Goal: Information Seeking & Learning: Learn about a topic

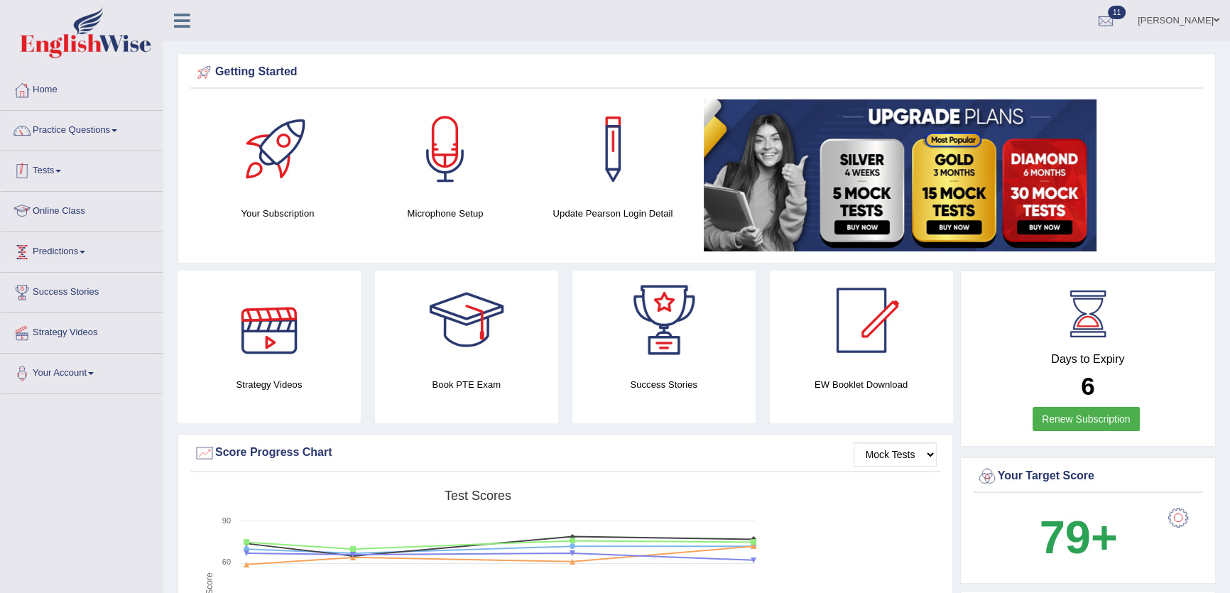
click at [31, 175] on div at bounding box center [21, 170] width 21 height 21
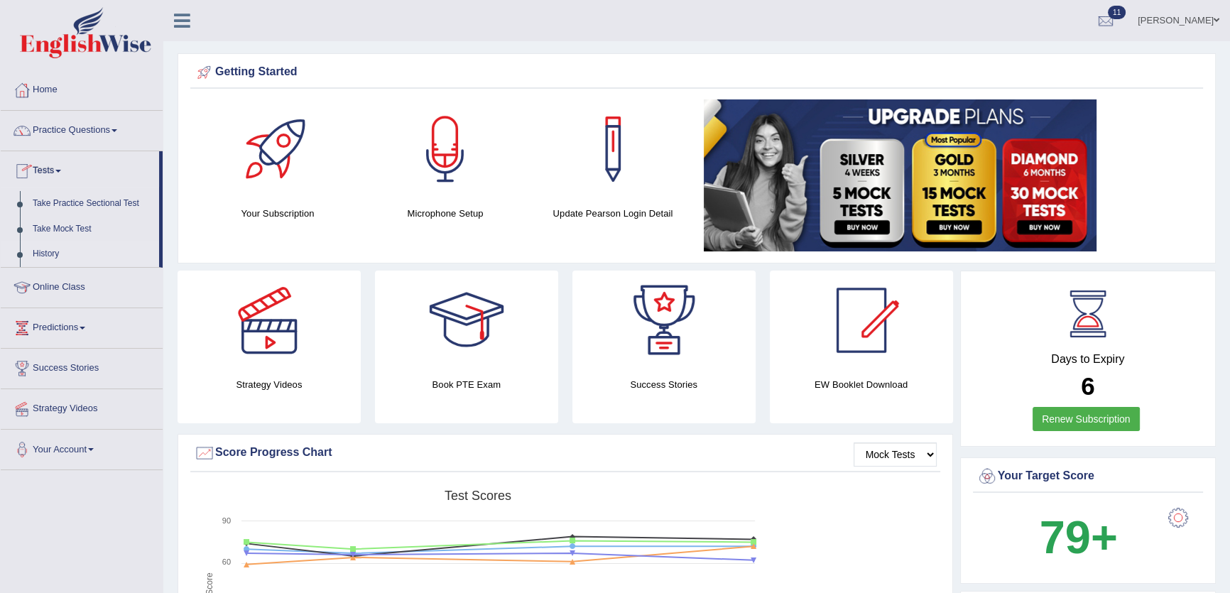
click at [53, 256] on link "History" at bounding box center [92, 254] width 133 height 26
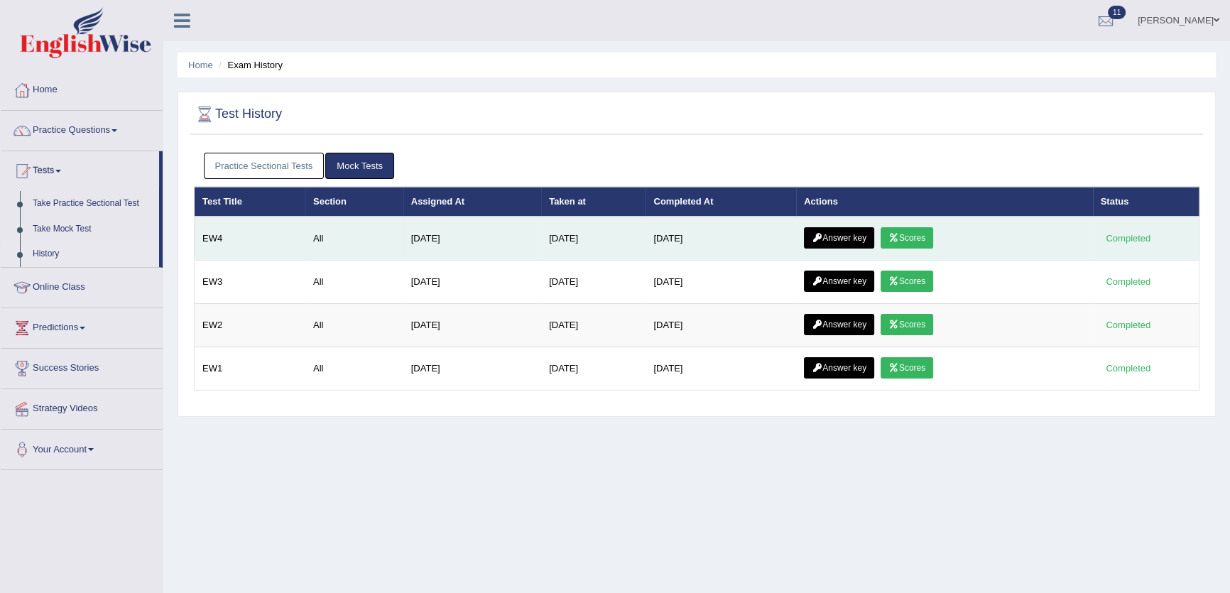
click at [868, 235] on link "Answer key" at bounding box center [839, 237] width 70 height 21
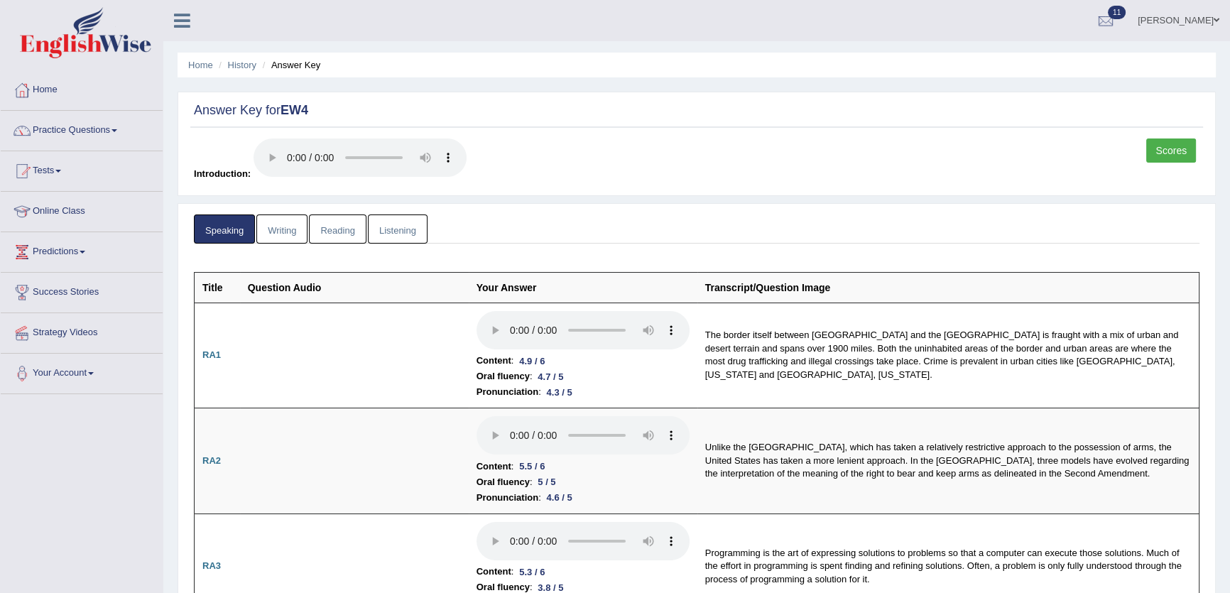
click at [290, 218] on link "Writing" at bounding box center [281, 228] width 51 height 29
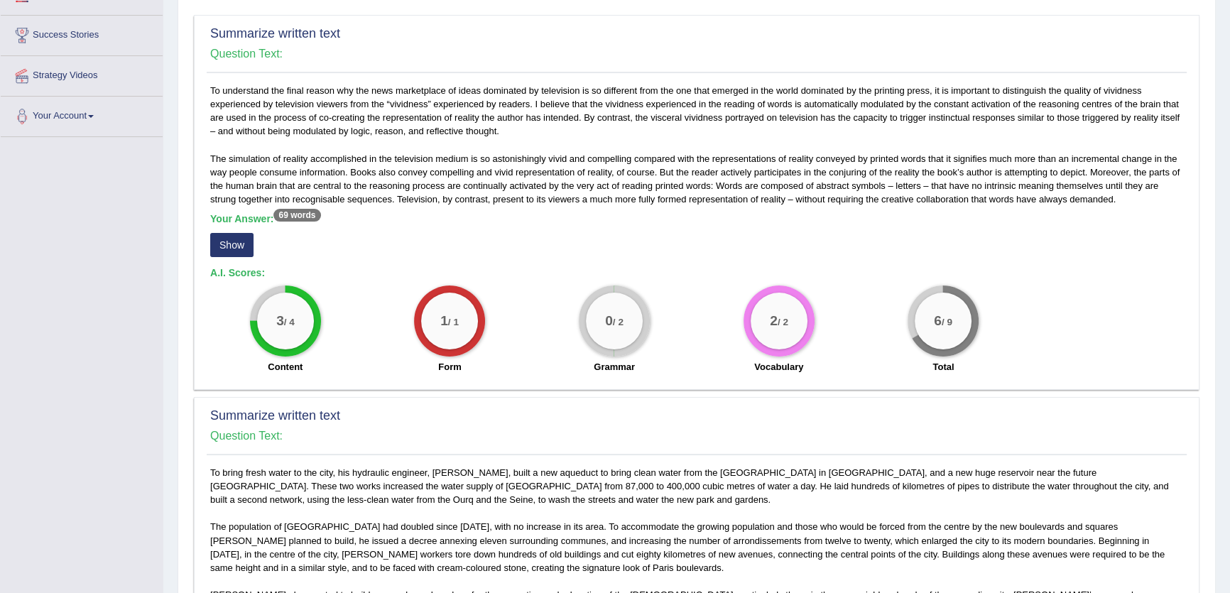
scroll to position [258, 0]
click at [251, 240] on button "Show" at bounding box center [231, 244] width 43 height 24
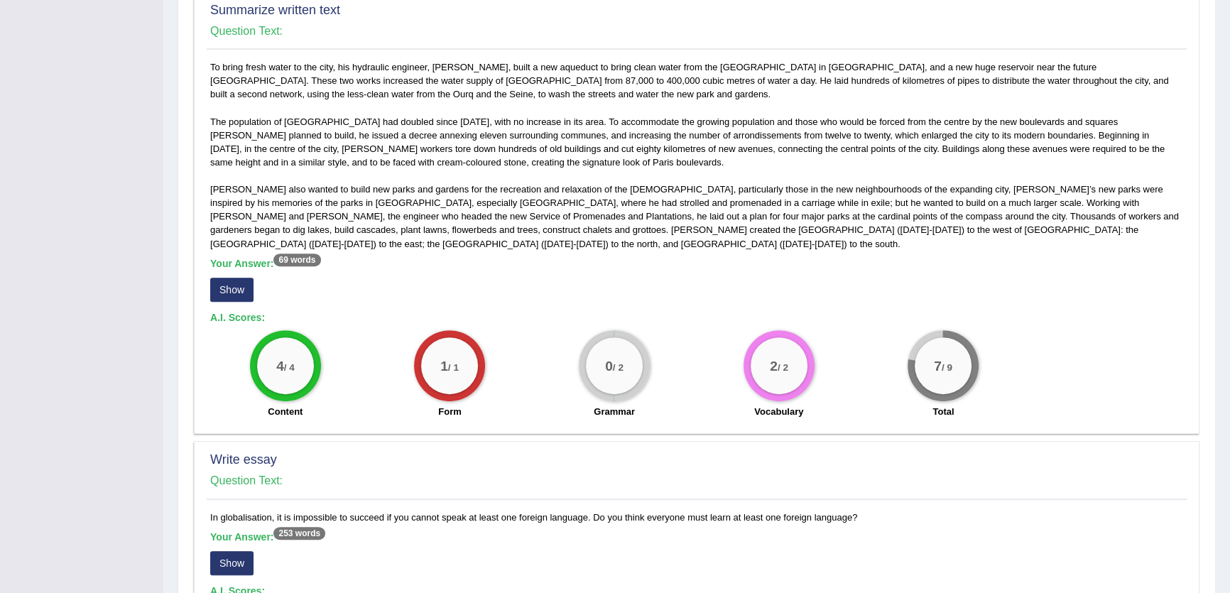
scroll to position [710, 0]
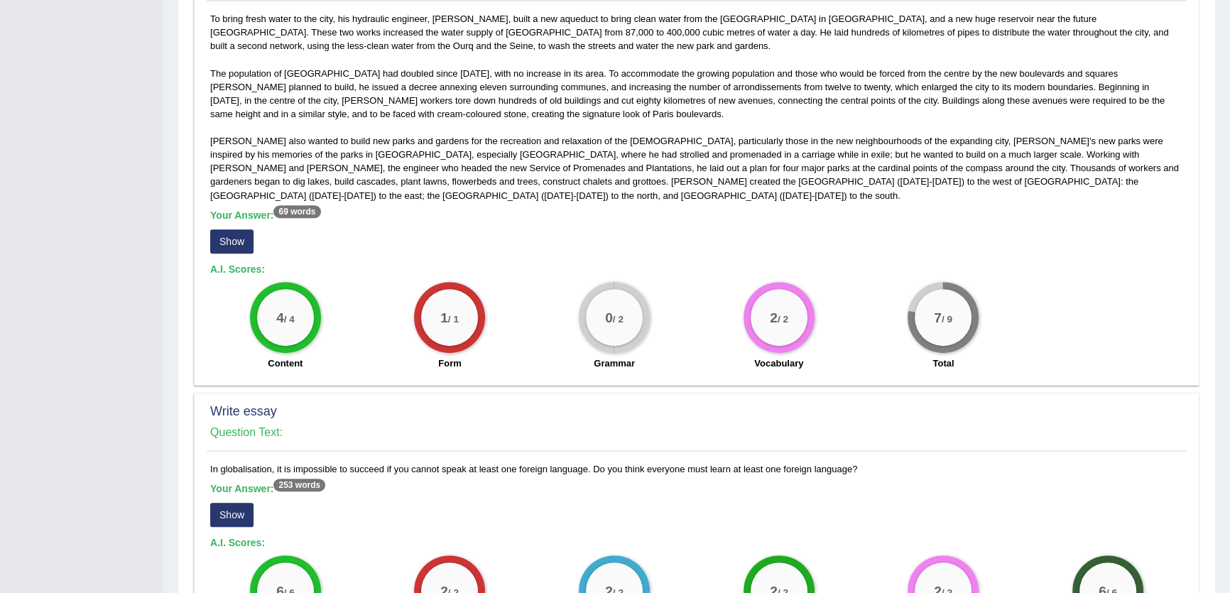
click at [244, 252] on button "Show" at bounding box center [231, 241] width 43 height 24
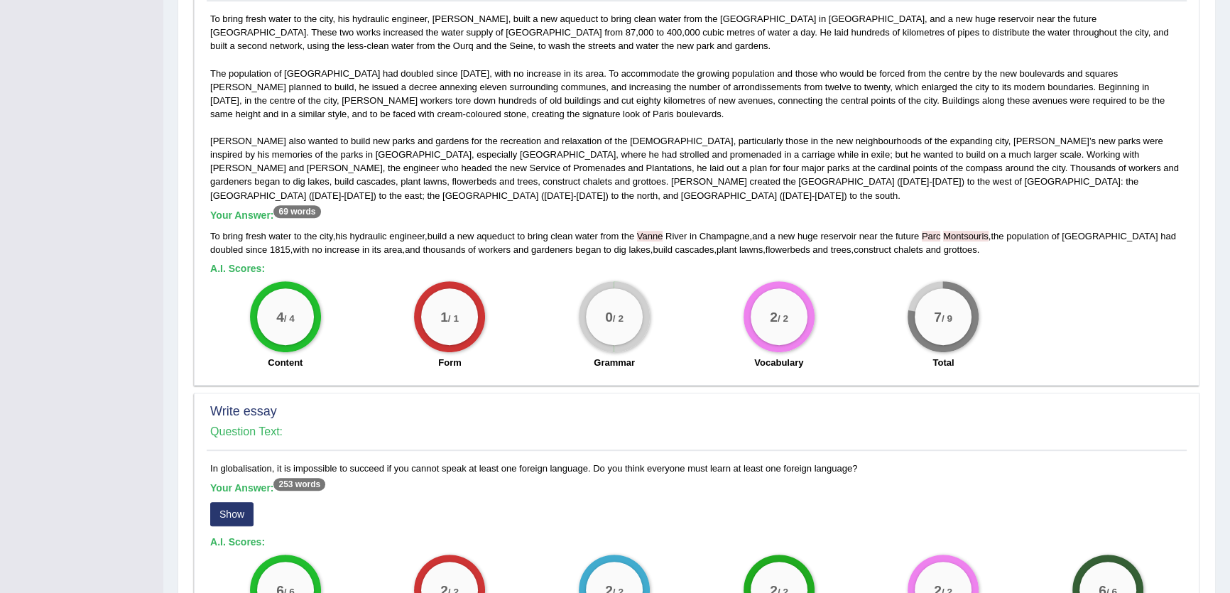
scroll to position [932, 0]
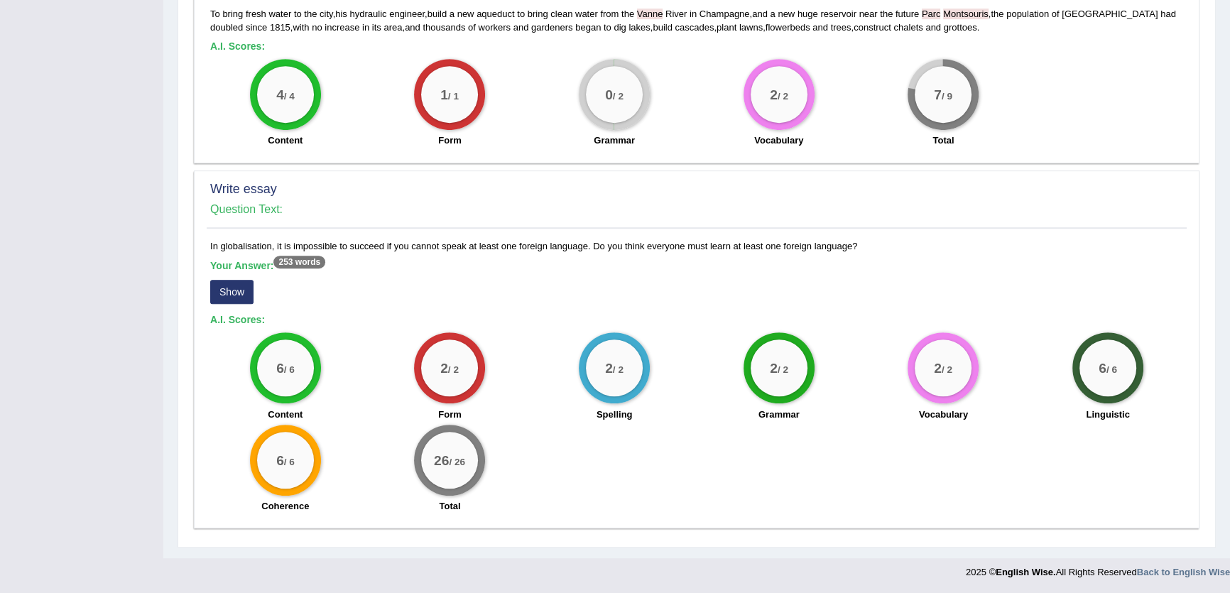
click at [251, 293] on button "Show" at bounding box center [231, 292] width 43 height 24
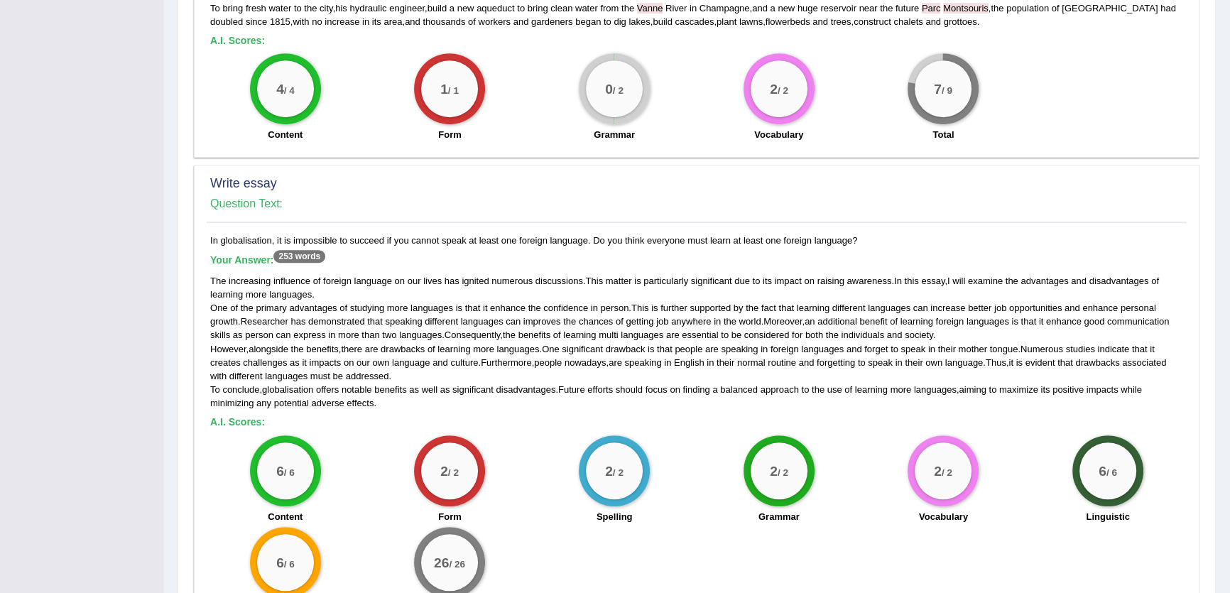
scroll to position [898, 0]
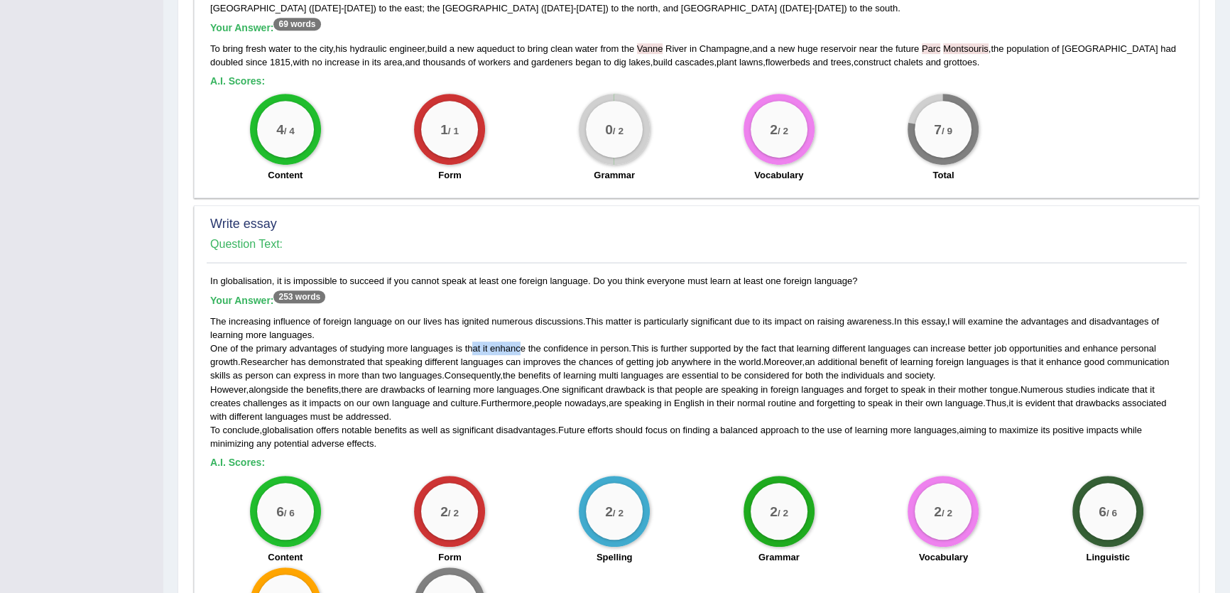
drag, startPoint x: 519, startPoint y: 348, endPoint x: 473, endPoint y: 348, distance: 46.2
click at [473, 348] on div "The increasing influence of foreign language on our lives has ignited numerous …" at bounding box center [696, 383] width 973 height 136
drag, startPoint x: 399, startPoint y: 359, endPoint x: 505, endPoint y: 356, distance: 105.9
click at [505, 356] on div "The increasing influence of foreign language on our lives has ignited numerous …" at bounding box center [696, 383] width 973 height 136
drag, startPoint x: 764, startPoint y: 364, endPoint x: 518, endPoint y: 364, distance: 245.7
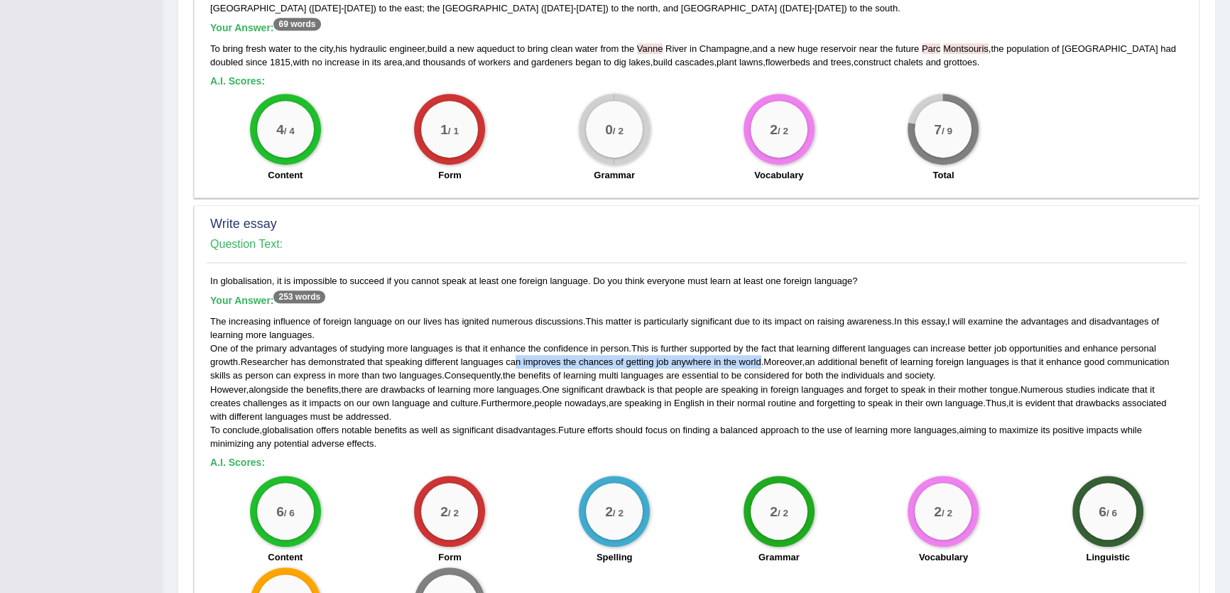
click at [518, 364] on div "The increasing influence of foreign language on our lives has ignited numerous …" at bounding box center [696, 383] width 973 height 136
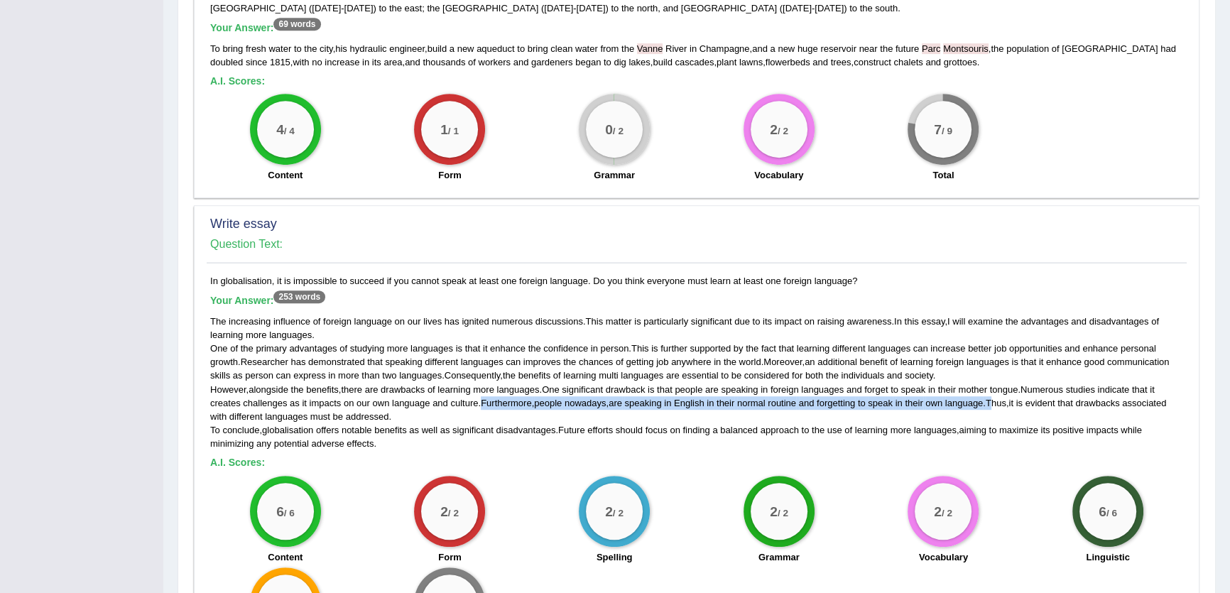
drag, startPoint x: 481, startPoint y: 403, endPoint x: 999, endPoint y: 398, distance: 518.4
click at [999, 398] on div "The increasing influence of foreign language on our lives has ignited numerous …" at bounding box center [696, 383] width 973 height 136
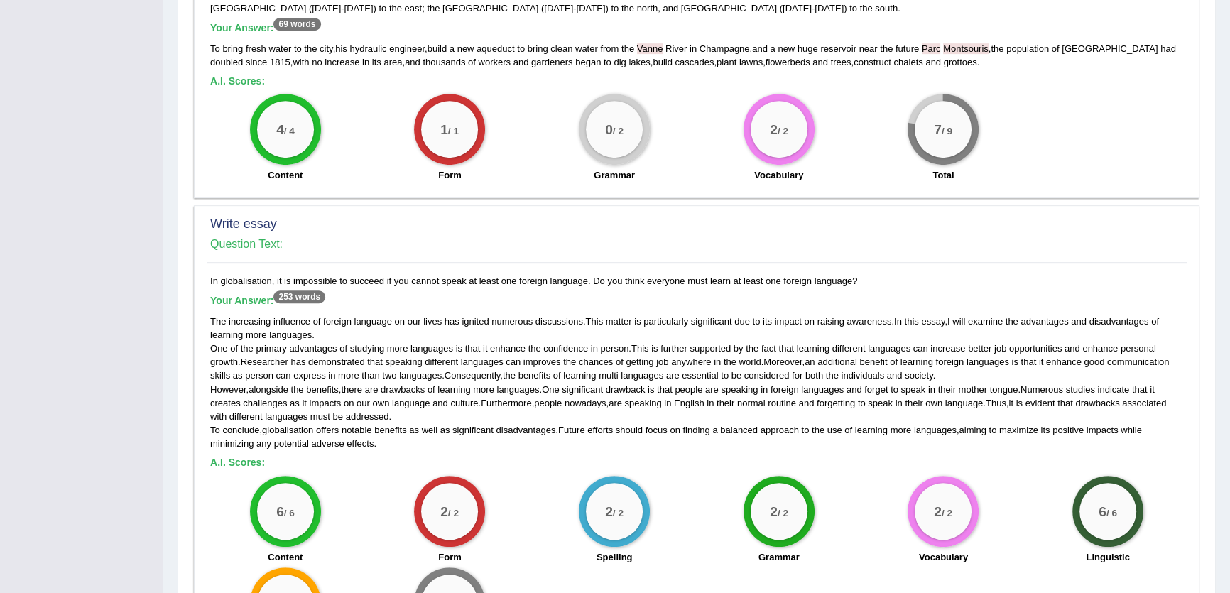
click at [539, 330] on div "The increasing influence of foreign language on our lives has ignited numerous …" at bounding box center [696, 383] width 973 height 136
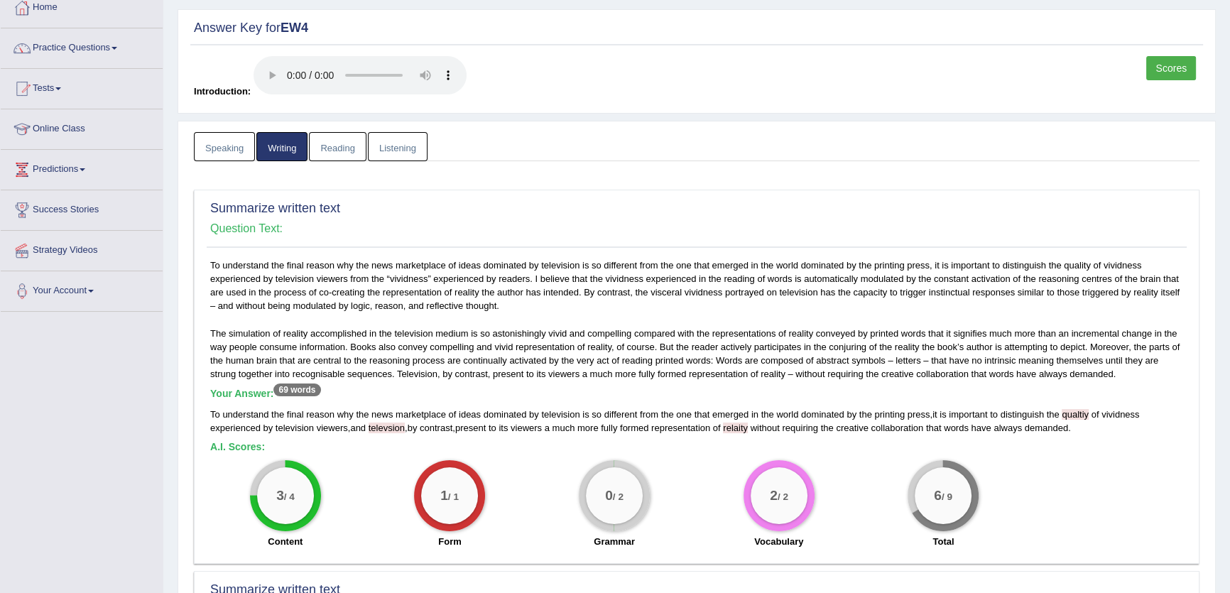
scroll to position [0, 0]
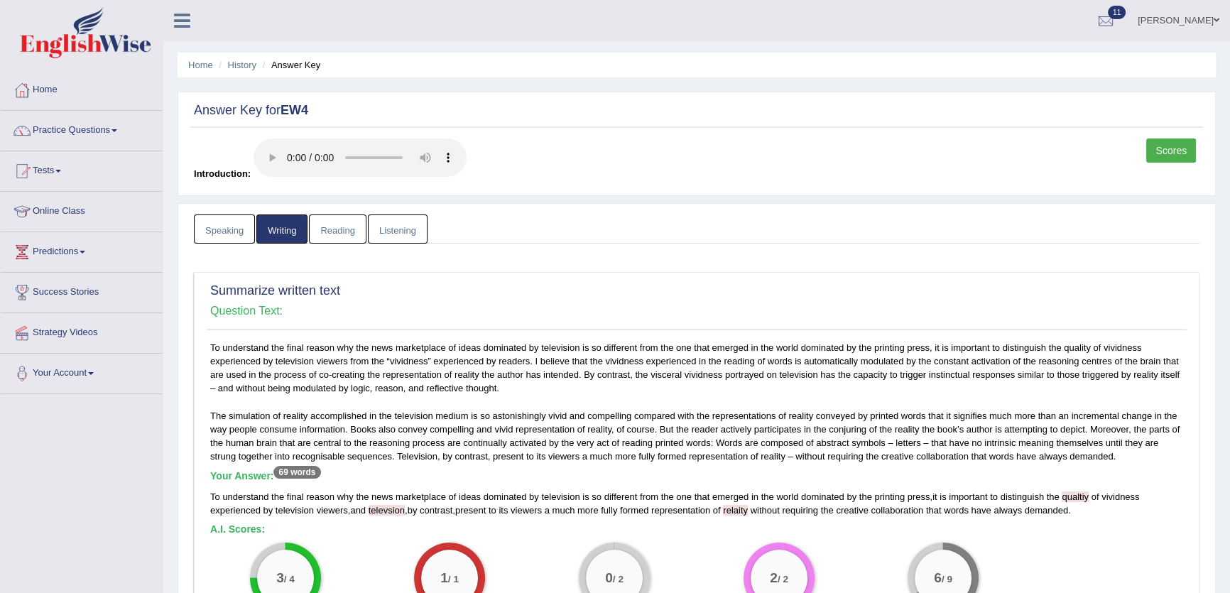
click at [340, 239] on link "Reading" at bounding box center [337, 228] width 57 height 29
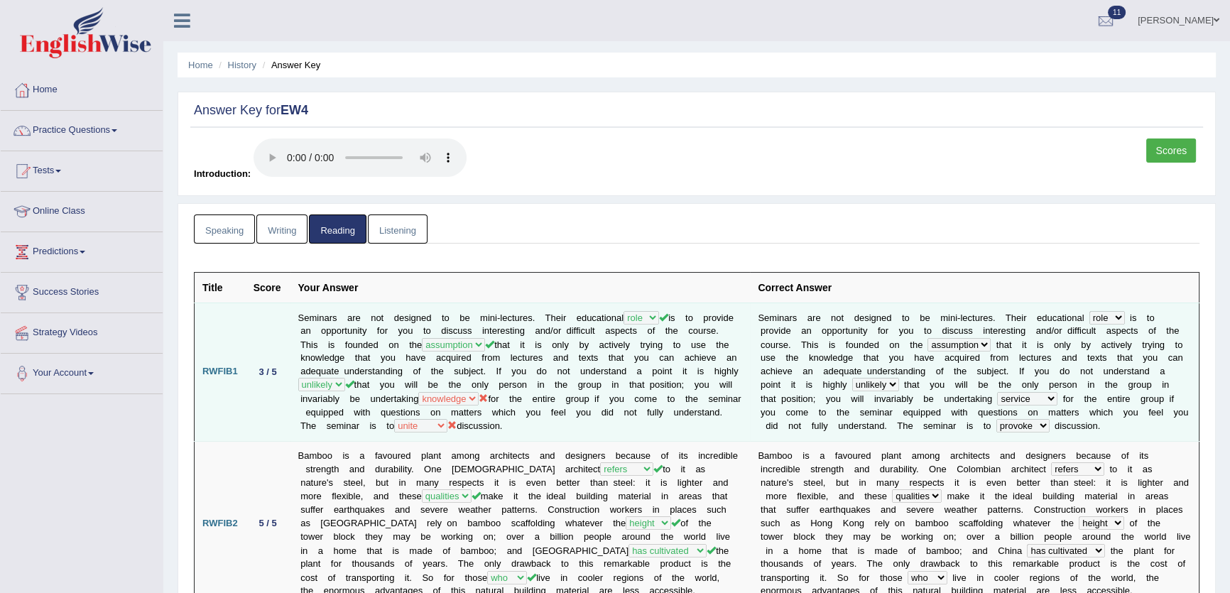
drag, startPoint x: 611, startPoint y: 417, endPoint x: 662, endPoint y: 432, distance: 53.5
click at [662, 432] on td "Seminars are not designed to be mini-lectures. Their educational hole role trol…" at bounding box center [520, 372] width 460 height 138
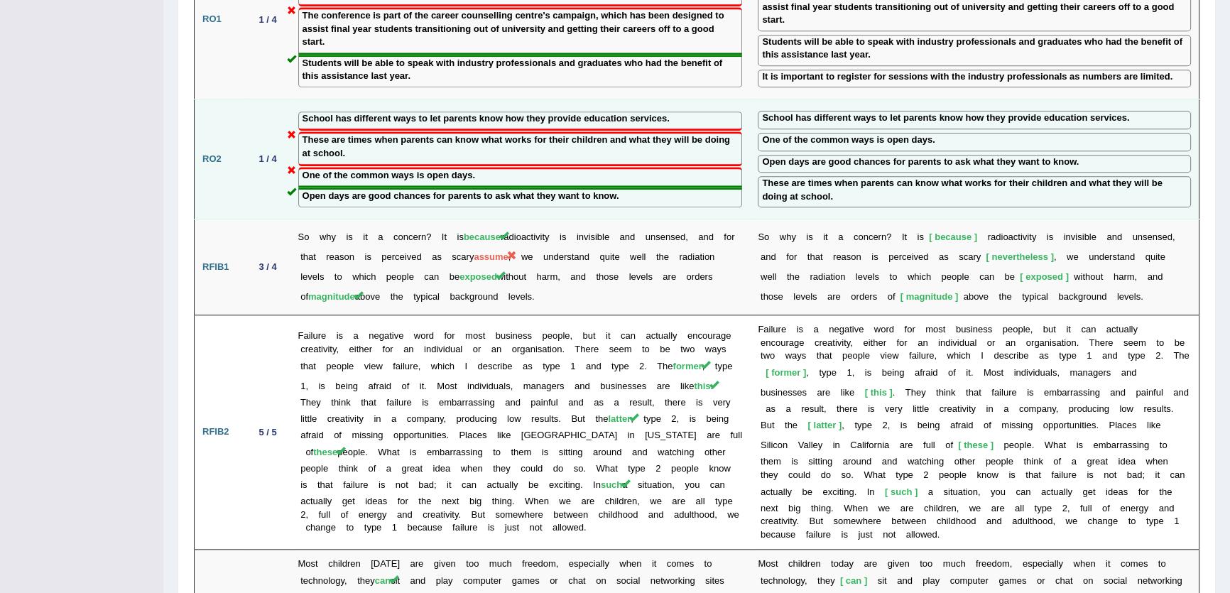
scroll to position [1678, 0]
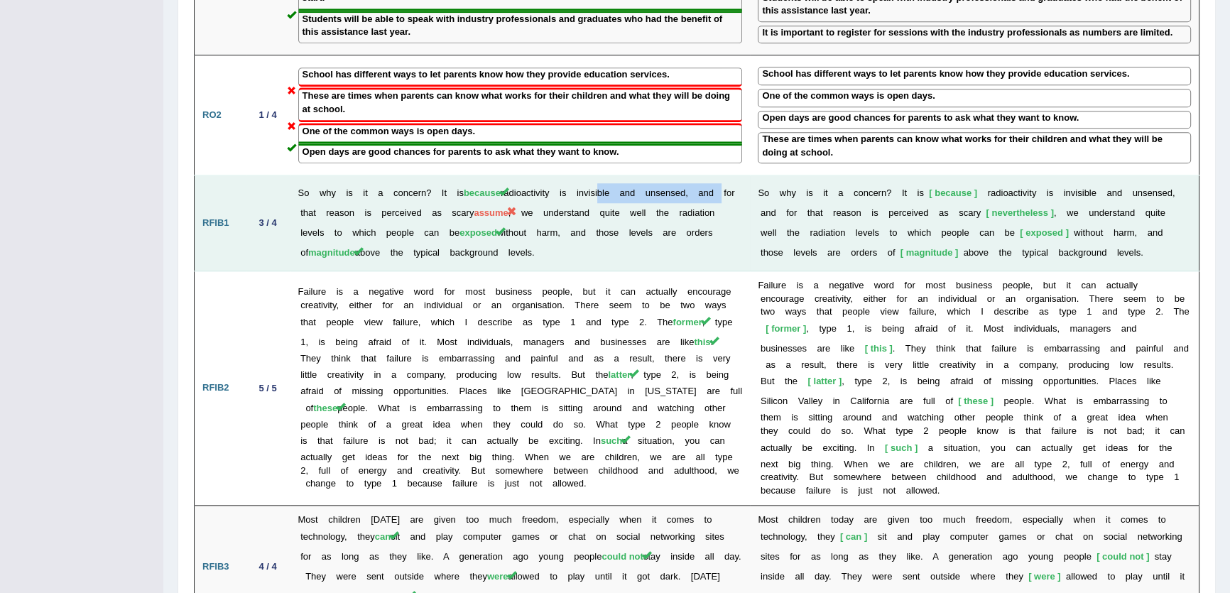
drag, startPoint x: 597, startPoint y: 168, endPoint x: 721, endPoint y: 159, distance: 123.9
click at [721, 175] on td "So why is it a concern? It is because radioactivity is invisible and unsensed, …" at bounding box center [520, 223] width 460 height 96
drag, startPoint x: 492, startPoint y: 187, endPoint x: 594, endPoint y: 187, distance: 101.5
click at [594, 187] on td "So why is it a concern? It is because radioactivity is invisible and unsensed, …" at bounding box center [520, 223] width 460 height 96
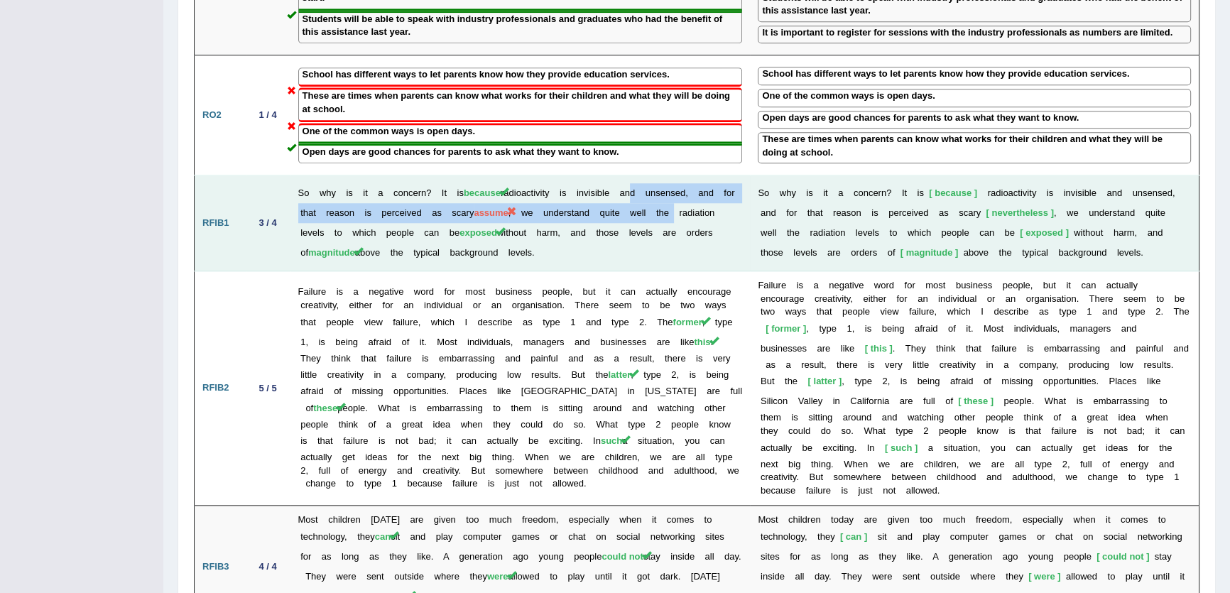
drag, startPoint x: 628, startPoint y: 178, endPoint x: 741, endPoint y: 209, distance: 117.2
click at [717, 185] on td "So why is it a concern? It is because radioactivity is invisible and unsensed, …" at bounding box center [520, 223] width 460 height 96
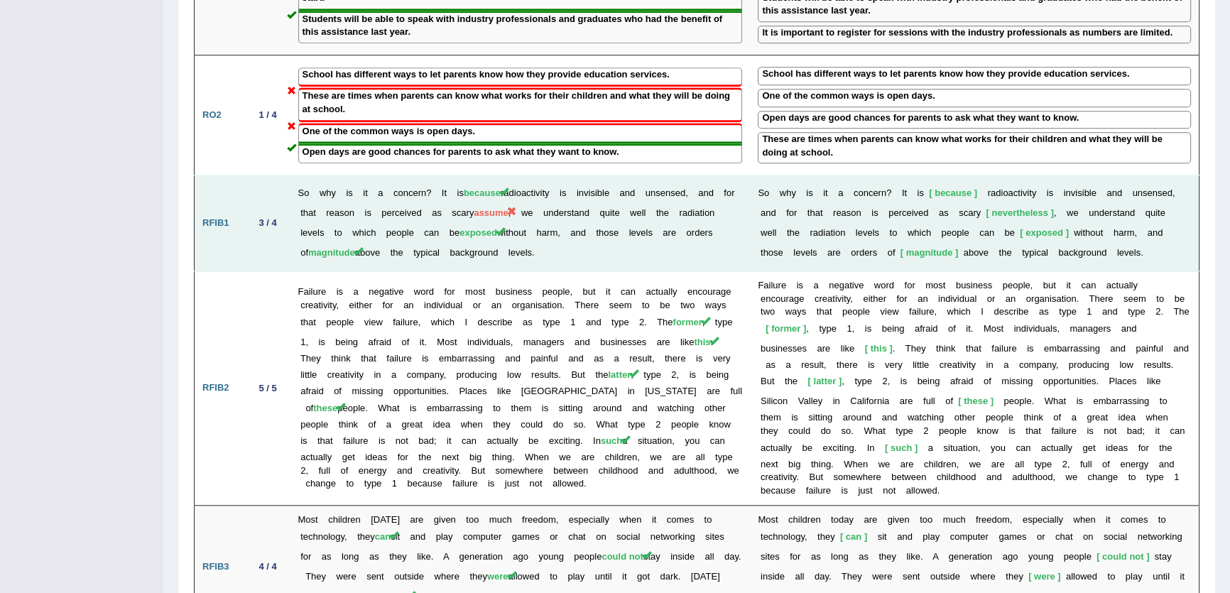
click at [750, 219] on td "S o w h y i s i t a c o n c e r n ? I t i s because r a d i o a c t i v i t y i…" at bounding box center [974, 223] width 449 height 96
drag, startPoint x: 623, startPoint y: 163, endPoint x: 700, endPoint y: 164, distance: 76.7
click at [696, 175] on td "So why is it a concern? It is because radioactivity is invisible and unsensed, …" at bounding box center [520, 223] width 460 height 96
drag, startPoint x: 656, startPoint y: 188, endPoint x: 721, endPoint y: 190, distance: 64.7
click at [706, 190] on td "So why is it a concern? It is because radioactivity is invisible and unsensed, …" at bounding box center [520, 223] width 460 height 96
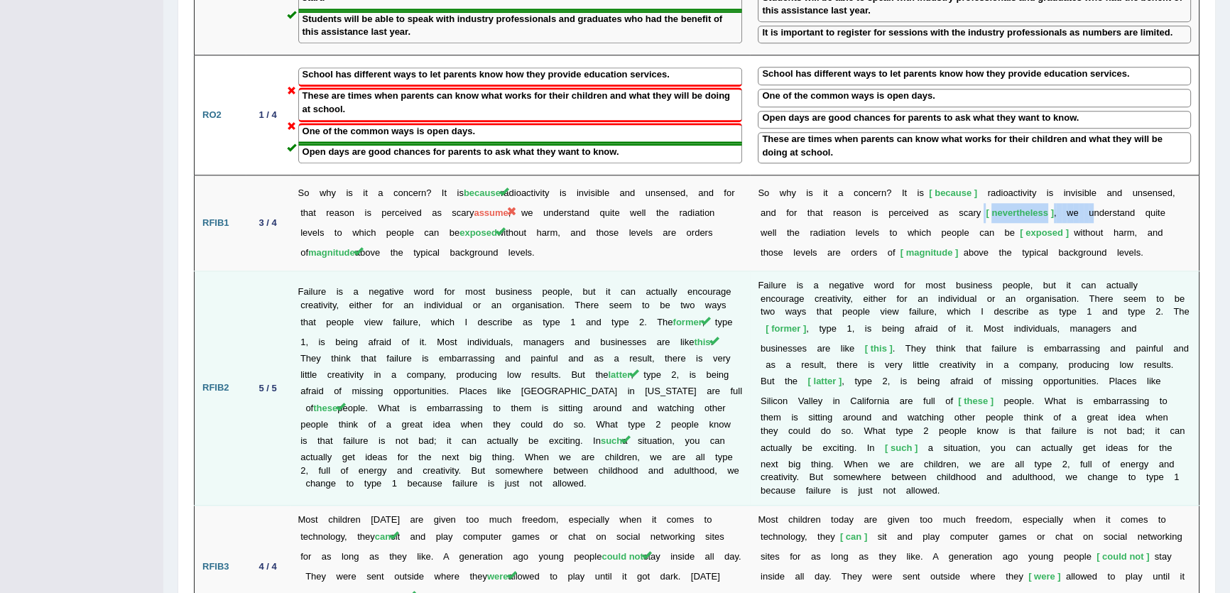
drag, startPoint x: 974, startPoint y: 192, endPoint x: 1128, endPoint y: 276, distance: 176.0
click at [1083, 192] on td "S o w h y i s i t a c o n c e r n ? I t i s because r a d i o a c t i v i t y i…" at bounding box center [974, 223] width 449 height 96
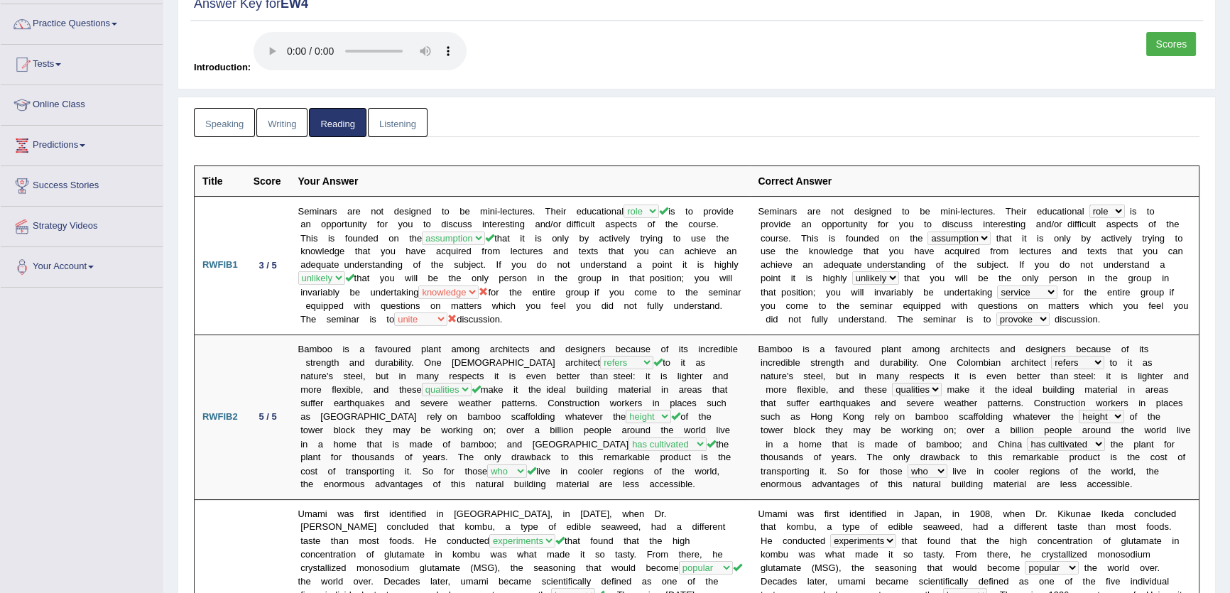
scroll to position [0, 0]
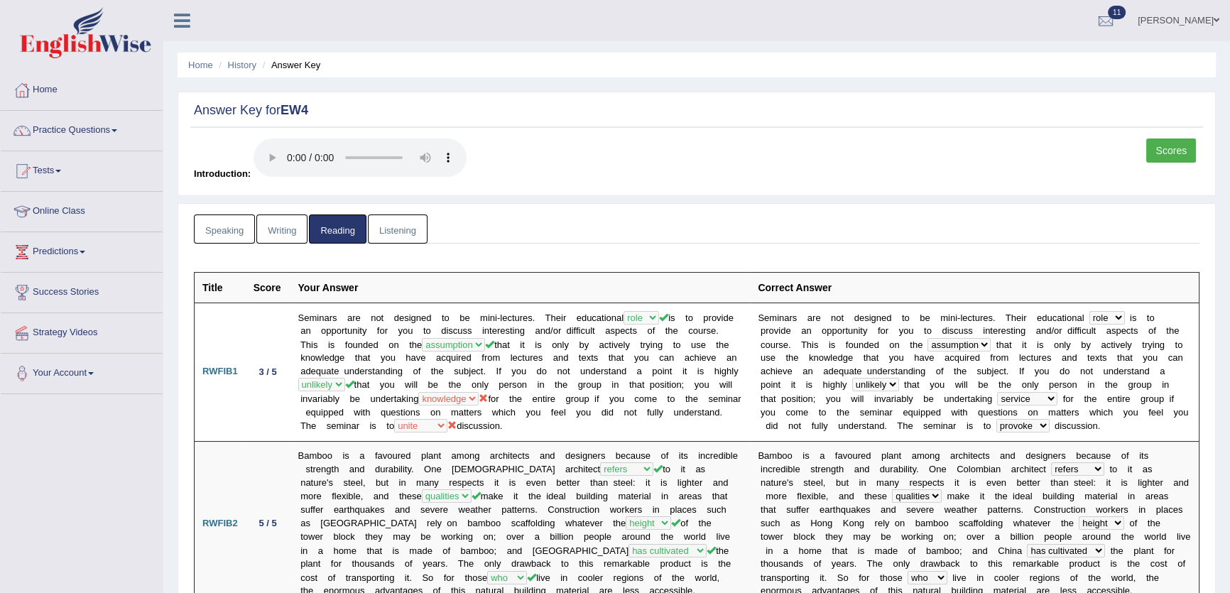
click at [365, 227] on link "Reading" at bounding box center [337, 228] width 57 height 29
click at [393, 235] on link "Listening" at bounding box center [398, 228] width 60 height 29
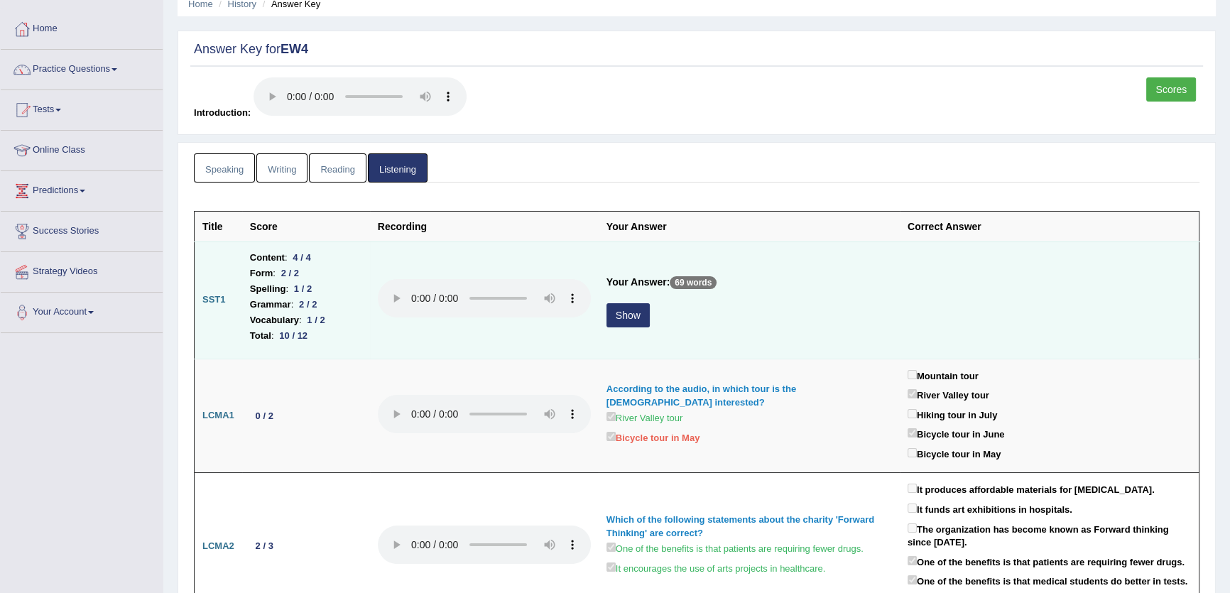
scroll to position [64, 0]
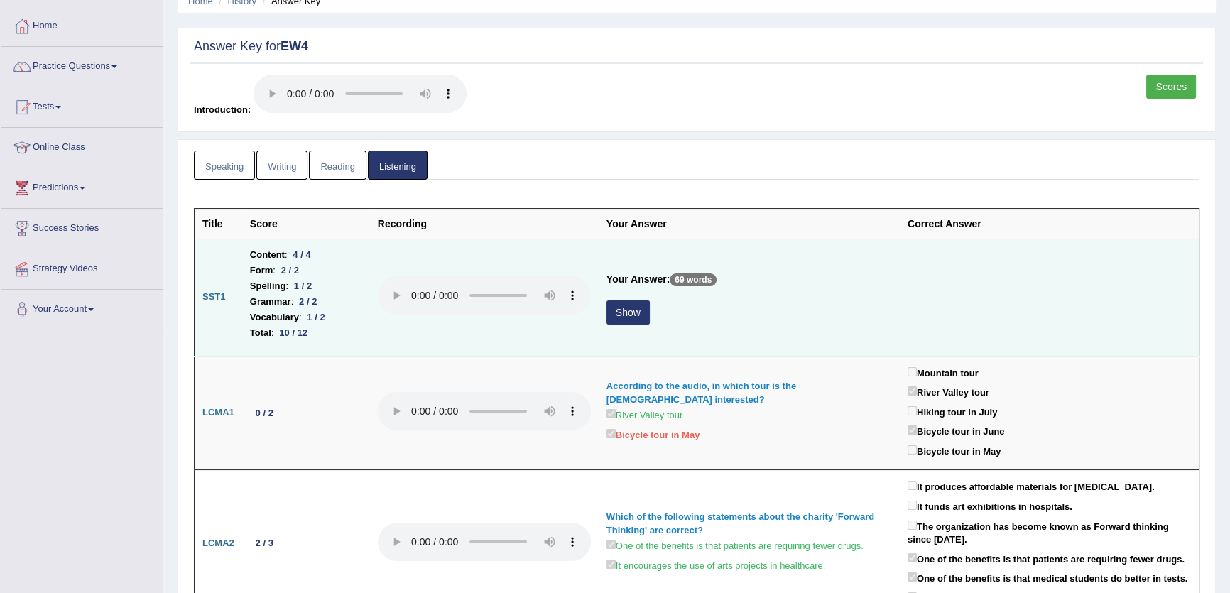
click at [645, 295] on td "Your Answer: 69 words Show" at bounding box center [749, 297] width 301 height 117
click at [624, 328] on td "Your Answer: 69 words Show" at bounding box center [749, 297] width 301 height 117
click at [632, 317] on button "Show" at bounding box center [627, 312] width 43 height 24
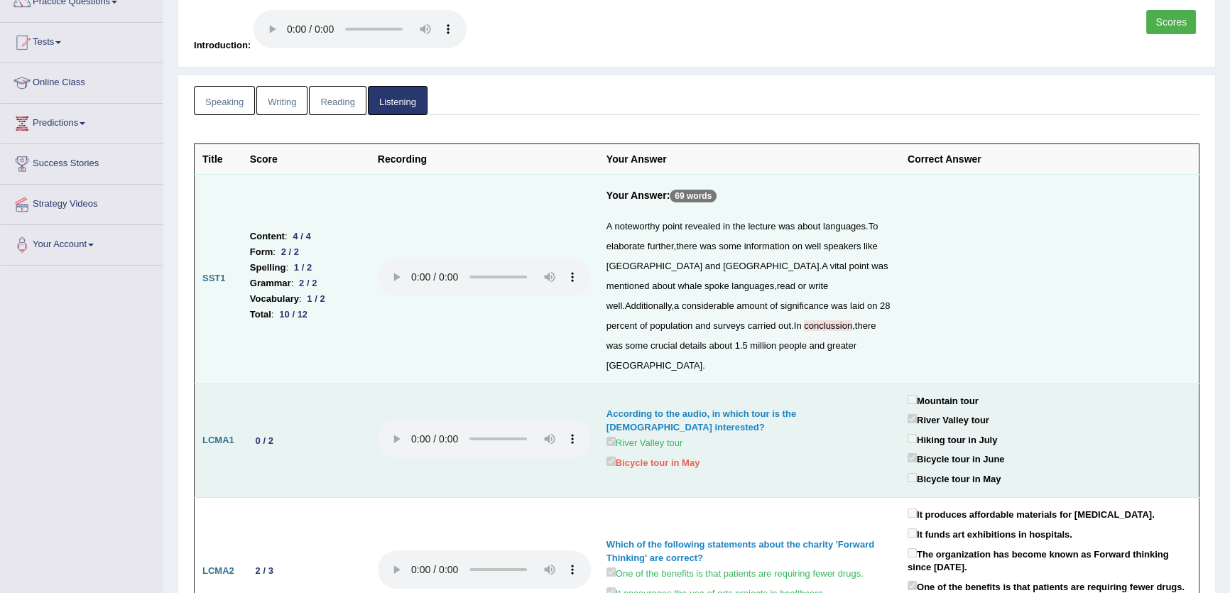
scroll to position [193, 0]
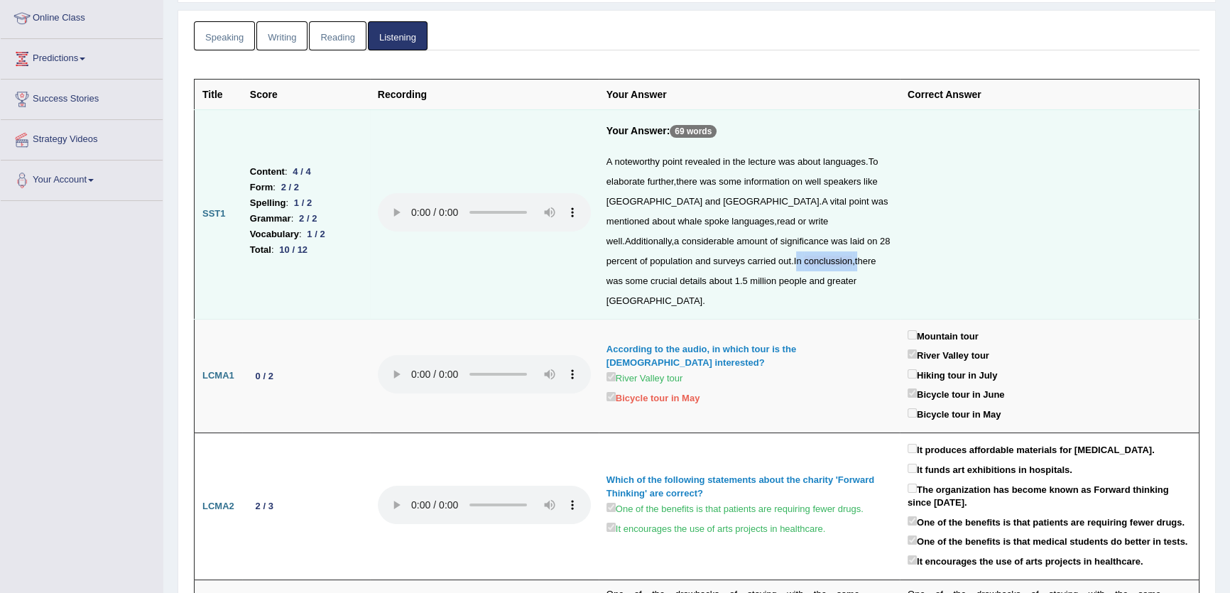
drag, startPoint x: 625, startPoint y: 258, endPoint x: 692, endPoint y: 267, distance: 67.3
click at [692, 267] on div "A noteworthy point revealed in the lecture was about languages . To elaborate f…" at bounding box center [748, 231] width 285 height 159
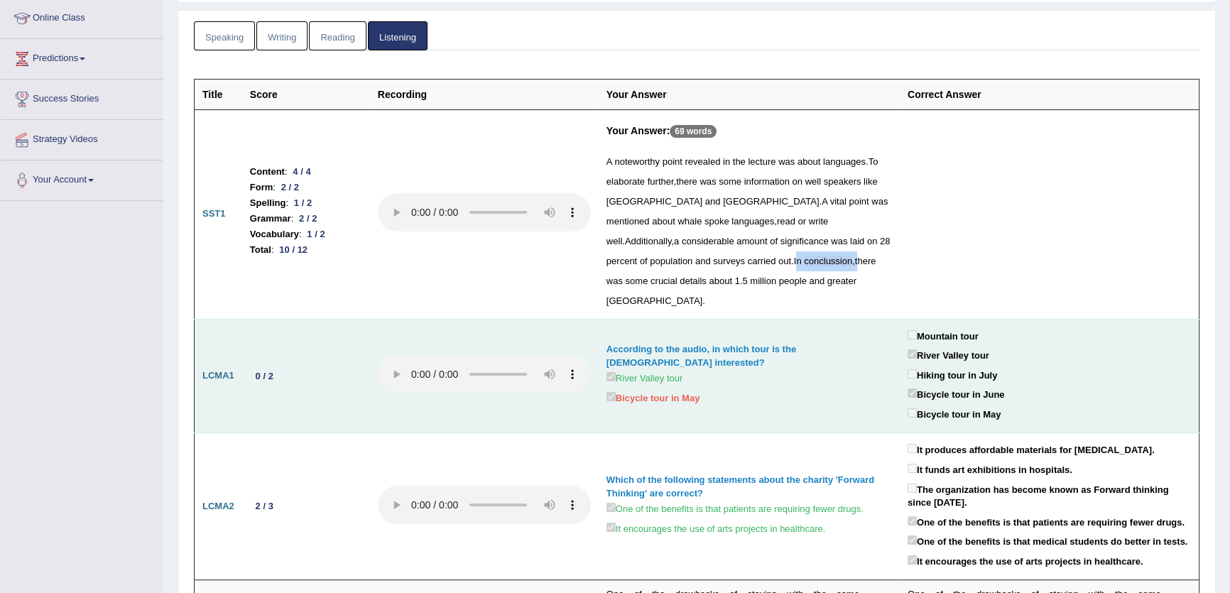
click at [714, 319] on td "According to the audio, in which tour is the lady interested? River Valley tour…" at bounding box center [749, 376] width 301 height 114
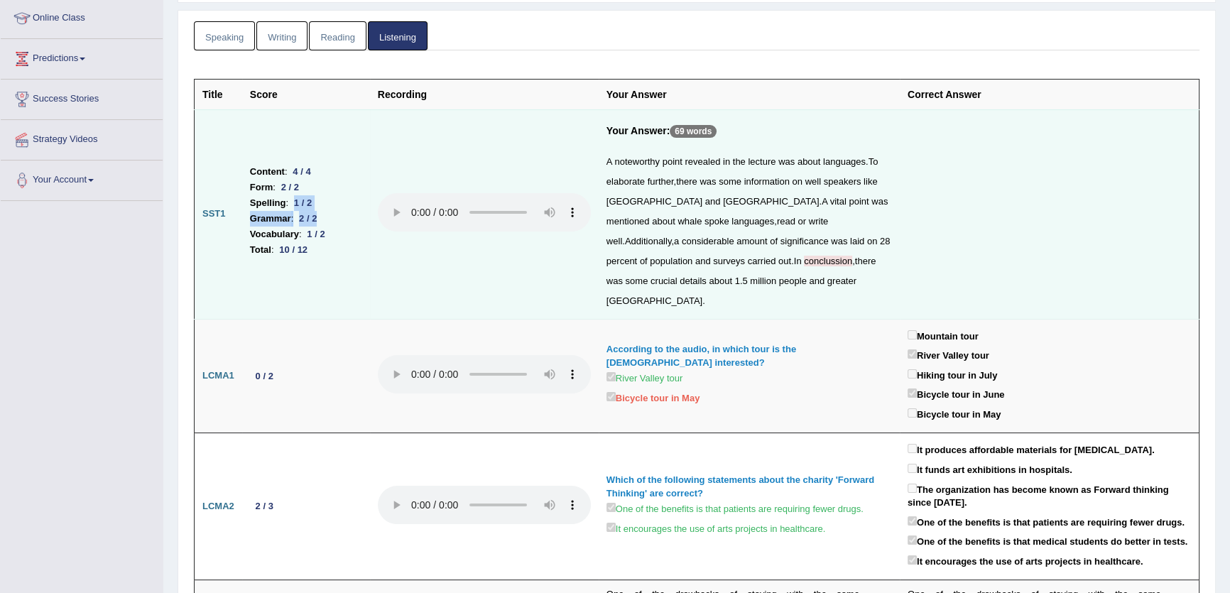
drag, startPoint x: 291, startPoint y: 194, endPoint x: 319, endPoint y: 201, distance: 28.6
click at [319, 201] on ul "Content : 4 / 4 Form : 2 / 2 Spelling : 1 / 2 Grammar : 2 / 2 Vocabulary : 1 / …" at bounding box center [306, 211] width 112 height 94
click at [319, 230] on div "1 / 2" at bounding box center [316, 234] width 29 height 15
click at [288, 242] on div "10 / 12" at bounding box center [293, 249] width 39 height 15
drag, startPoint x: 299, startPoint y: 225, endPoint x: 419, endPoint y: 251, distance: 122.7
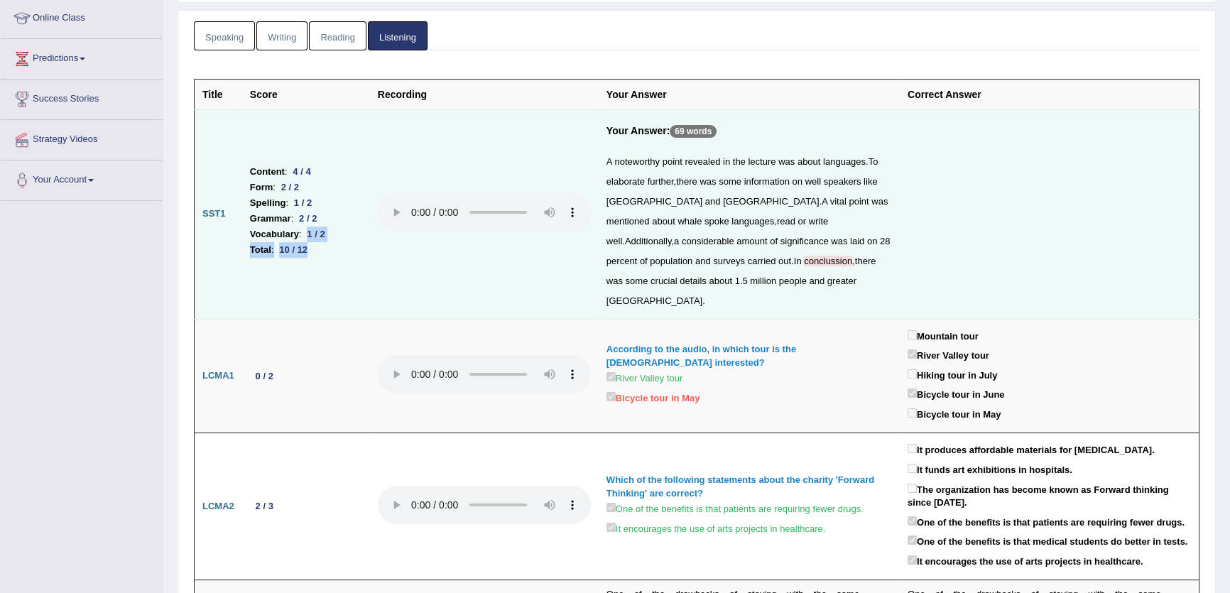
click at [370, 236] on tr "SST1 Content : 4 / 4 Form : 2 / 2 Spelling : 1 / 2 Grammar : 2 / 2 Vocabulary :…" at bounding box center [697, 213] width 1005 height 209
click at [456, 266] on td at bounding box center [484, 213] width 229 height 209
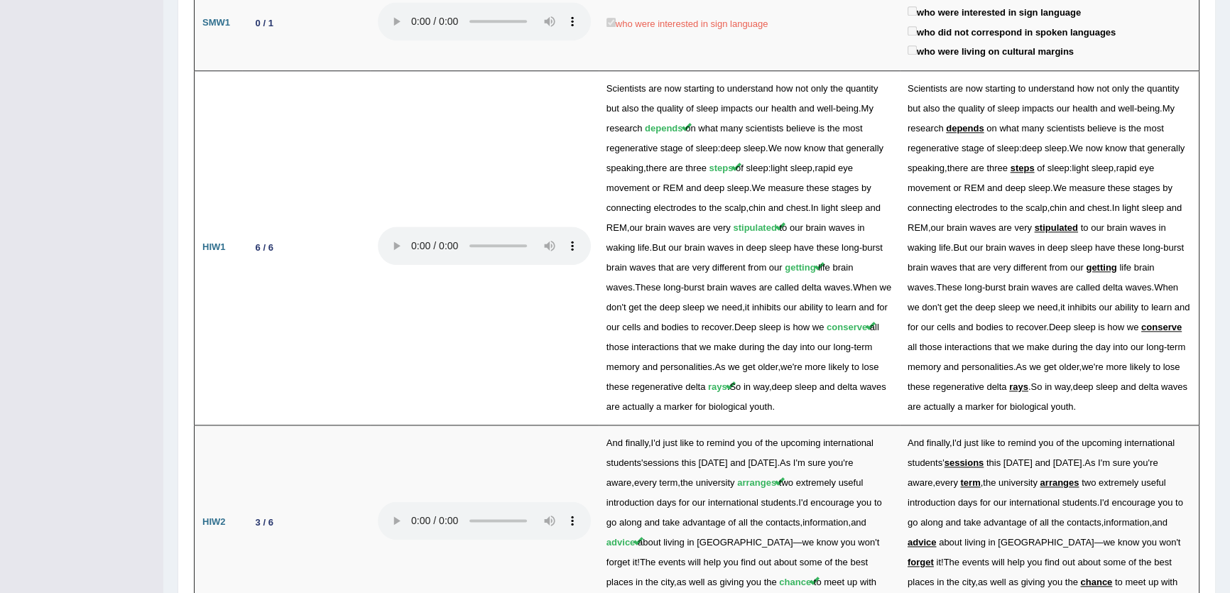
scroll to position [2259, 0]
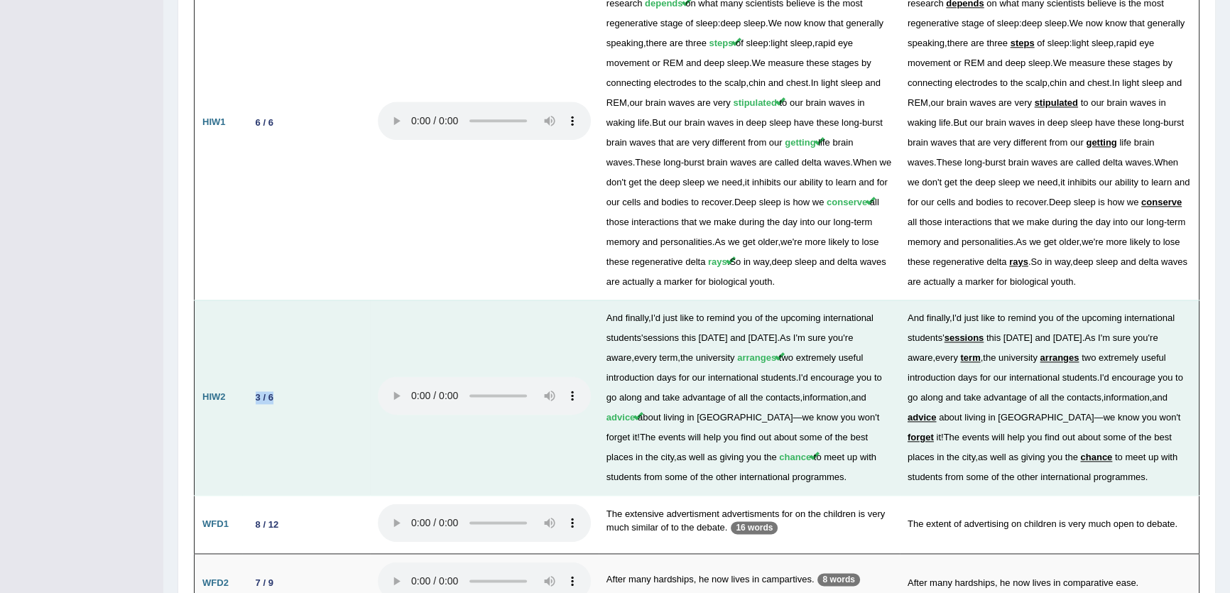
drag, startPoint x: 284, startPoint y: 354, endPoint x: 345, endPoint y: 354, distance: 61.1
click at [345, 354] on tr "HIW2 3 / 6 And finally , I ' d just like to remind you of the upcoming internat…" at bounding box center [697, 397] width 1005 height 195
click at [312, 371] on td "3 / 6" at bounding box center [306, 397] width 128 height 195
drag, startPoint x: 630, startPoint y: 310, endPoint x: 658, endPoint y: 310, distance: 28.4
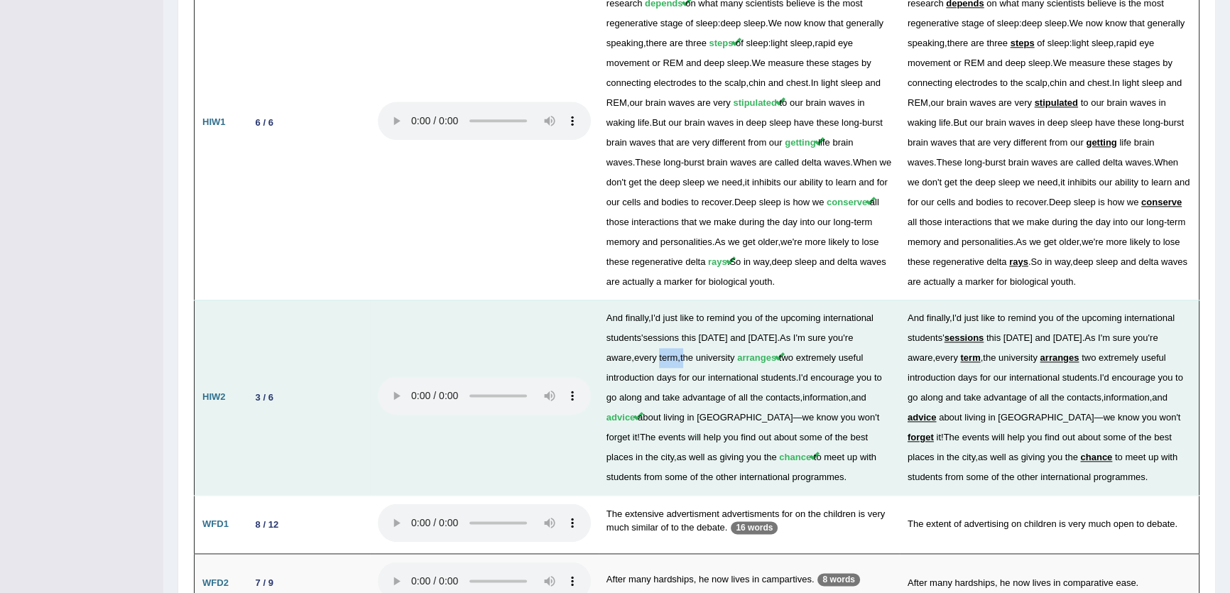
click at [658, 310] on td "And finally , I ' d just like to remind you of the upcoming international stude…" at bounding box center [749, 397] width 301 height 195
drag, startPoint x: 653, startPoint y: 288, endPoint x: 695, endPoint y: 285, distance: 42.0
click at [685, 300] on td "And finally , I ' d just like to remind you of the upcoming international stude…" at bounding box center [749, 397] width 301 height 195
drag, startPoint x: 753, startPoint y: 374, endPoint x: 788, endPoint y: 368, distance: 34.6
click at [788, 368] on td "And finally , I ' d just like to remind you of the upcoming international stude…" at bounding box center [749, 397] width 301 height 195
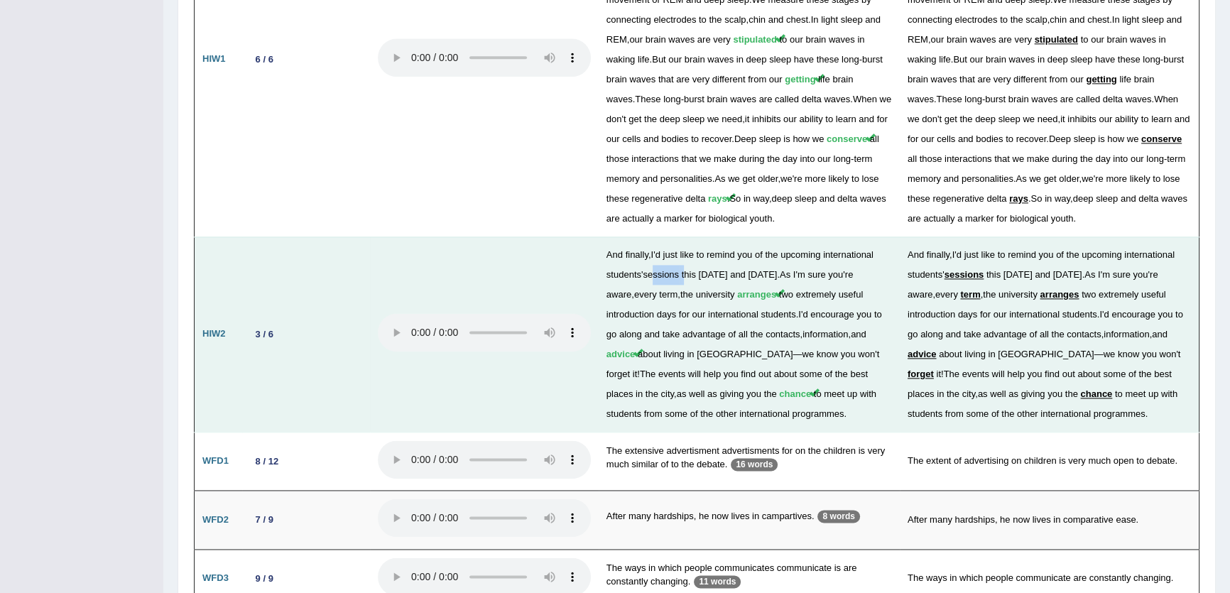
scroll to position [2365, 0]
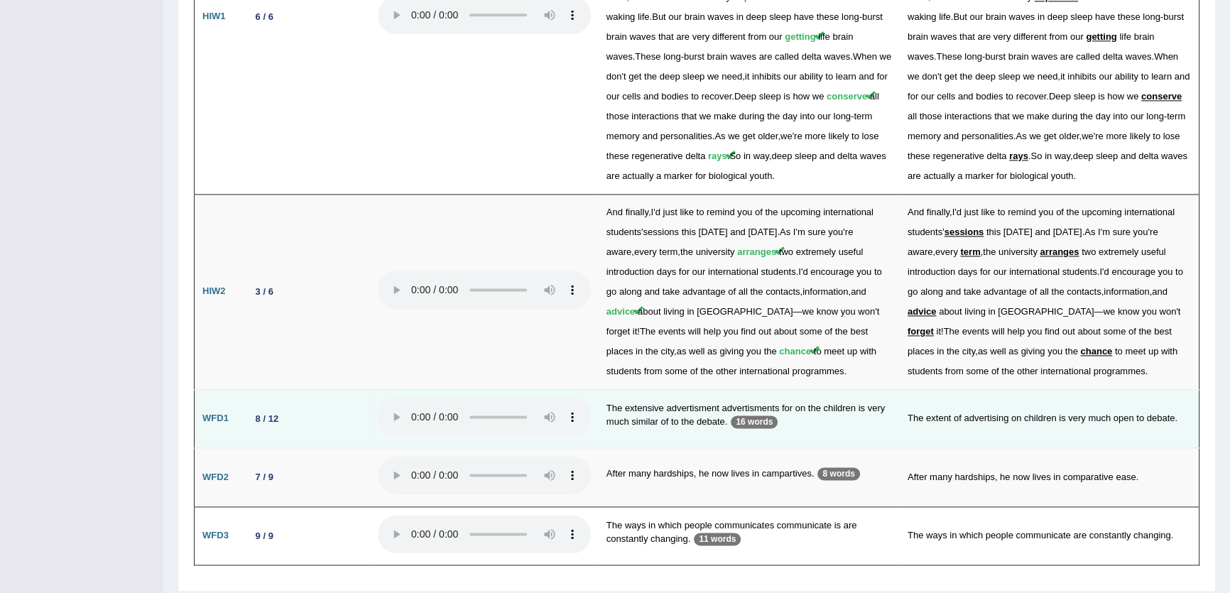
drag, startPoint x: 250, startPoint y: 374, endPoint x: 325, endPoint y: 378, distance: 75.4
click at [322, 389] on td "8 / 12" at bounding box center [306, 418] width 128 height 59
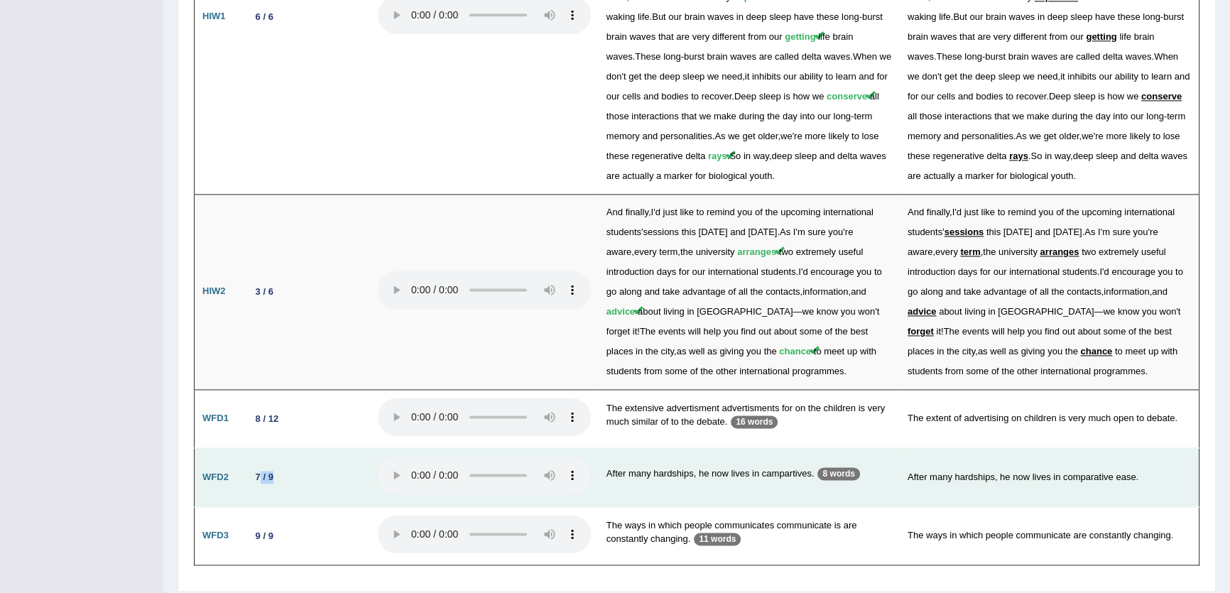
drag, startPoint x: 281, startPoint y: 434, endPoint x: 364, endPoint y: 434, distance: 82.4
click at [354, 448] on td "7 / 9" at bounding box center [306, 477] width 128 height 59
click at [349, 448] on td "7 / 9" at bounding box center [306, 477] width 128 height 59
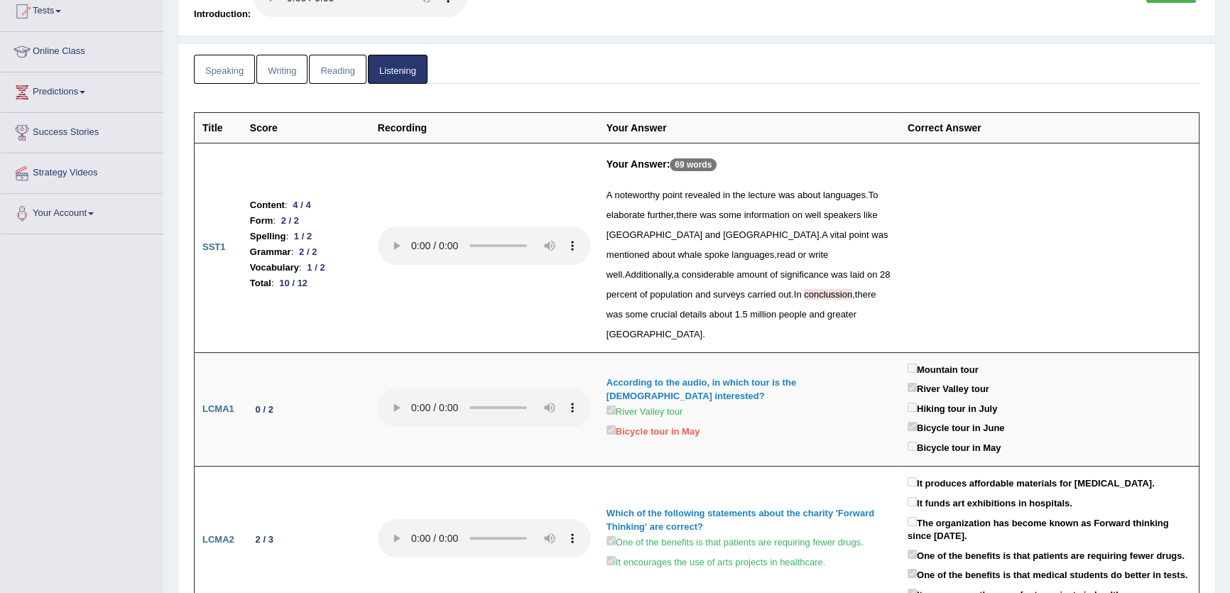
scroll to position [0, 0]
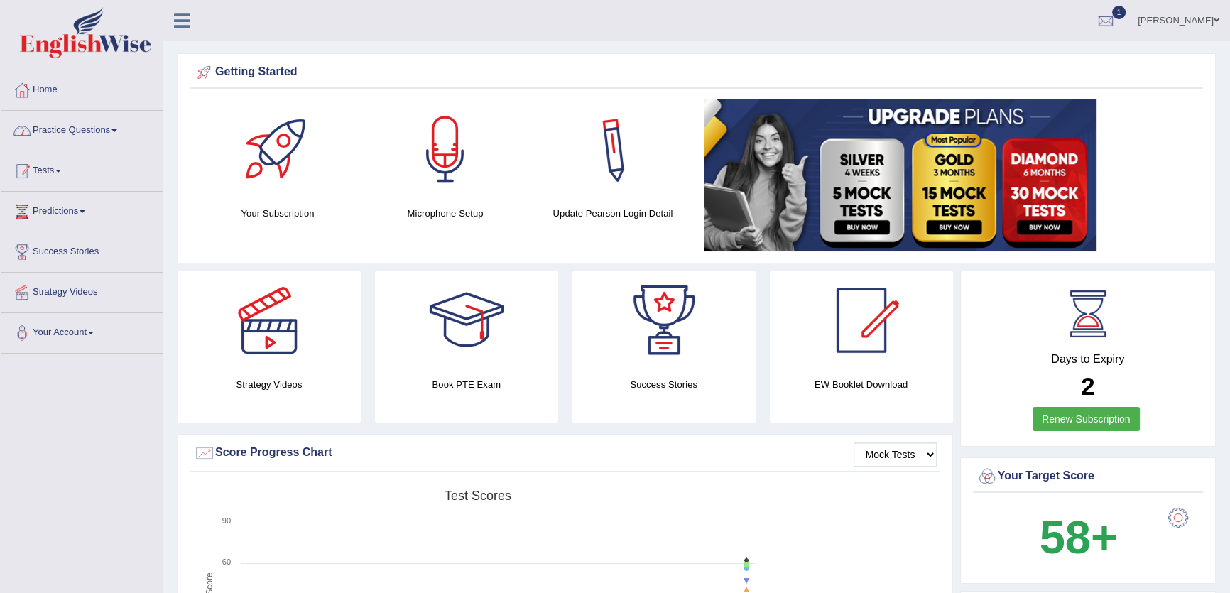
click at [73, 173] on link "Tests" at bounding box center [82, 169] width 162 height 36
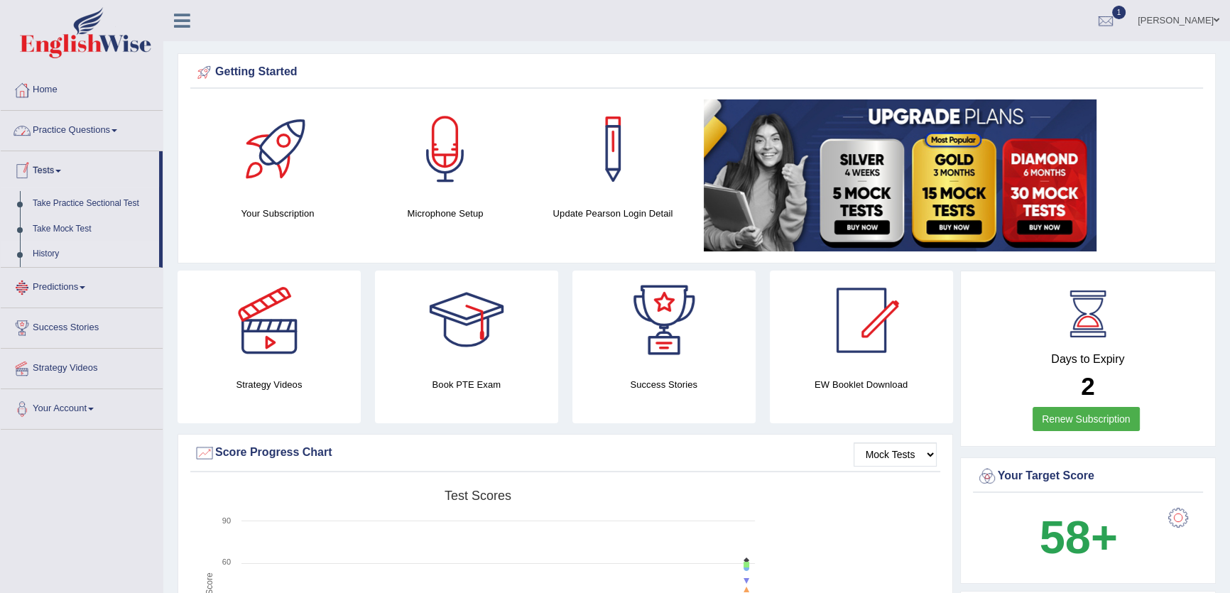
click at [48, 258] on link "History" at bounding box center [92, 254] width 133 height 26
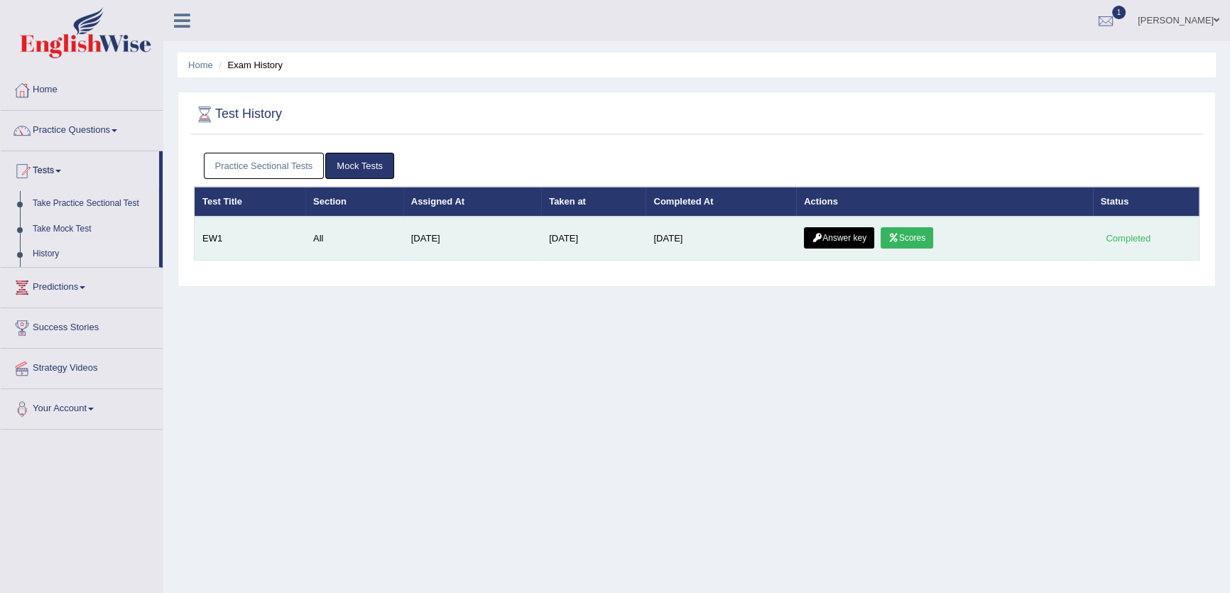
click at [900, 229] on link "Scores" at bounding box center [907, 237] width 53 height 21
click at [845, 239] on link "Answer key" at bounding box center [839, 237] width 70 height 21
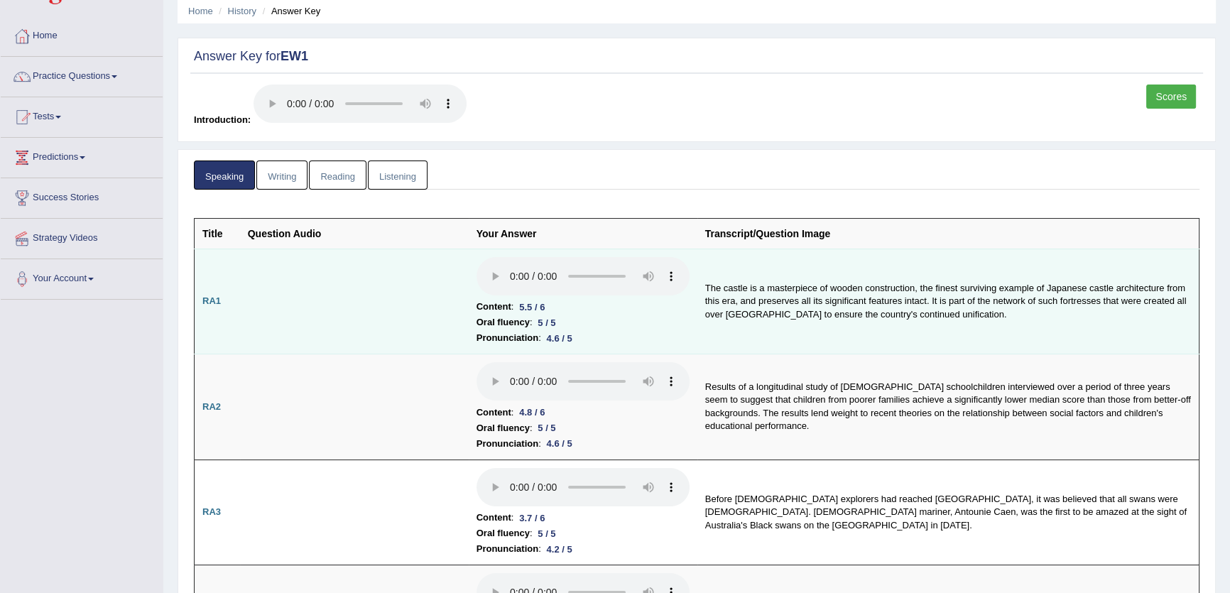
scroll to position [129, 0]
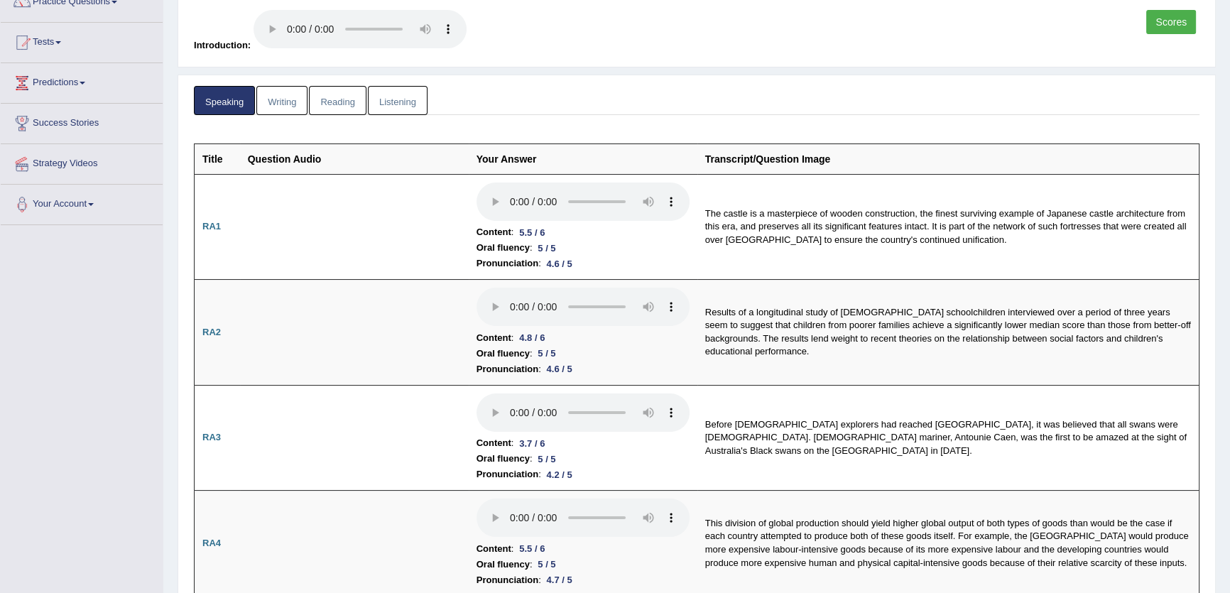
click at [1085, 168] on th "Transcript/Question Image" at bounding box center [948, 158] width 502 height 31
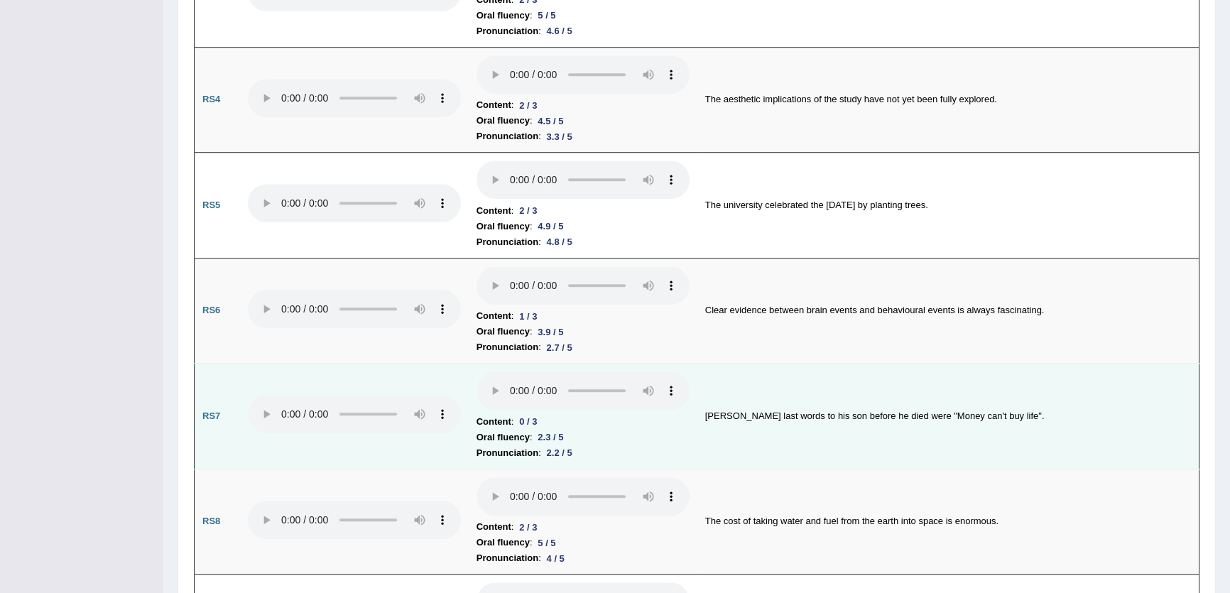
scroll to position [1226, 0]
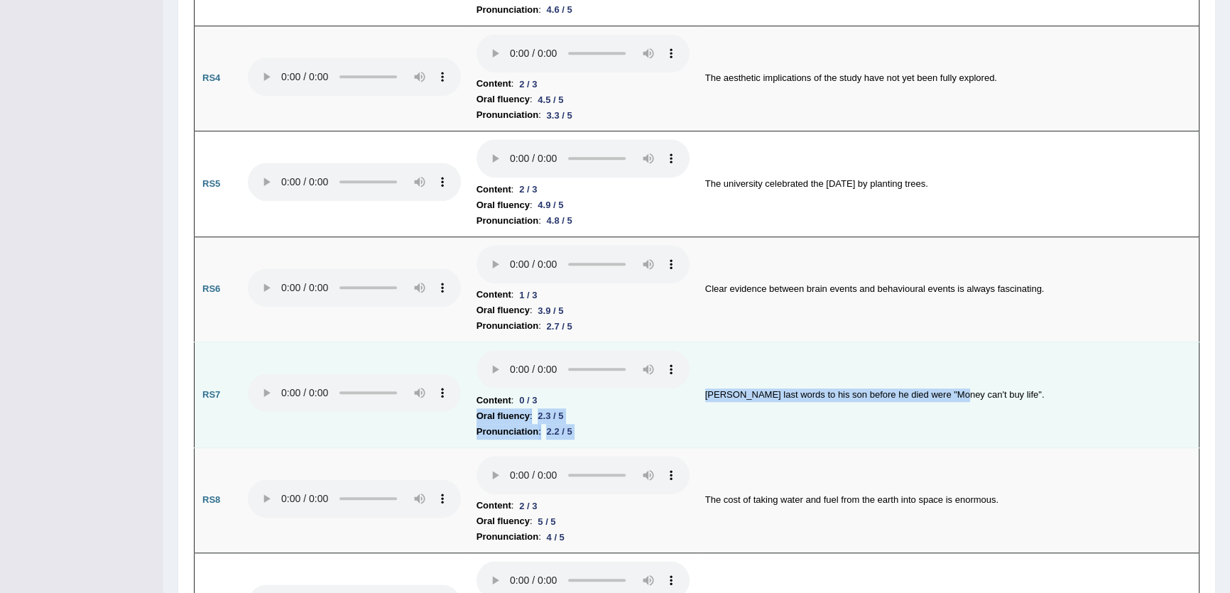
drag, startPoint x: 687, startPoint y: 388, endPoint x: 950, endPoint y: 378, distance: 263.6
click at [950, 378] on tr "RS7 Content : 0 / 3 Oral fluency : 2.3 / 5 Pronunciation : 2.2 / 5 Bob Marley's…" at bounding box center [697, 395] width 1005 height 106
click at [922, 400] on td "Bob Marley's last words to his son before he died were "Money can't buy life"." at bounding box center [948, 395] width 502 height 106
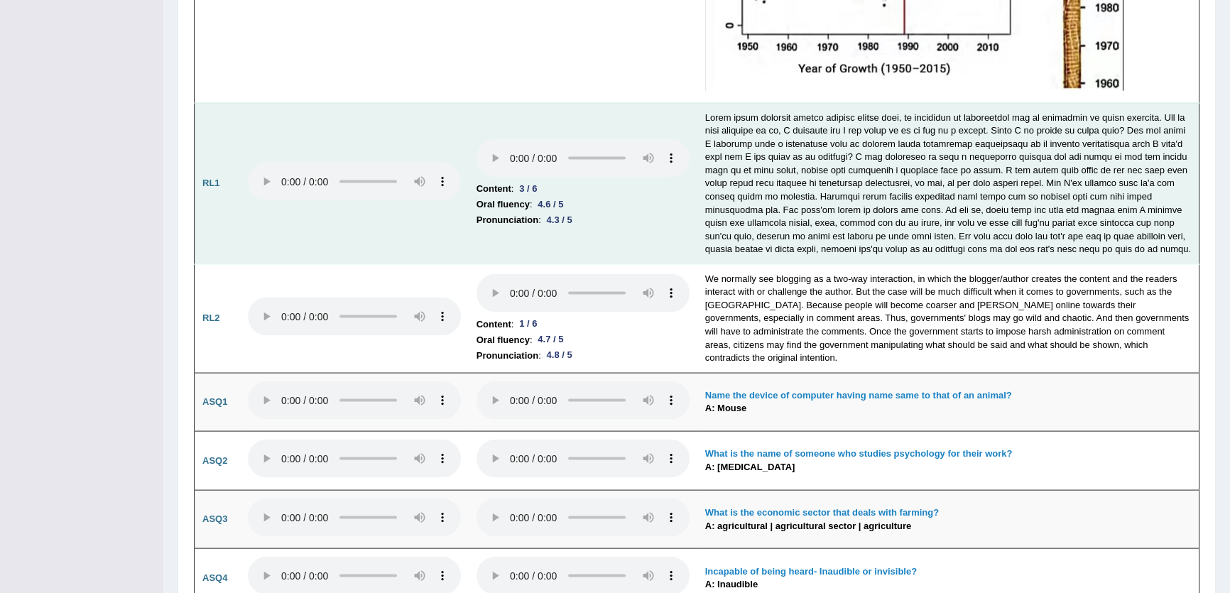
scroll to position [3551, 0]
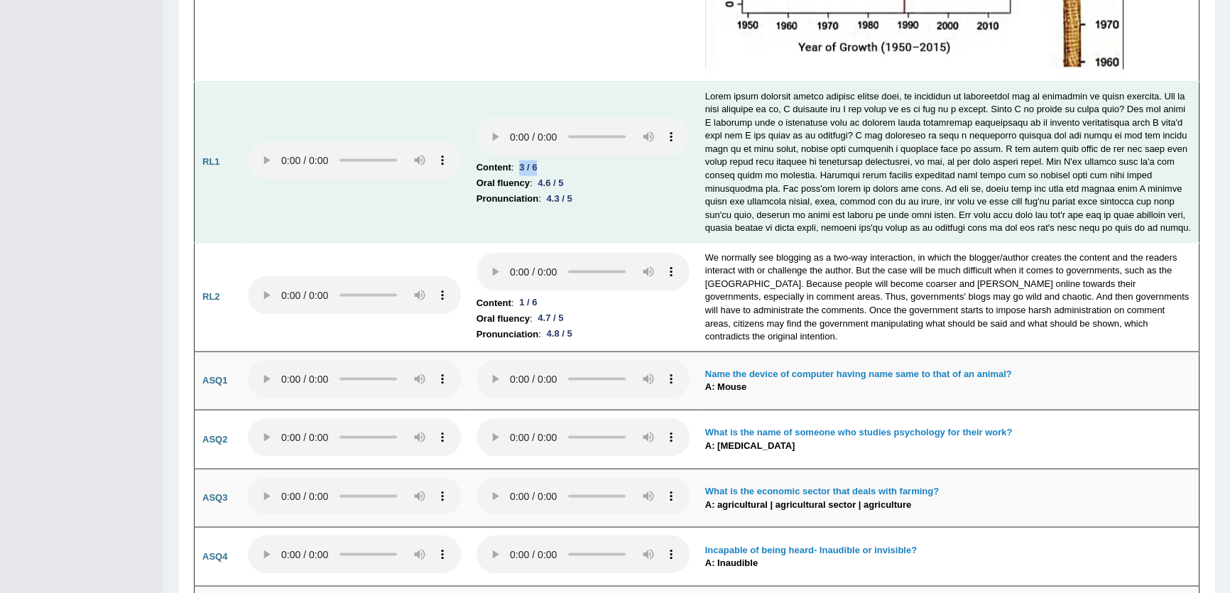
drag, startPoint x: 518, startPoint y: 162, endPoint x: 571, endPoint y: 153, distance: 53.4
click at [571, 160] on li "Content : 3 / 6" at bounding box center [582, 168] width 213 height 16
click at [560, 203] on td "Content : 3 / 6 Oral fluency : 4.6 / 5 Pronunciation : 4.3 / 5" at bounding box center [583, 162] width 229 height 161
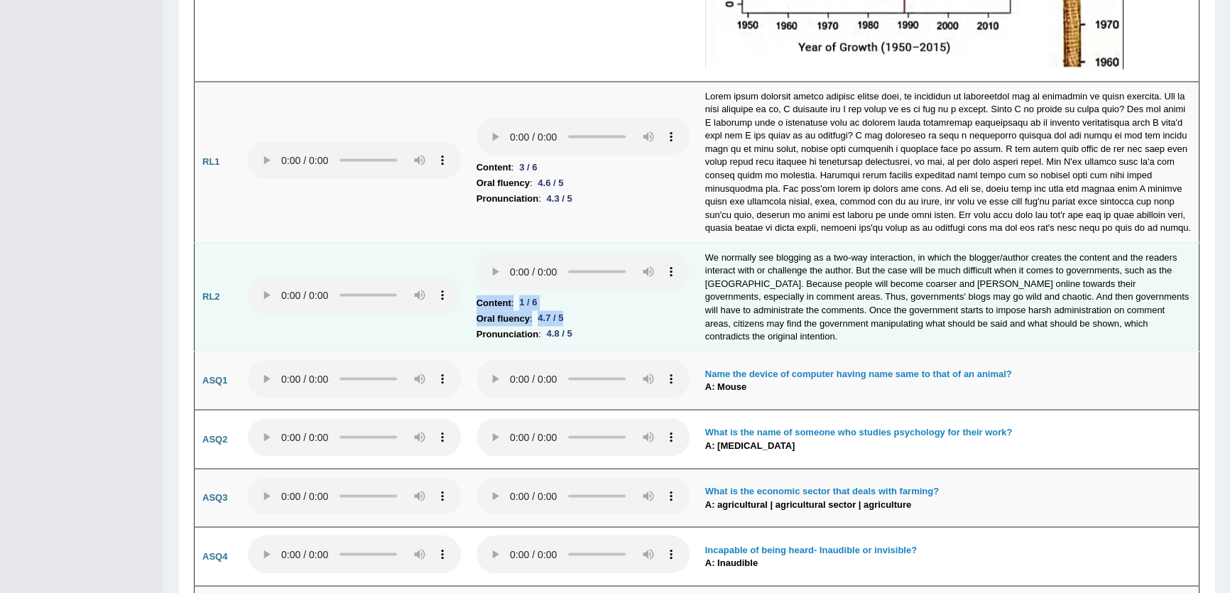
drag, startPoint x: 513, startPoint y: 282, endPoint x: 609, endPoint y: 315, distance: 100.6
click at [609, 315] on td "Content : 1 / 6 Oral fluency : 4.7 / 5 Pronunciation : 4.8 / 5" at bounding box center [583, 297] width 229 height 109
click at [597, 295] on li "Content : 1 / 6" at bounding box center [582, 303] width 213 height 16
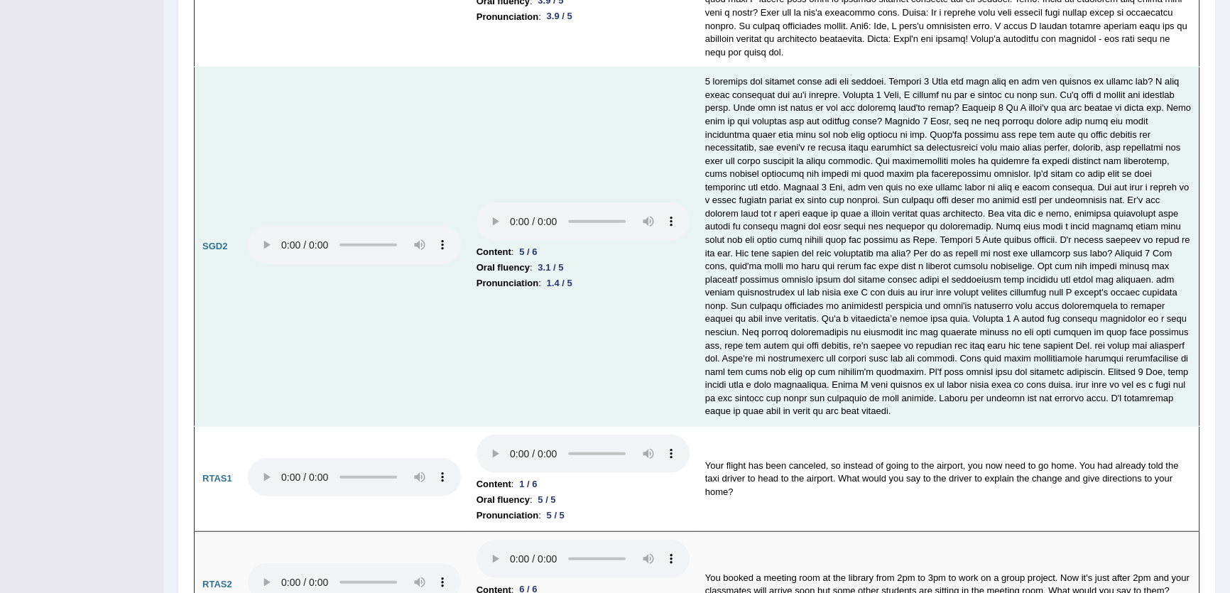
scroll to position [4325, 0]
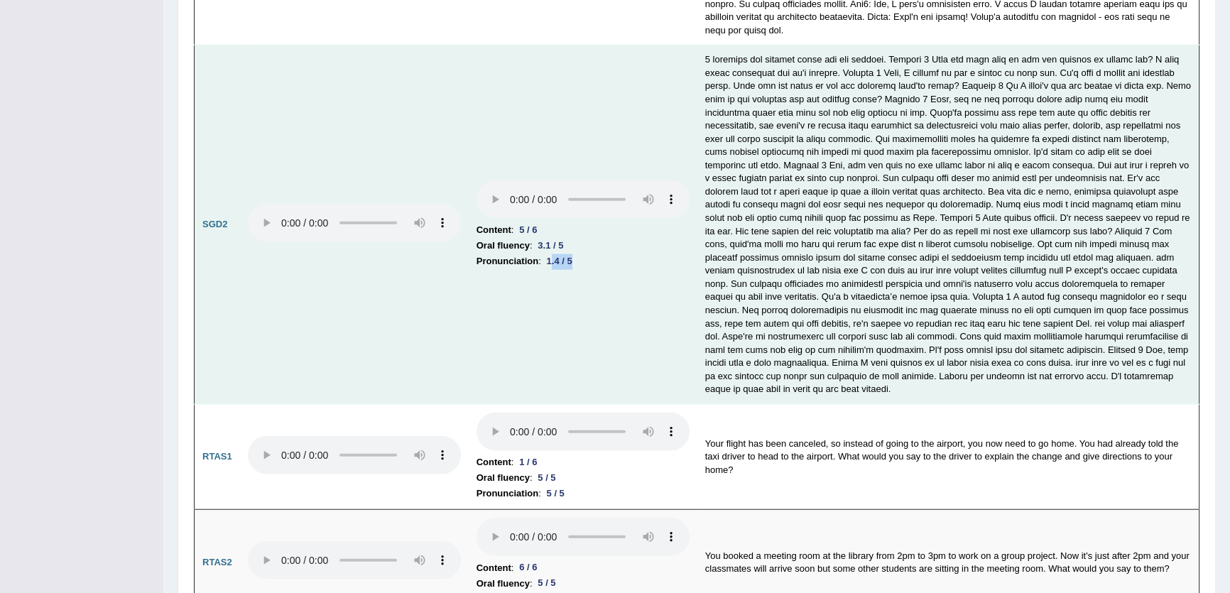
drag, startPoint x: 554, startPoint y: 248, endPoint x: 594, endPoint y: 257, distance: 41.5
click at [594, 257] on td "Content : 5 / 6 Oral fluency : 3.1 / 5 Pronunciation : 1.4 / 5" at bounding box center [583, 224] width 229 height 359
click at [585, 261] on td "Content : 5 / 6 Oral fluency : 3.1 / 5 Pronunciation : 1.4 / 5" at bounding box center [583, 224] width 229 height 359
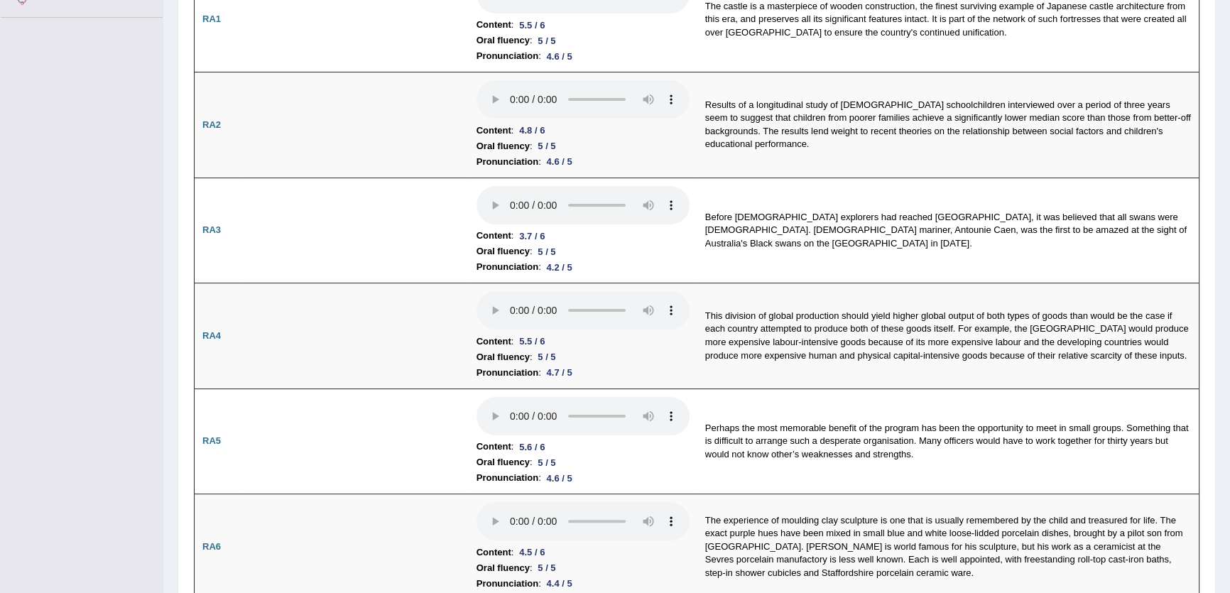
scroll to position [0, 0]
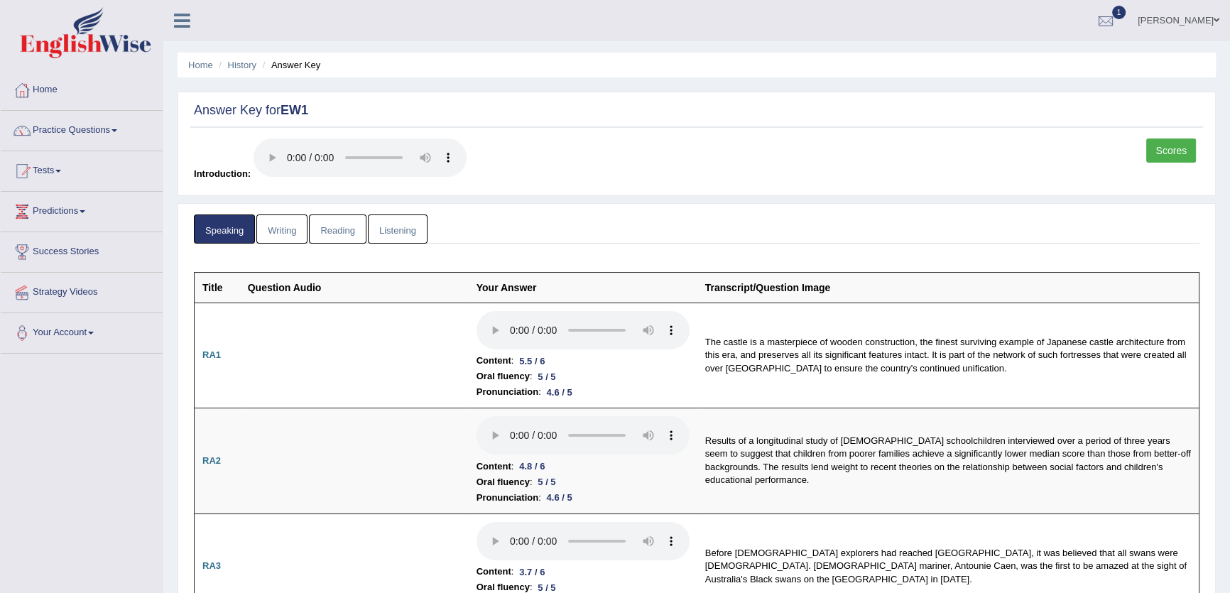
click at [293, 241] on link "Writing" at bounding box center [281, 228] width 51 height 29
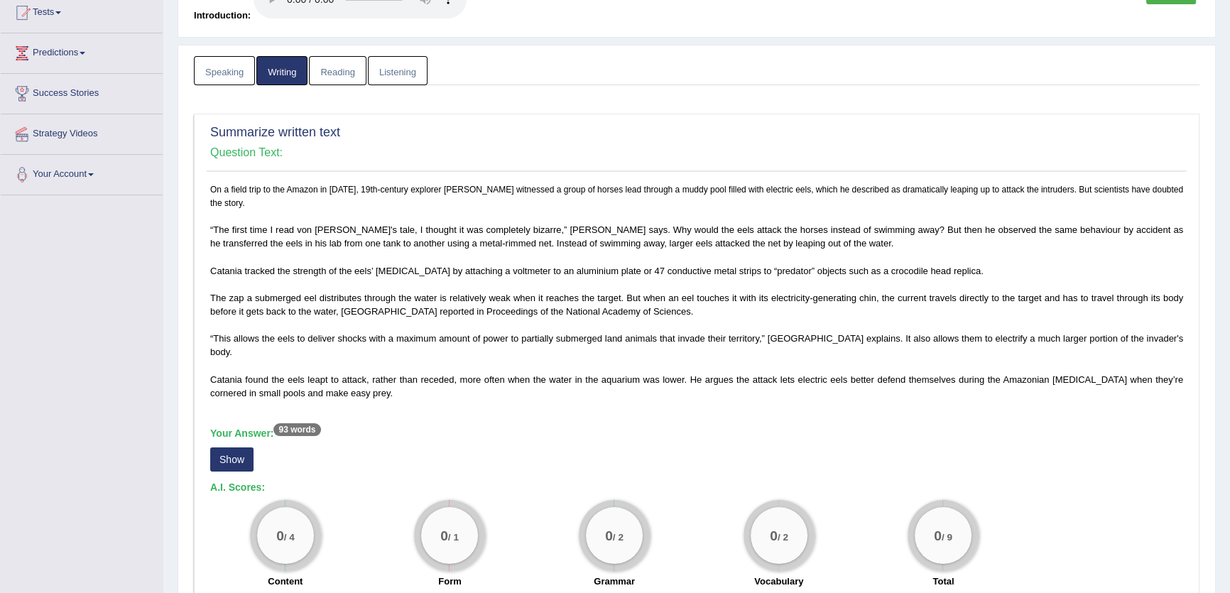
scroll to position [258, 0]
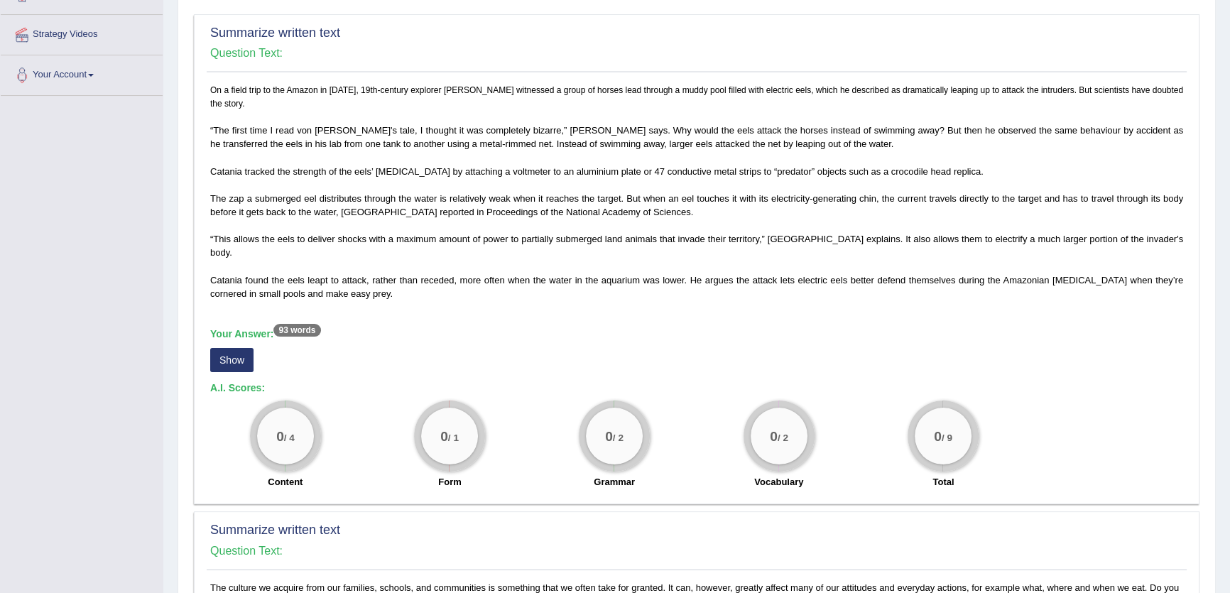
click at [221, 348] on button "Show" at bounding box center [231, 360] width 43 height 24
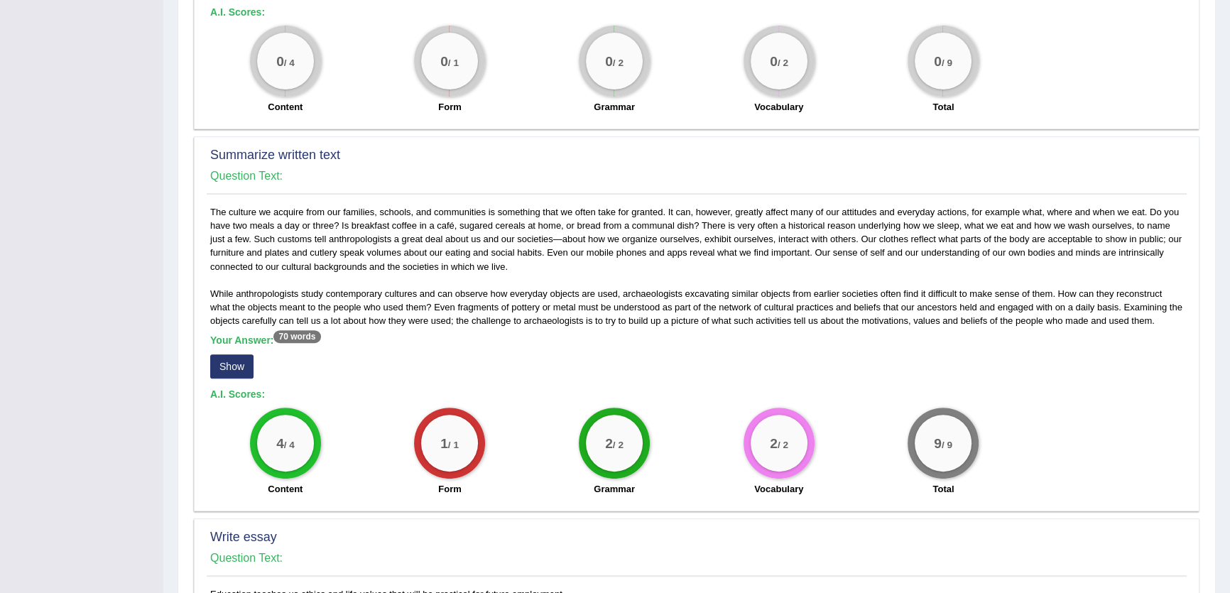
scroll to position [774, 0]
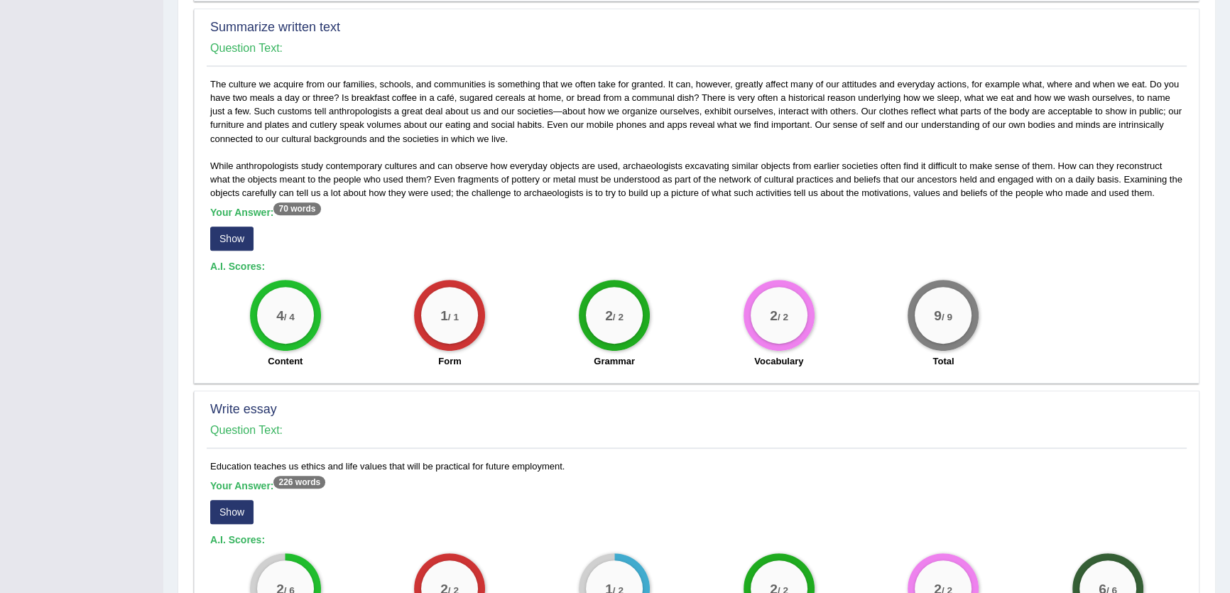
click at [228, 227] on button "Show" at bounding box center [231, 239] width 43 height 24
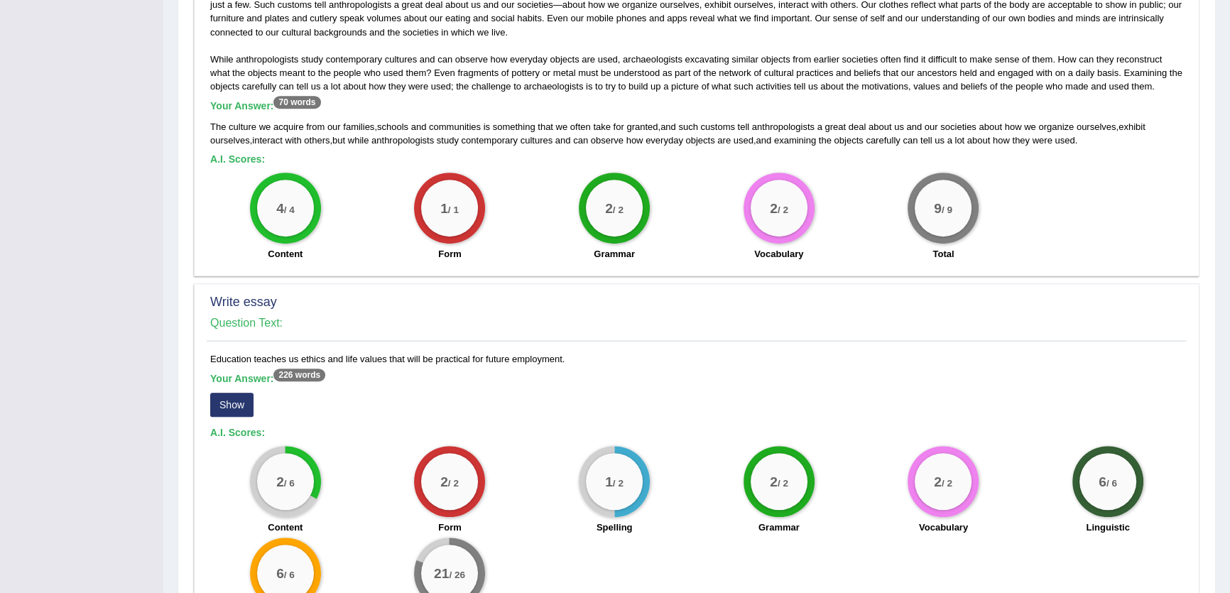
scroll to position [903, 0]
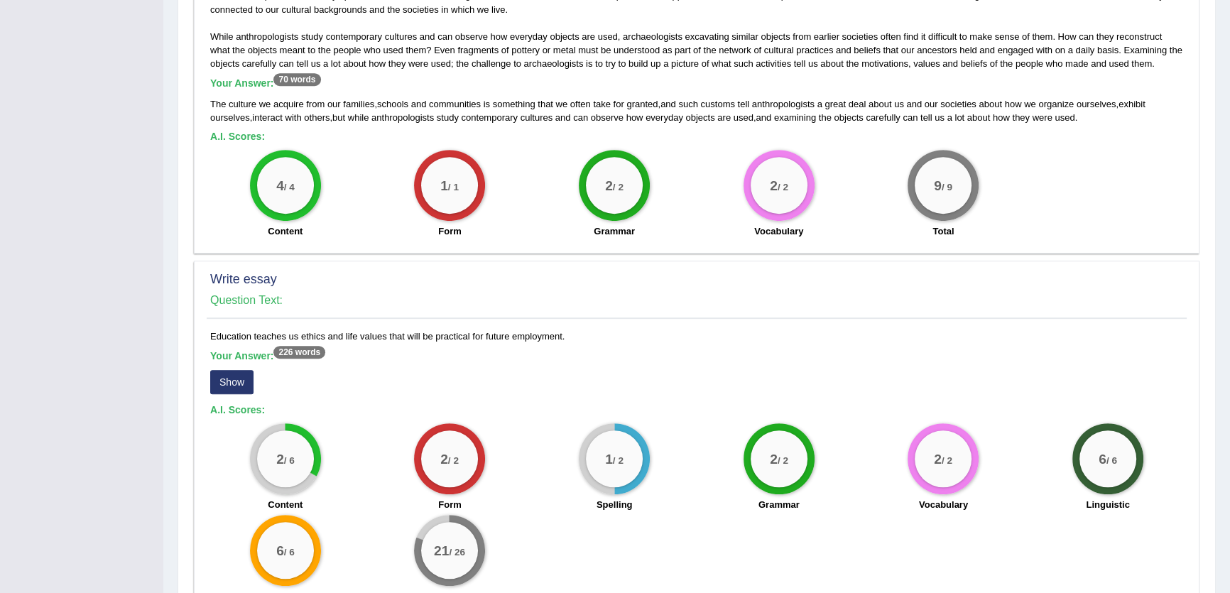
click at [197, 369] on div "Write essay Question Text: Education teaches us ethics and life values that wil…" at bounding box center [697, 440] width 1006 height 358
click at [222, 370] on button "Show" at bounding box center [231, 382] width 43 height 24
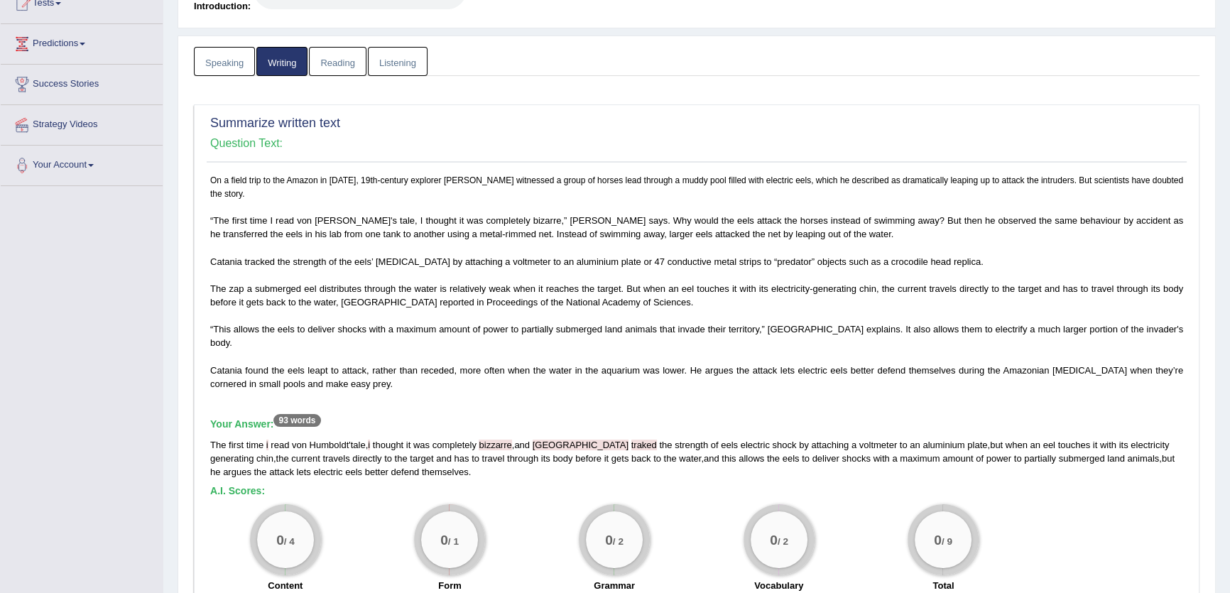
scroll to position [0, 0]
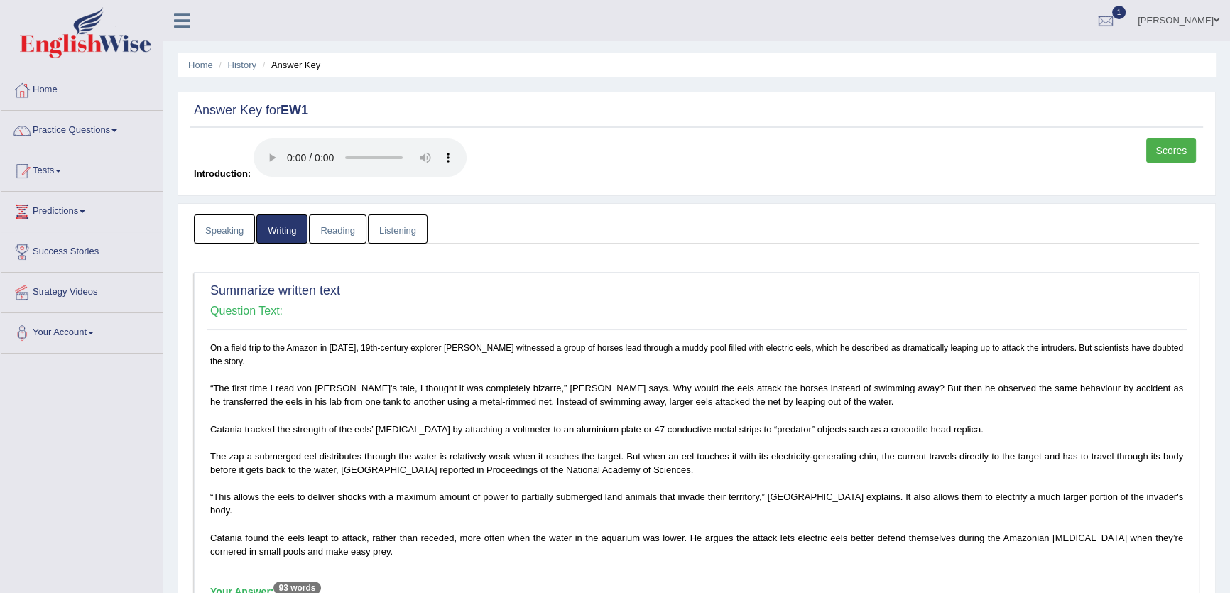
click at [359, 222] on link "Reading" at bounding box center [337, 228] width 57 height 29
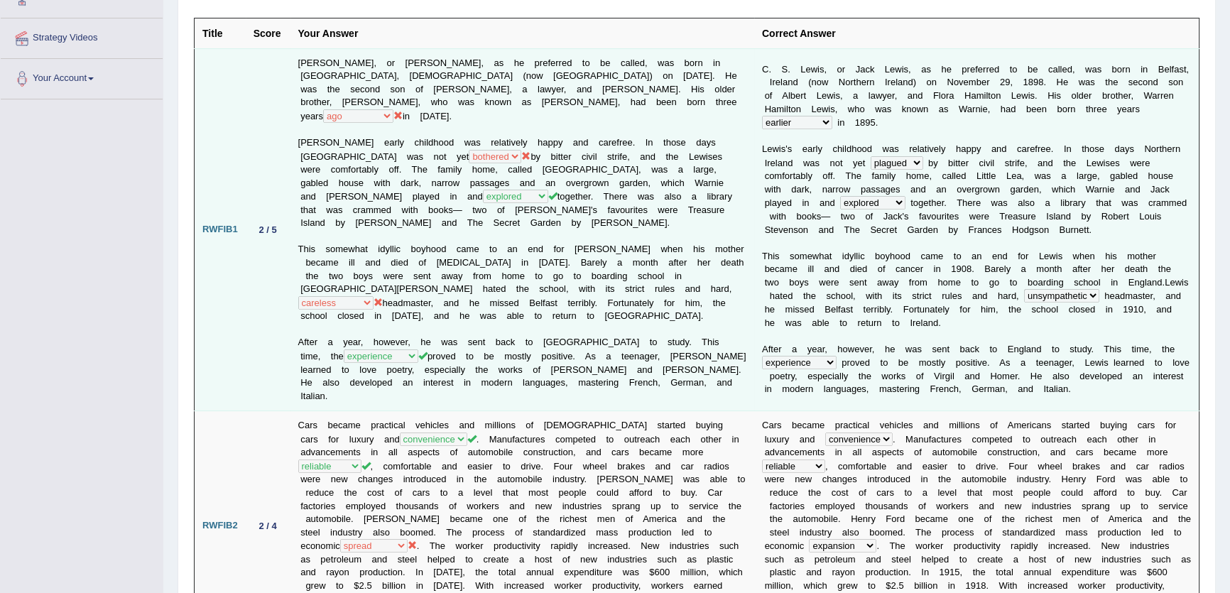
scroll to position [322, 0]
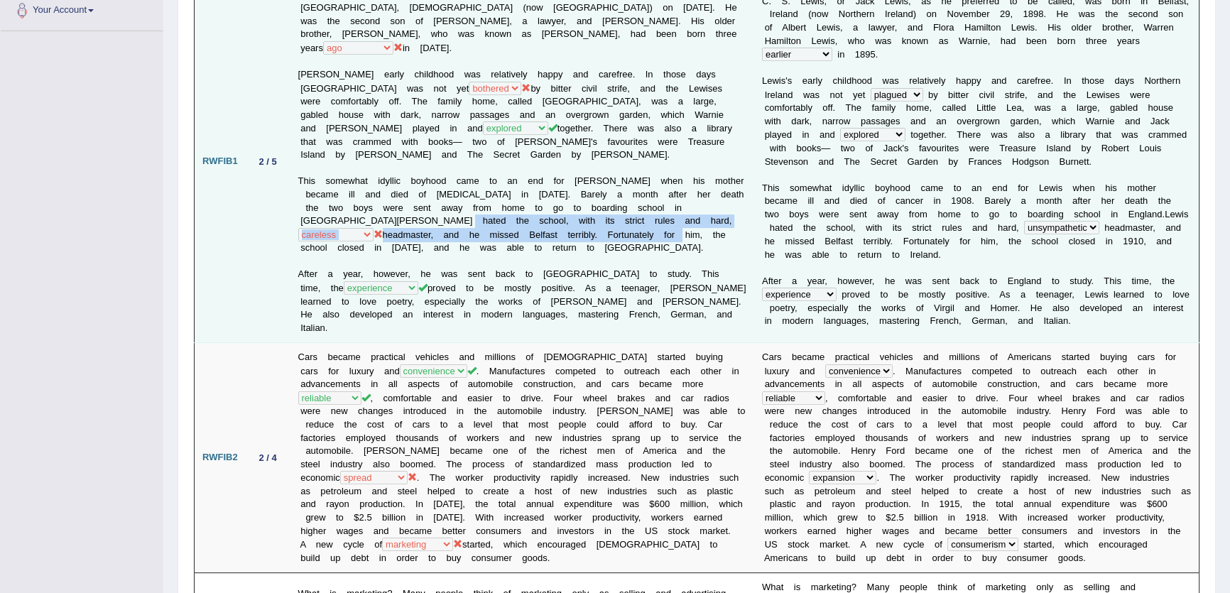
drag, startPoint x: 359, startPoint y: 219, endPoint x: 448, endPoint y: 227, distance: 89.2
click at [448, 227] on td "C. S. Lewis, or Jack Lewis, as he preferred to be called, was born in Belfast, …" at bounding box center [522, 161] width 464 height 363
drag, startPoint x: 442, startPoint y: 230, endPoint x: 418, endPoint y: 219, distance: 25.7
click at [440, 231] on td "C. S. Lewis, or Jack Lewis, as he preferred to be called, was born in Belfast, …" at bounding box center [522, 161] width 464 height 363
click at [411, 217] on td "C. S. Lewis, or Jack Lewis, as he preferred to be called, was born in Belfast, …" at bounding box center [522, 161] width 464 height 363
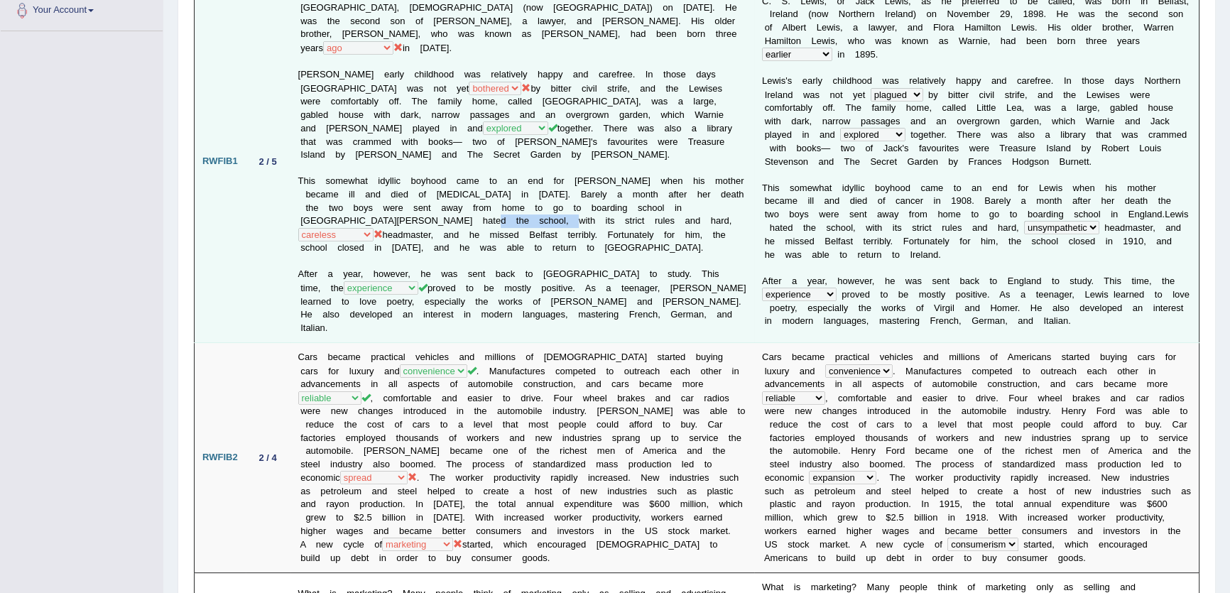
drag, startPoint x: 377, startPoint y: 214, endPoint x: 457, endPoint y: 213, distance: 79.5
click at [457, 213] on td "C. S. Lewis, or Jack Lewis, as he preferred to be called, was born in Belfast, …" at bounding box center [522, 161] width 464 height 363
click at [555, 213] on td "C. S. Lewis, or Jack Lewis, as he preferred to be called, was born in Belfast, …" at bounding box center [522, 161] width 464 height 363
click at [547, 258] on td "C. S. Lewis, or Jack Lewis, as he preferred to be called, was born in Belfast, …" at bounding box center [522, 161] width 464 height 363
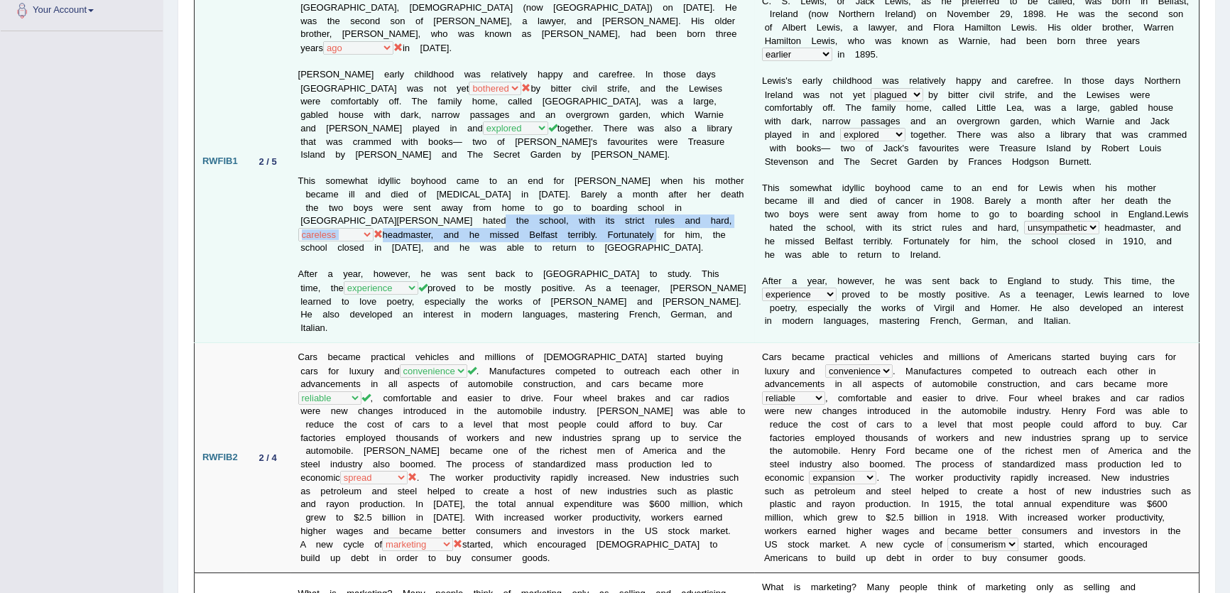
drag, startPoint x: 381, startPoint y: 212, endPoint x: 476, endPoint y: 228, distance: 95.7
click at [424, 229] on td "C. S. Lewis, or Jack Lewis, as he preferred to be called, was born in Belfast, …" at bounding box center [522, 161] width 464 height 363
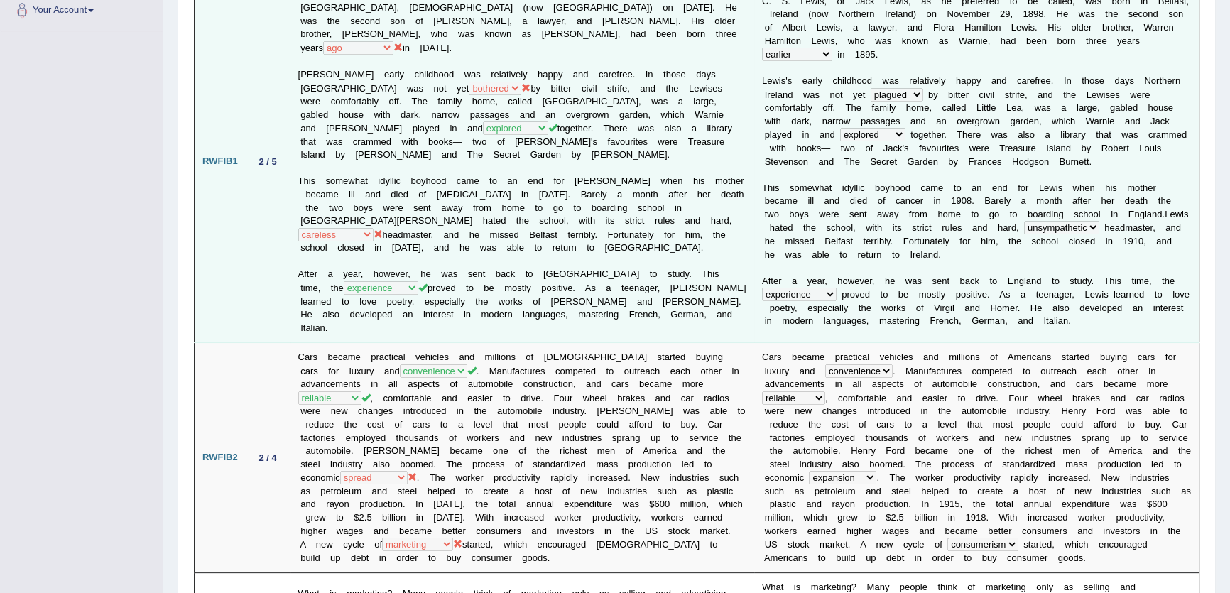
click at [520, 227] on td "C. S. Lewis, or Jack Lewis, as he preferred to be called, was born in Belfast, …" at bounding box center [522, 161] width 464 height 363
drag, startPoint x: 947, startPoint y: 219, endPoint x: 1045, endPoint y: 217, distance: 98.0
click at [1045, 217] on td "C . S . L e w i s , o r J a c k L e w i s , a s h e p r e f e r r e d t o b e c…" at bounding box center [976, 161] width 445 height 363
click at [1115, 222] on b "a" at bounding box center [1117, 227] width 5 height 11
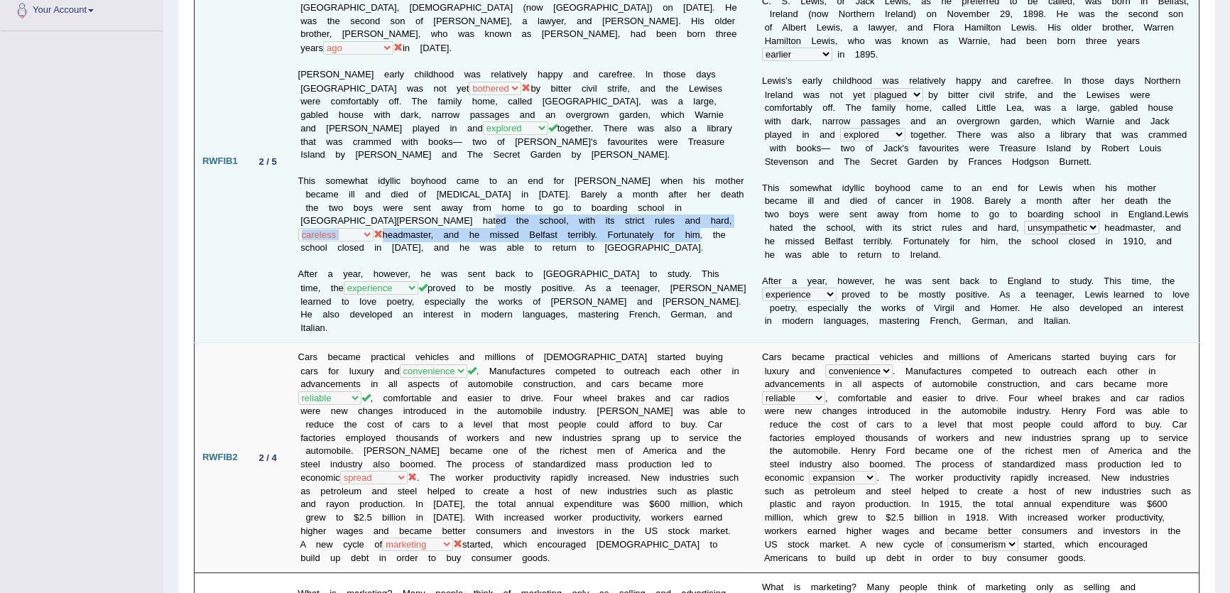
drag, startPoint x: 374, startPoint y: 214, endPoint x: 469, endPoint y: 226, distance: 95.1
click at [463, 226] on td "C. S. Lewis, or Jack Lewis, as he preferred to be called, was born in Belfast, …" at bounding box center [522, 161] width 464 height 363
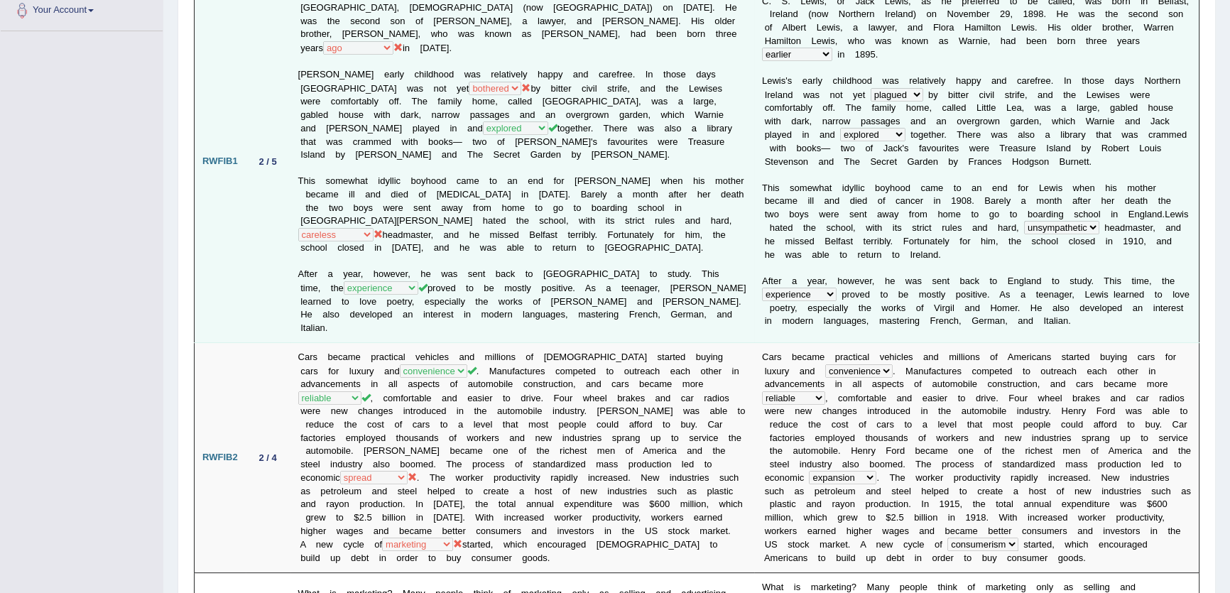
click at [517, 227] on td "C. S. Lewis, or Jack Lewis, as he preferred to be called, was born in Belfast, …" at bounding box center [522, 161] width 464 height 363
drag, startPoint x: 511, startPoint y: 227, endPoint x: 609, endPoint y: 217, distance: 98.4
click at [589, 220] on td "C. S. Lewis, or Jack Lewis, as he preferred to be called, was born in Belfast, …" at bounding box center [522, 161] width 464 height 363
click at [505, 225] on td "C. S. Lewis, or Jack Lewis, as he preferred to be called, was born in Belfast, …" at bounding box center [522, 161] width 464 height 363
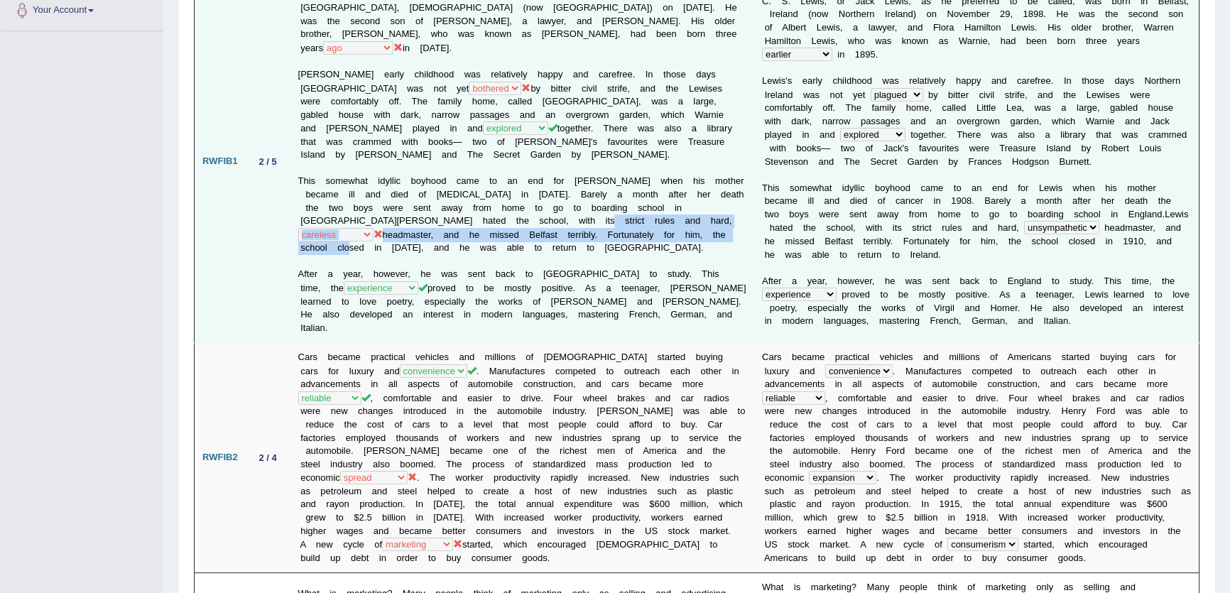
drag, startPoint x: 493, startPoint y: 217, endPoint x: 546, endPoint y: 227, distance: 54.3
click at [546, 227] on td "C. S. Lewis, or Jack Lewis, as he preferred to be called, was born in Belfast, …" at bounding box center [522, 161] width 464 height 363
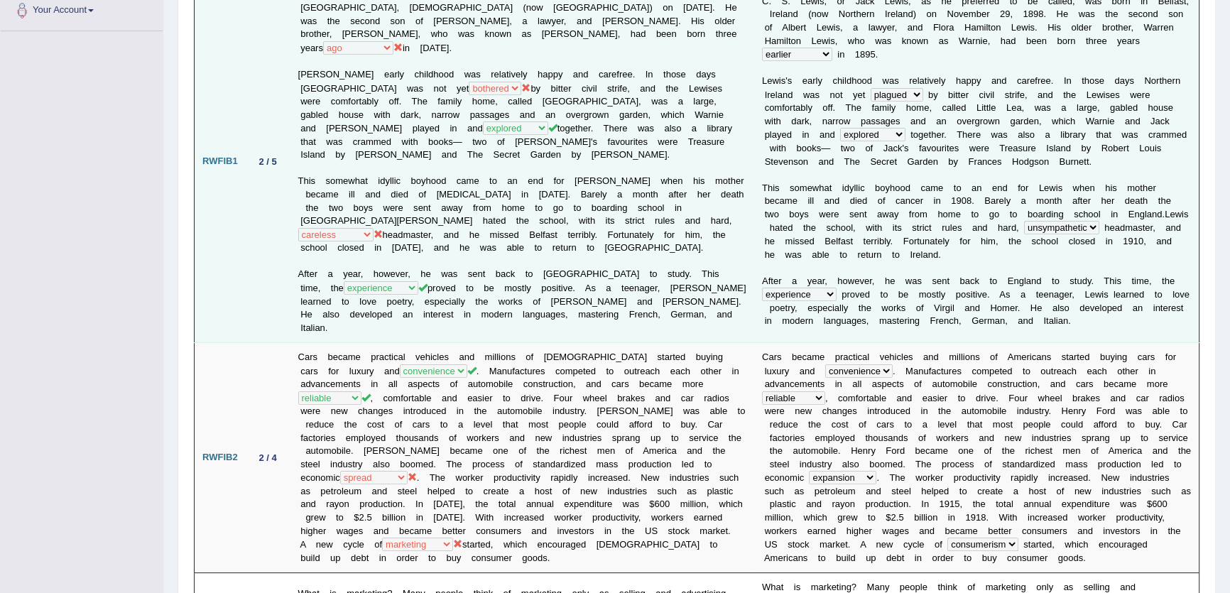
click at [572, 266] on td "C. S. Lewis, or Jack Lewis, as he preferred to be called, was born in Belfast, …" at bounding box center [522, 161] width 464 height 363
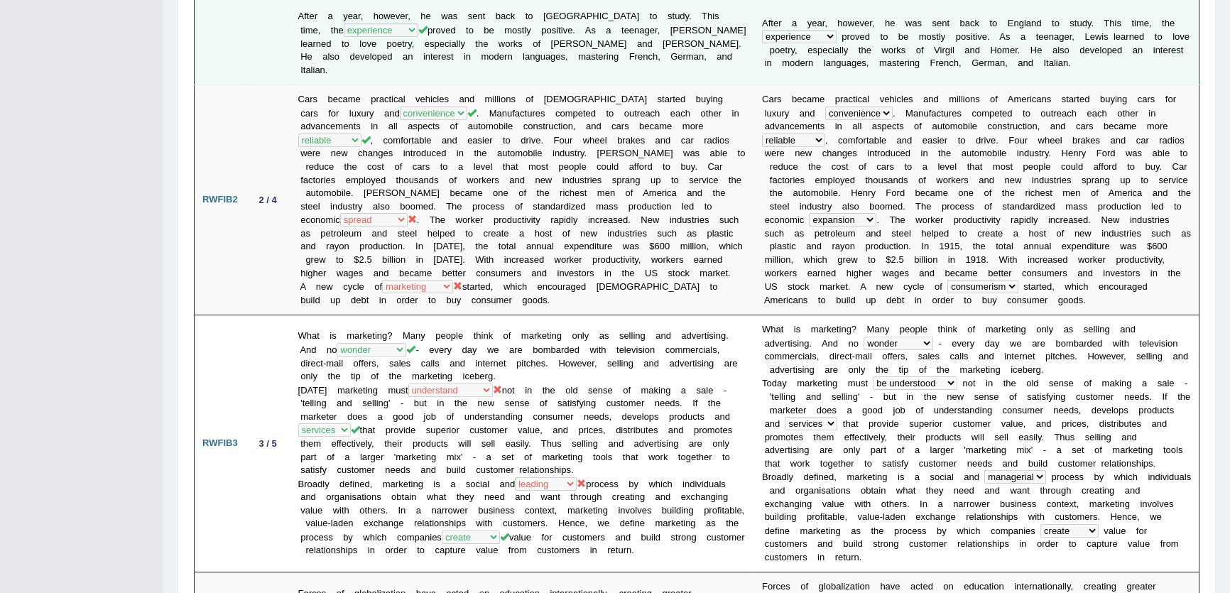
scroll to position [581, 0]
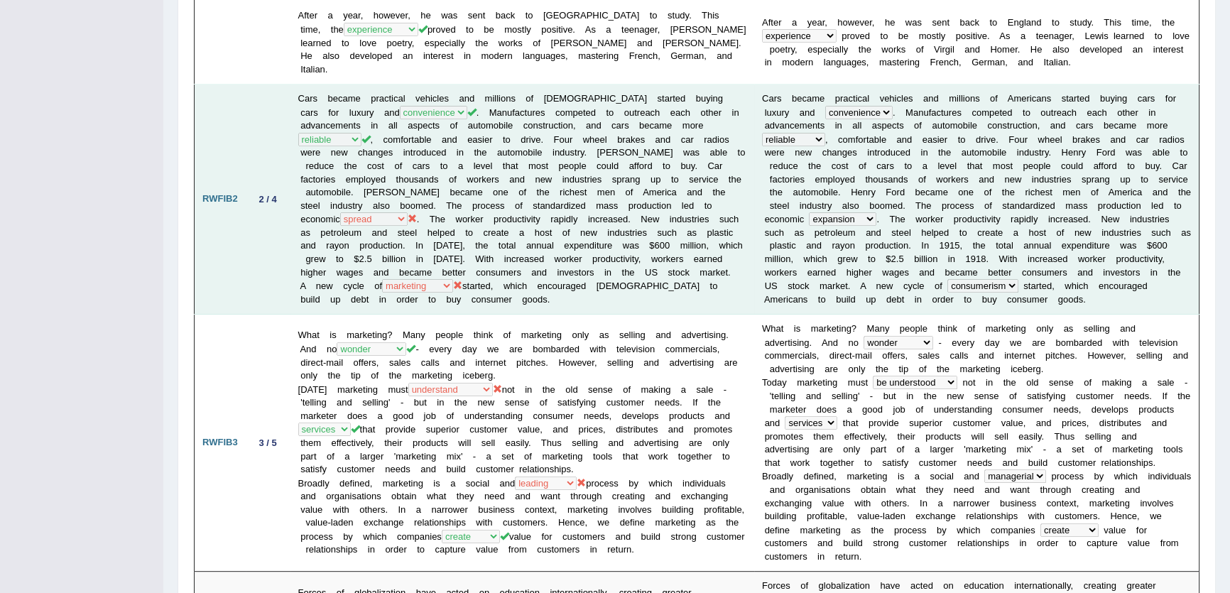
click at [372, 202] on td "Cars became practical vehicles and millions of Americans started buying cars fo…" at bounding box center [522, 200] width 464 height 230
drag, startPoint x: 291, startPoint y: 196, endPoint x: 335, endPoint y: 199, distance: 44.1
click at [335, 199] on td "Cars became practical vehicles and millions of Americans started buying cars fo…" at bounding box center [522, 200] width 464 height 230
click at [376, 213] on td "Cars became practical vehicles and millions of Americans started buying cars fo…" at bounding box center [522, 200] width 464 height 230
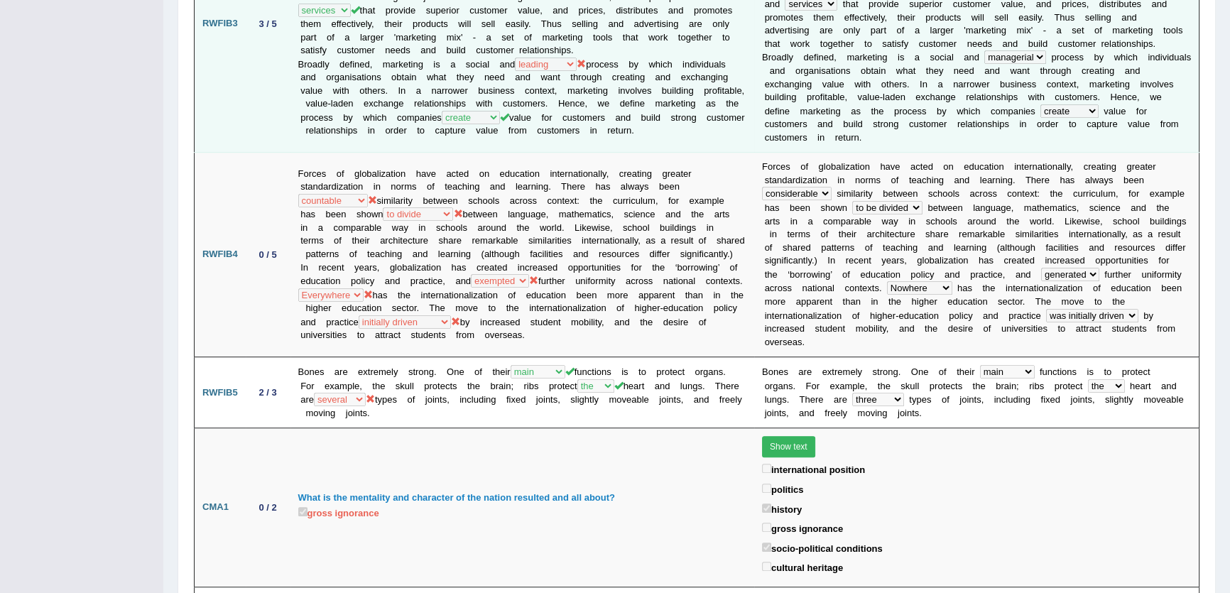
scroll to position [903, 0]
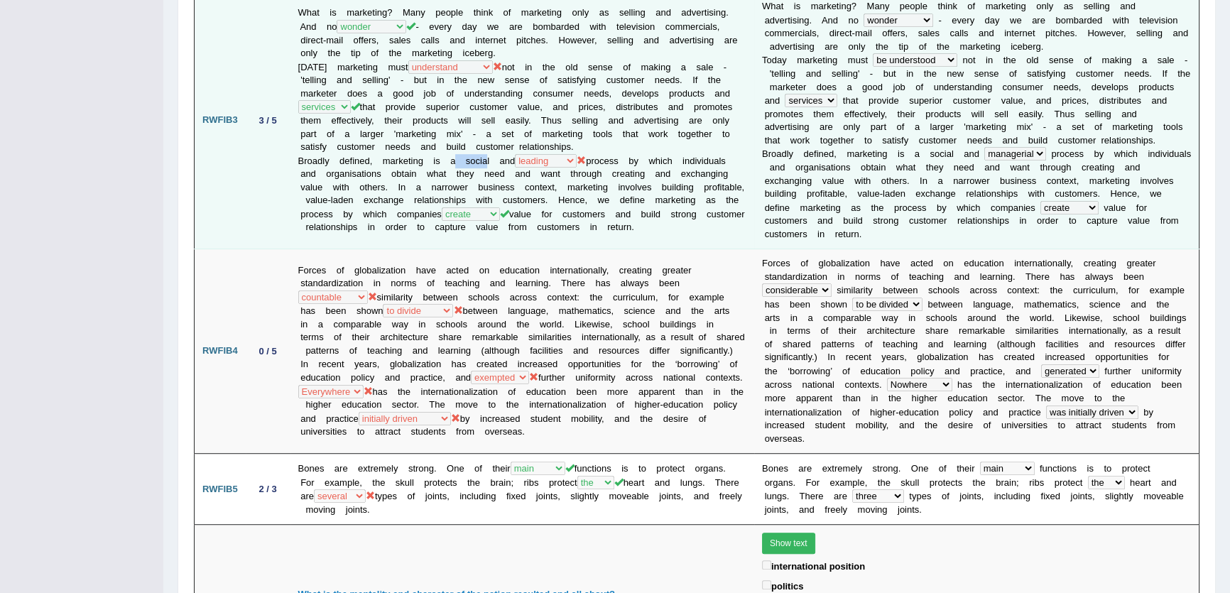
drag, startPoint x: 456, startPoint y: 135, endPoint x: 485, endPoint y: 136, distance: 29.1
click at [485, 136] on td "What is marketing? Many people think of marketing only as selling and advertisi…" at bounding box center [522, 120] width 464 height 257
drag, startPoint x: 511, startPoint y: 133, endPoint x: 556, endPoint y: 132, distance: 44.7
click at [513, 131] on td "What is marketing? Many people think of marketing only as selling and advertisi…" at bounding box center [522, 120] width 464 height 257
click at [462, 134] on td "What is marketing? Many people think of marketing only as selling and advertisi…" at bounding box center [522, 120] width 464 height 257
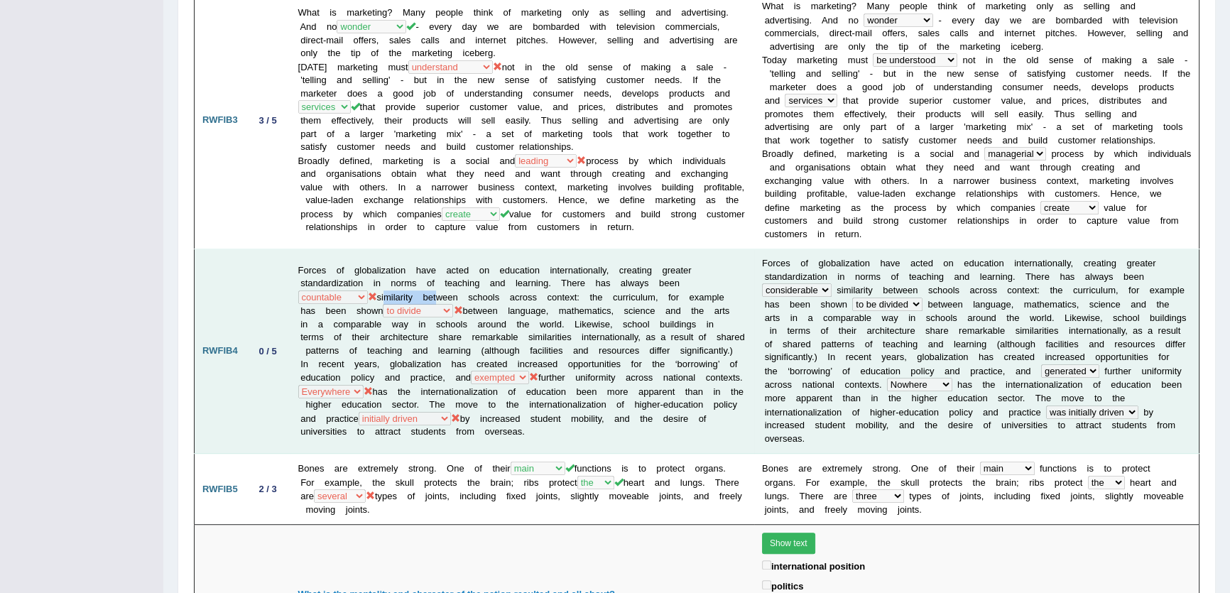
drag, startPoint x: 379, startPoint y: 259, endPoint x: 429, endPoint y: 267, distance: 50.3
click at [429, 267] on td "Forces of globalization have acted on education internationally, creating great…" at bounding box center [522, 351] width 464 height 205
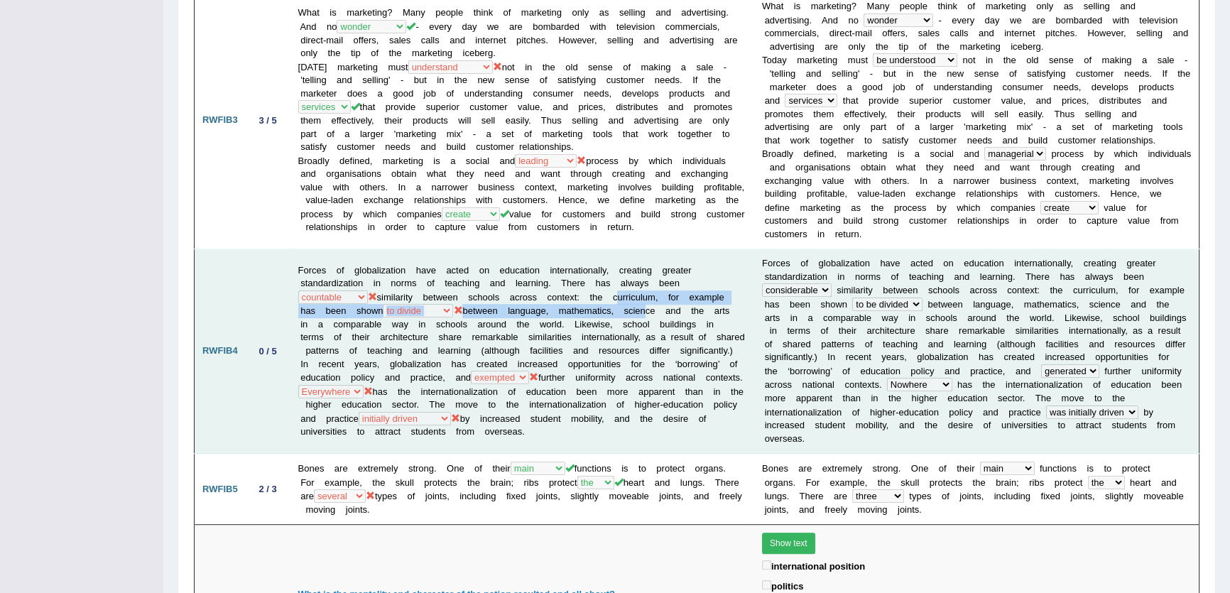
drag, startPoint x: 614, startPoint y: 264, endPoint x: 645, endPoint y: 274, distance: 32.8
click at [645, 274] on td "Forces of globalization have acted on education internationally, creating great…" at bounding box center [522, 351] width 464 height 205
click at [402, 291] on td "Forces of globalization have acted on education internationally, creating great…" at bounding box center [522, 351] width 464 height 205
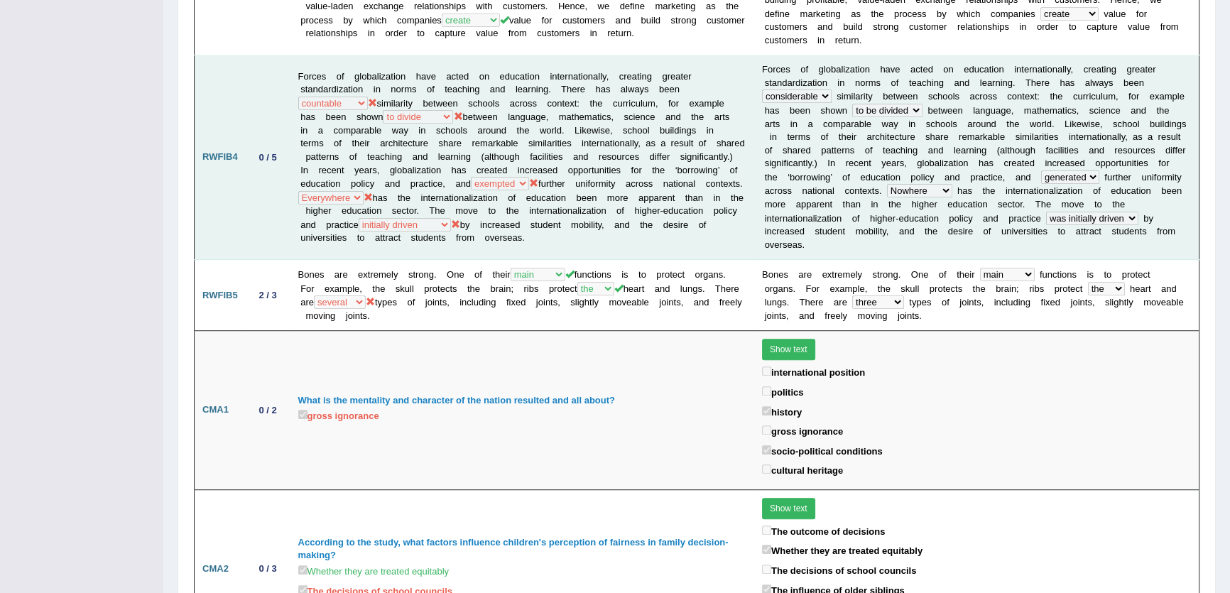
scroll to position [1032, 0]
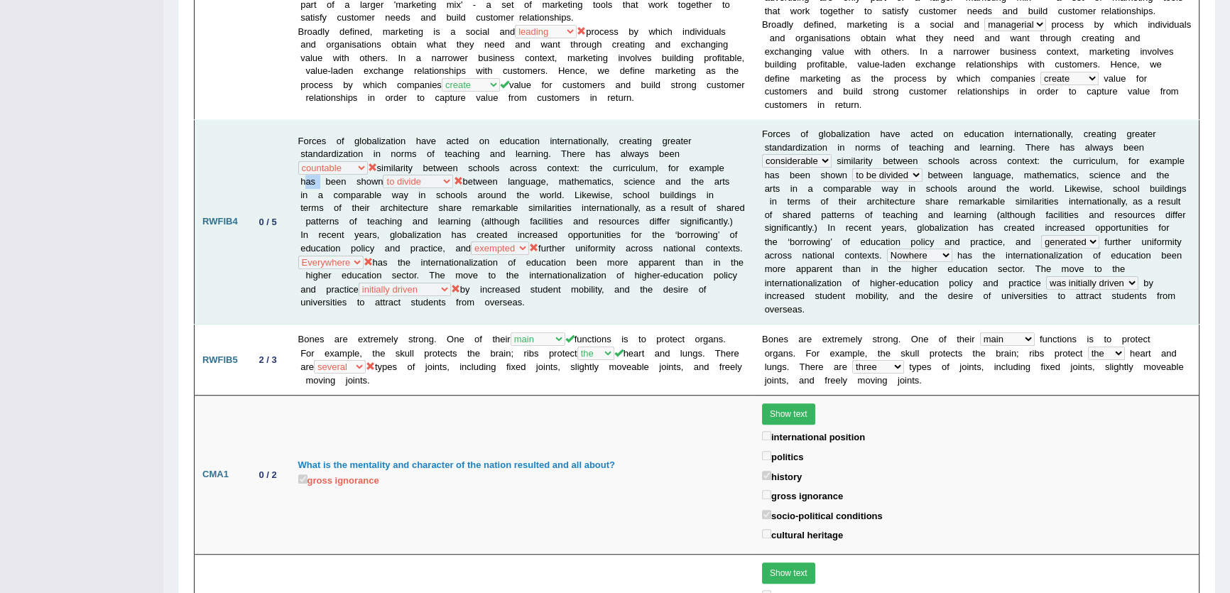
drag, startPoint x: 298, startPoint y: 150, endPoint x: 314, endPoint y: 149, distance: 15.6
click at [314, 149] on td "Forces of globalization have acted on education internationally, creating great…" at bounding box center [522, 222] width 464 height 205
drag, startPoint x: 324, startPoint y: 148, endPoint x: 356, endPoint y: 154, distance: 33.2
click at [356, 154] on td "Forces of globalization have acted on education internationally, creating great…" at bounding box center [522, 222] width 464 height 205
click at [394, 156] on td "Forces of globalization have acted on education internationally, creating great…" at bounding box center [522, 222] width 464 height 205
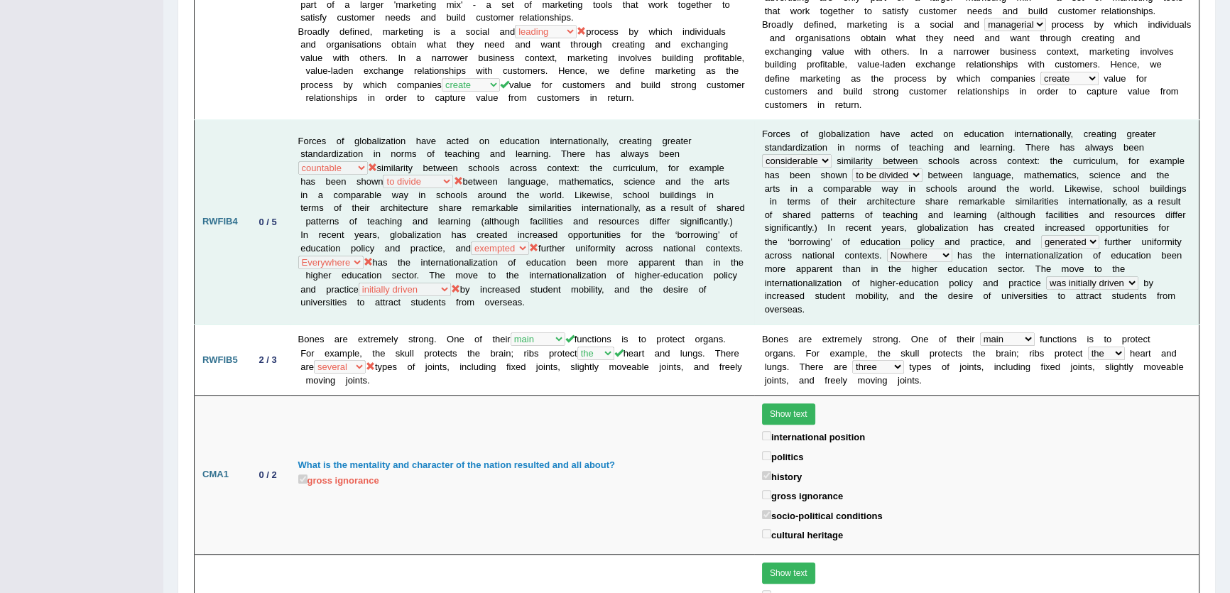
click at [407, 189] on td "Forces of globalization have acted on education internationally, creating great…" at bounding box center [522, 222] width 464 height 205
drag, startPoint x: 545, startPoint y: 202, endPoint x: 579, endPoint y: 204, distance: 33.4
click at [579, 204] on td "Forces of globalization have acted on education internationally, creating great…" at bounding box center [522, 222] width 464 height 205
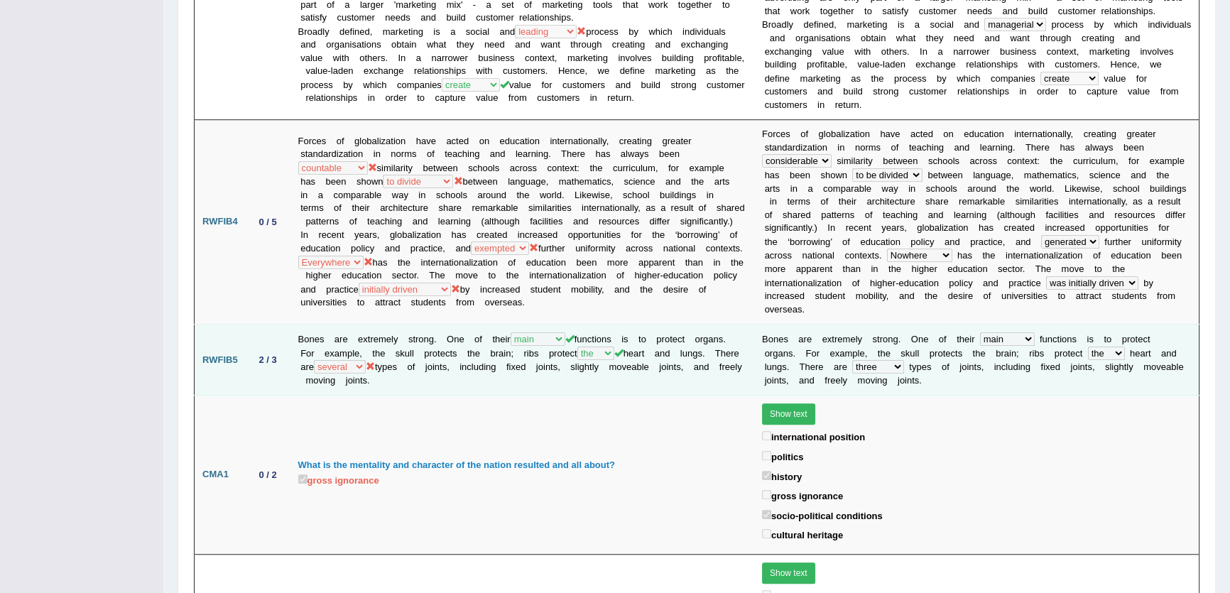
click at [635, 346] on td "Bones are extremely strong. One of their first main stable important functions …" at bounding box center [522, 360] width 464 height 71
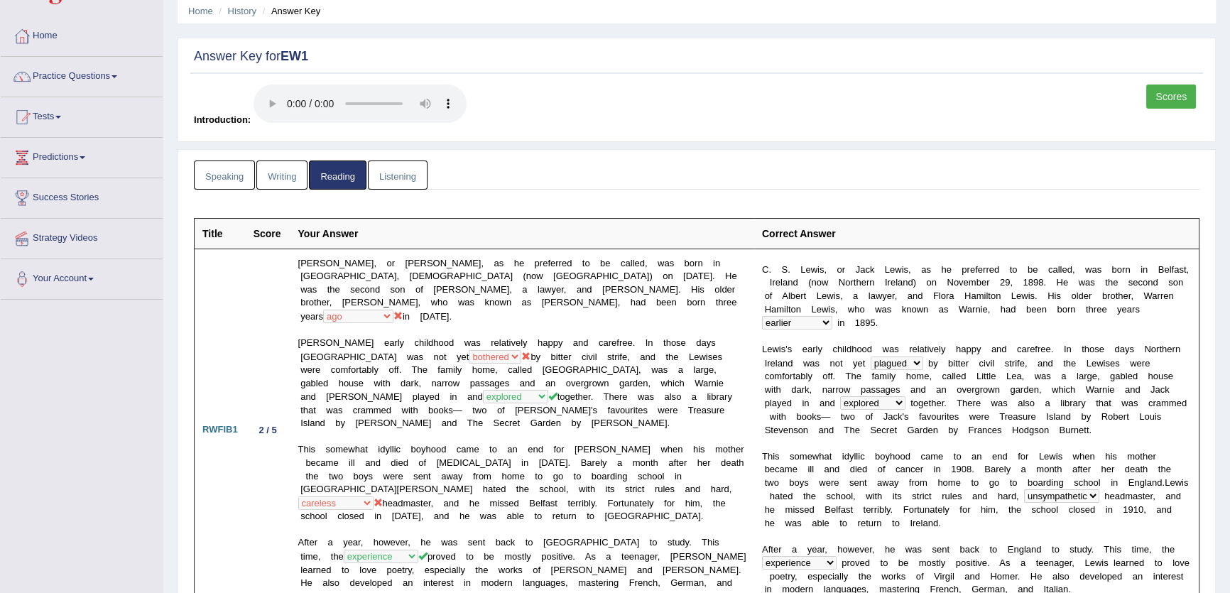
scroll to position [0, 0]
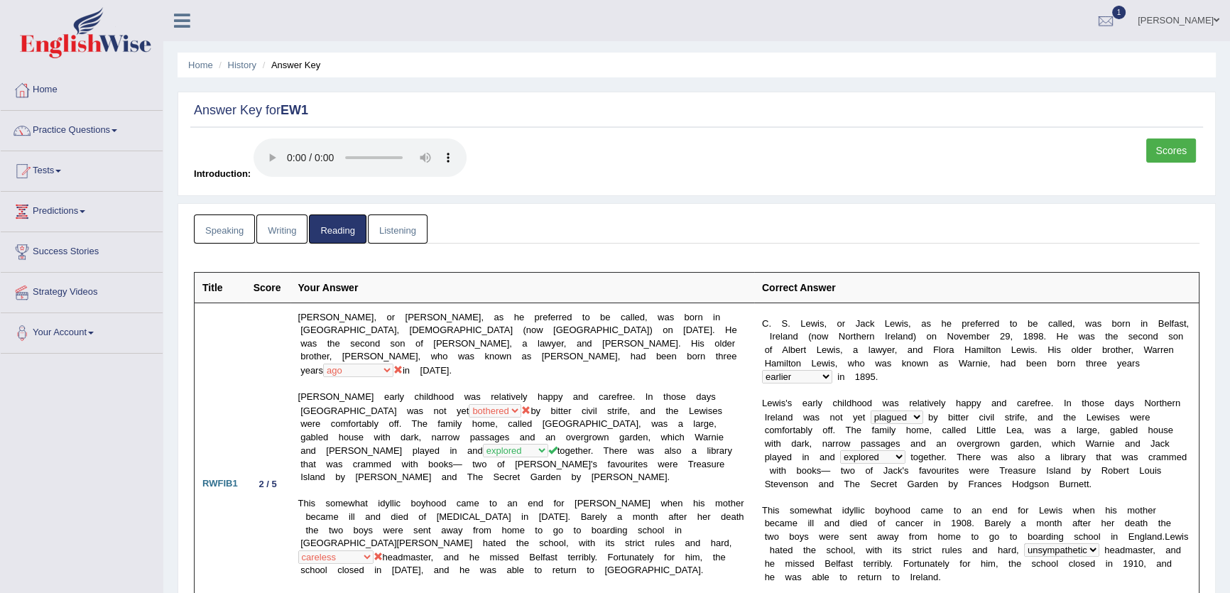
click at [384, 231] on link "Listening" at bounding box center [398, 228] width 60 height 29
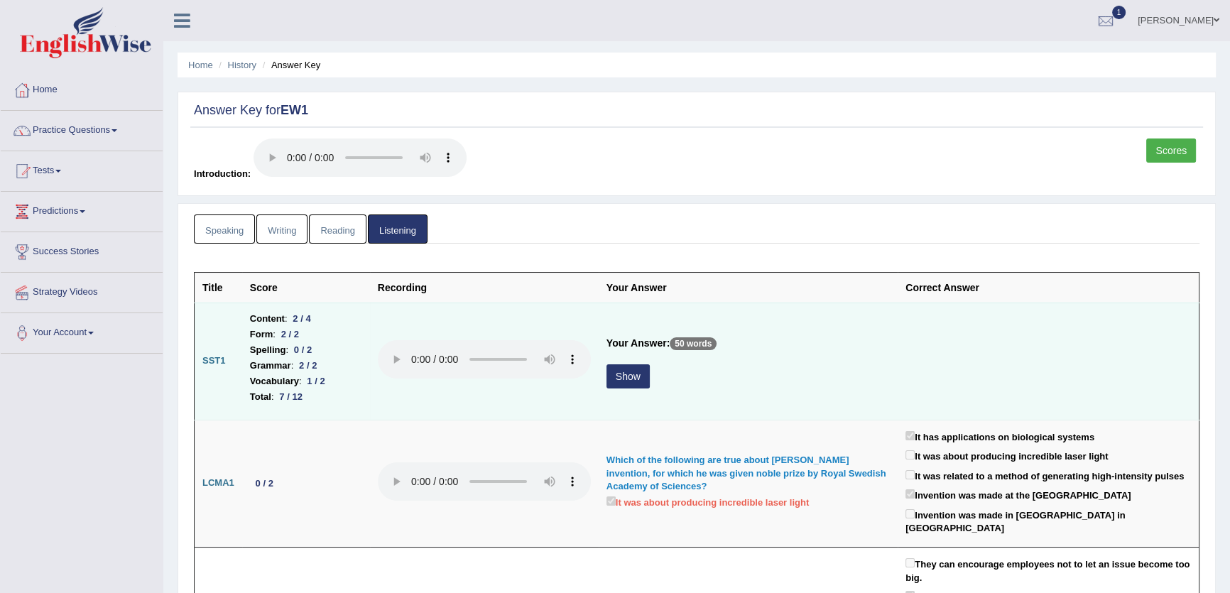
drag, startPoint x: 631, startPoint y: 391, endPoint x: 631, endPoint y: 401, distance: 9.9
click at [631, 399] on td "Your Answer: 50 words Show" at bounding box center [748, 361] width 299 height 117
click at [624, 378] on button "Show" at bounding box center [627, 376] width 43 height 24
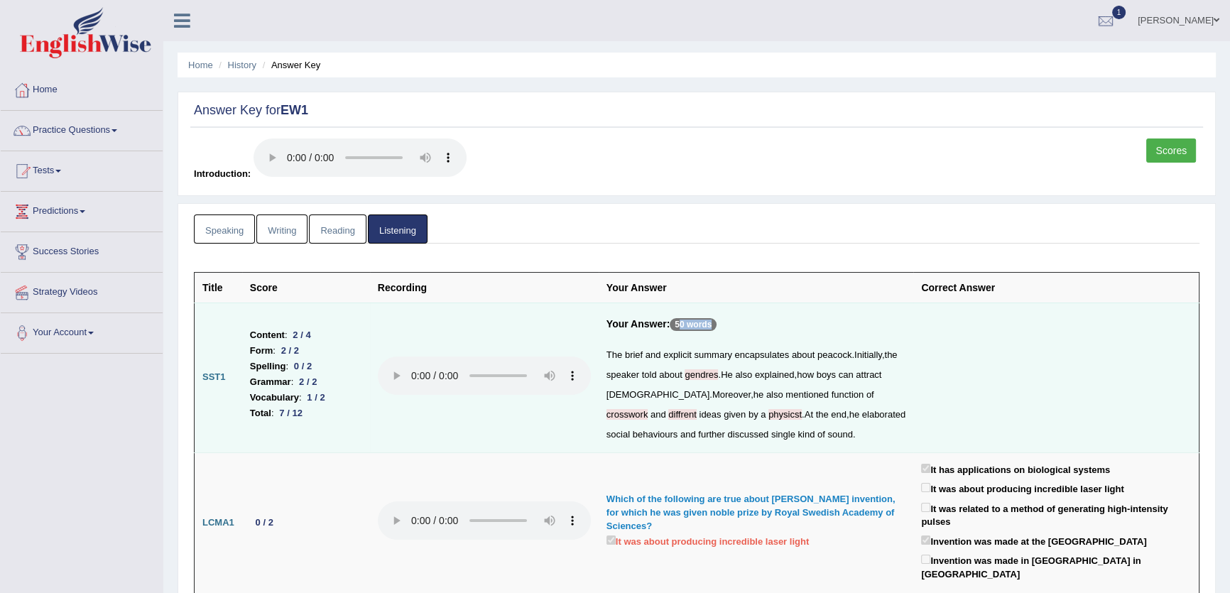
drag, startPoint x: 680, startPoint y: 324, endPoint x: 717, endPoint y: 336, distance: 38.2
click at [717, 336] on h5 "Your Answer: 50 words" at bounding box center [755, 328] width 299 height 20
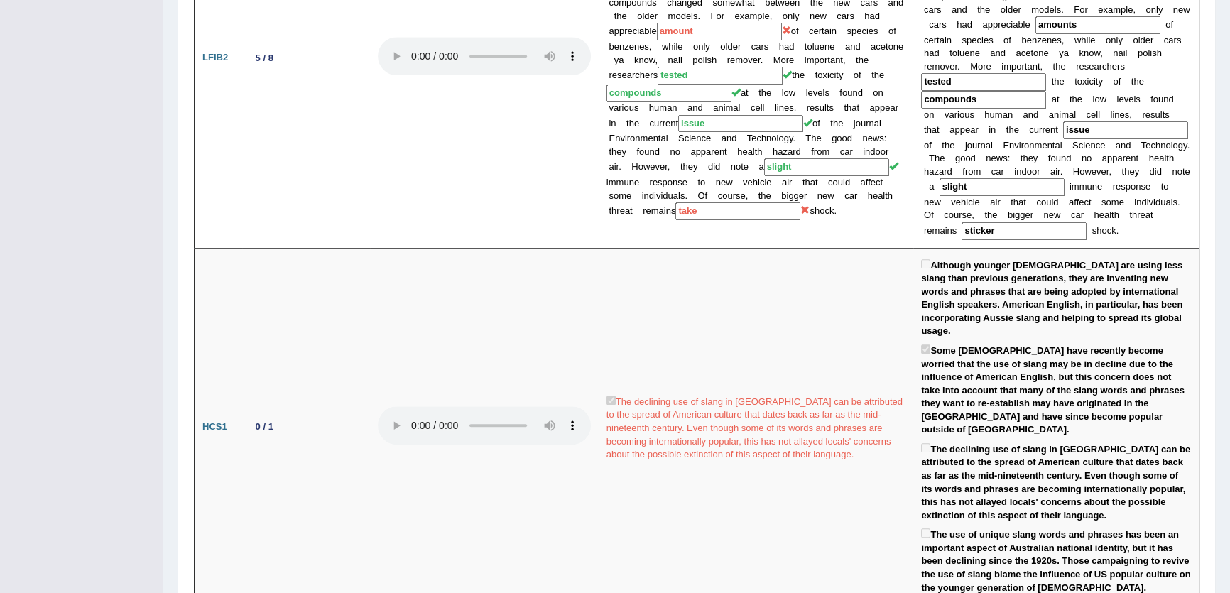
scroll to position [1112, 0]
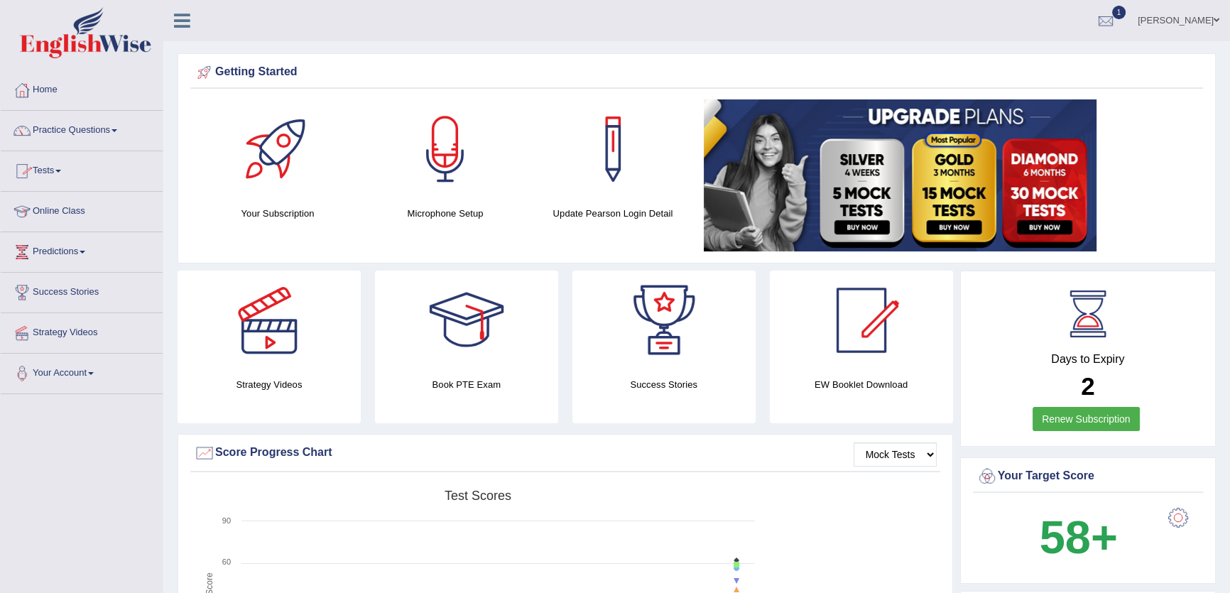
click at [54, 216] on link "Online Class" at bounding box center [82, 210] width 162 height 36
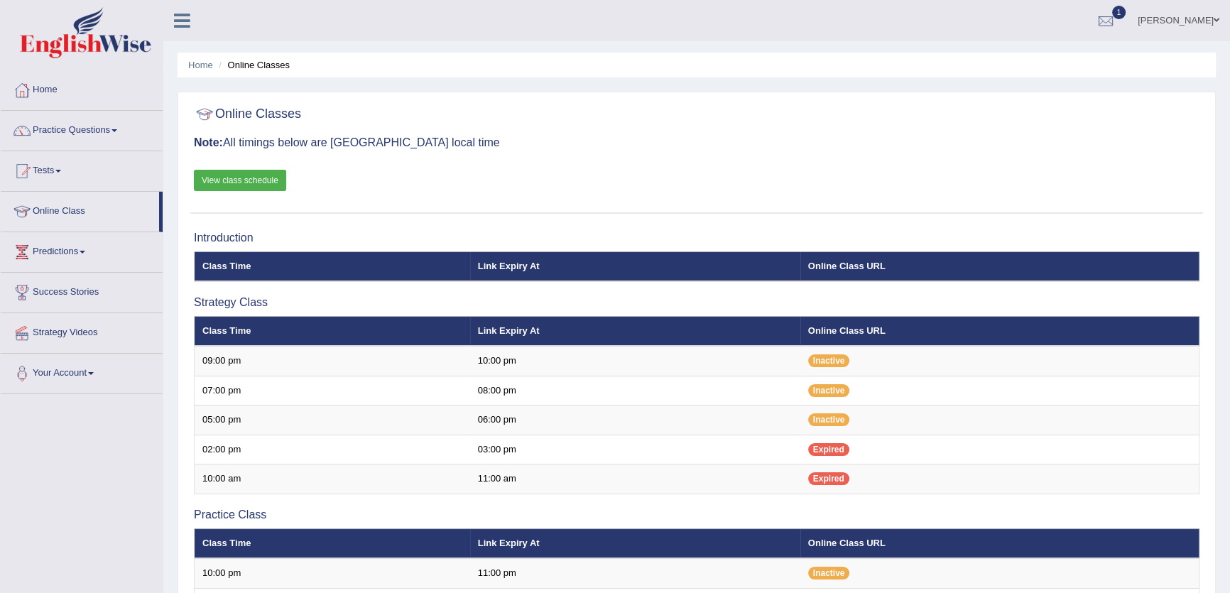
click at [244, 188] on link "View class schedule" at bounding box center [240, 180] width 92 height 21
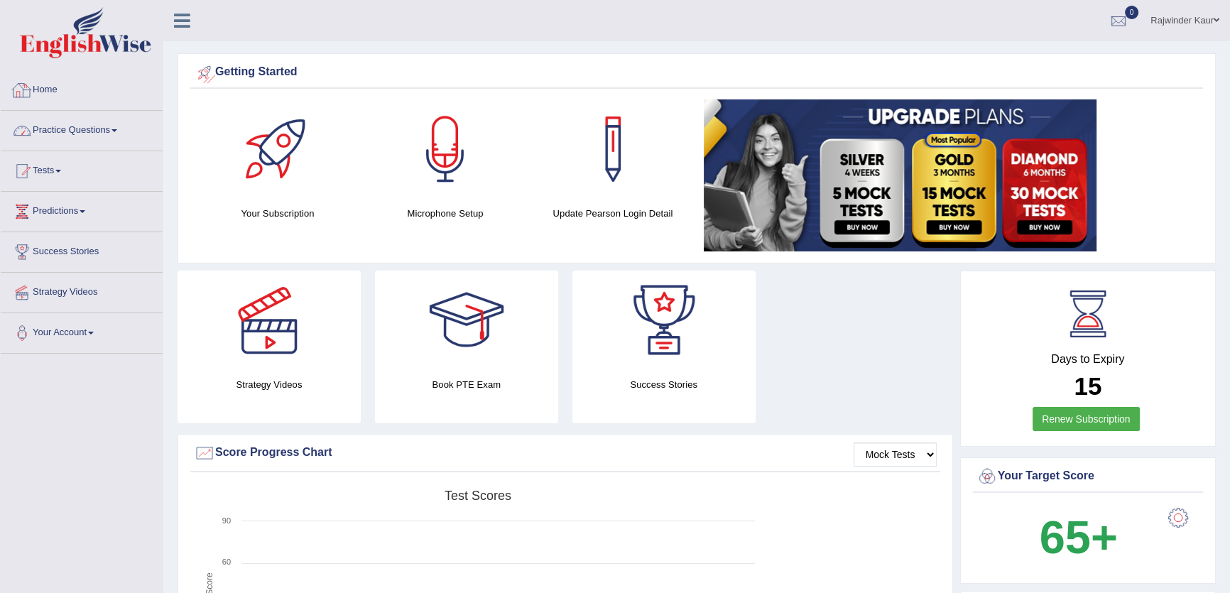
click at [97, 138] on link "Practice Questions" at bounding box center [82, 129] width 162 height 36
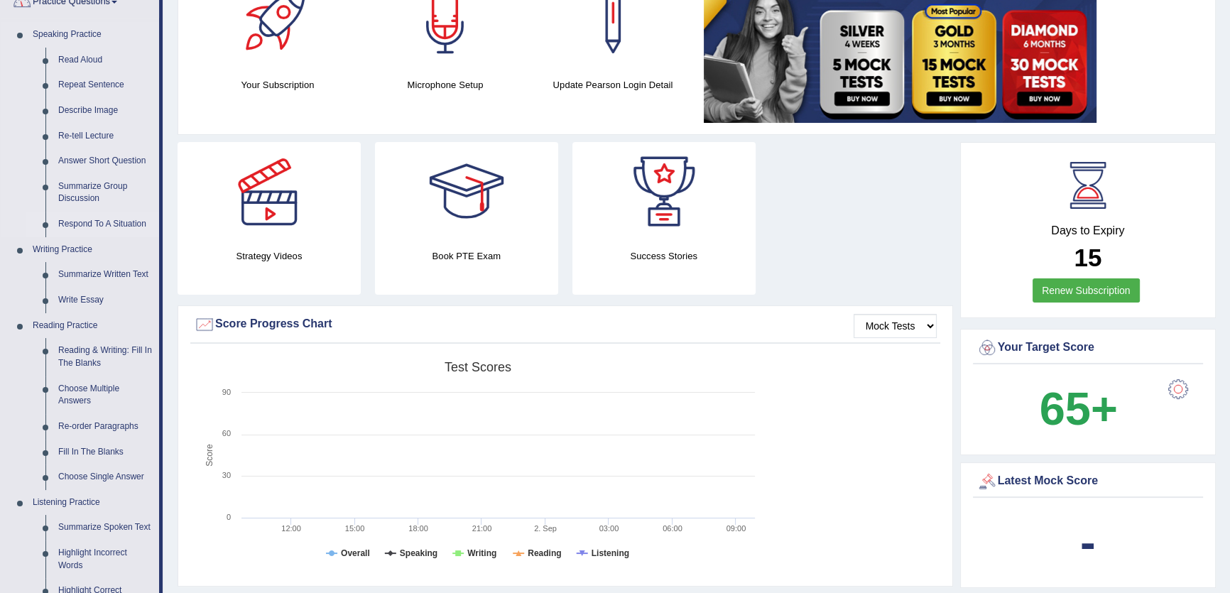
scroll to position [258, 0]
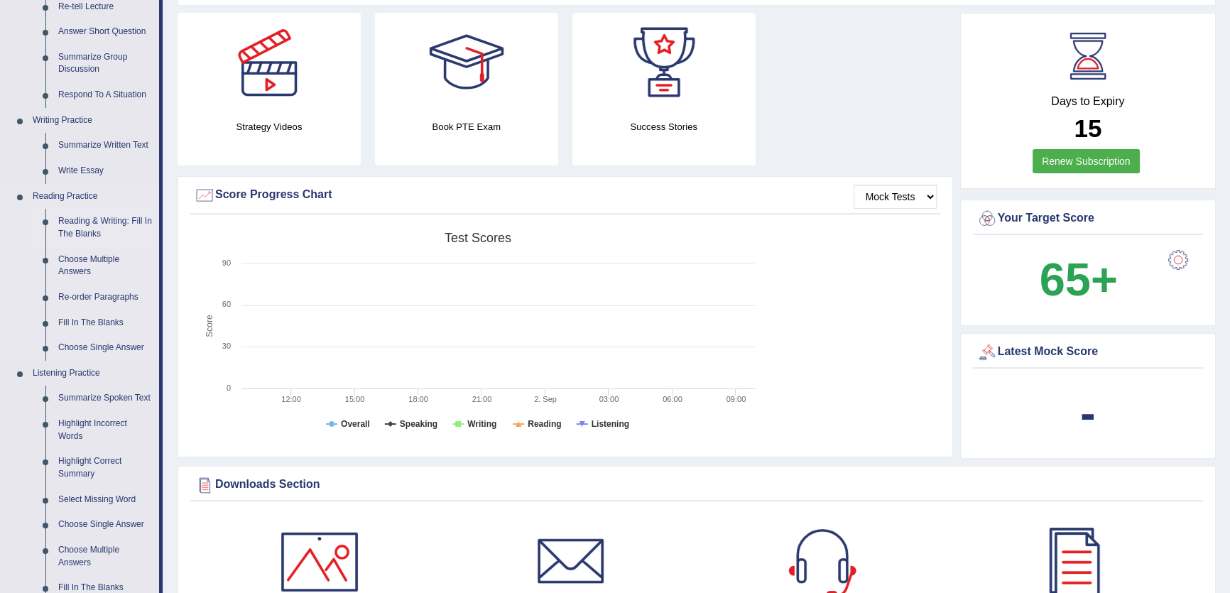
click at [82, 229] on link "Reading & Writing: Fill In The Blanks" at bounding box center [105, 228] width 107 height 38
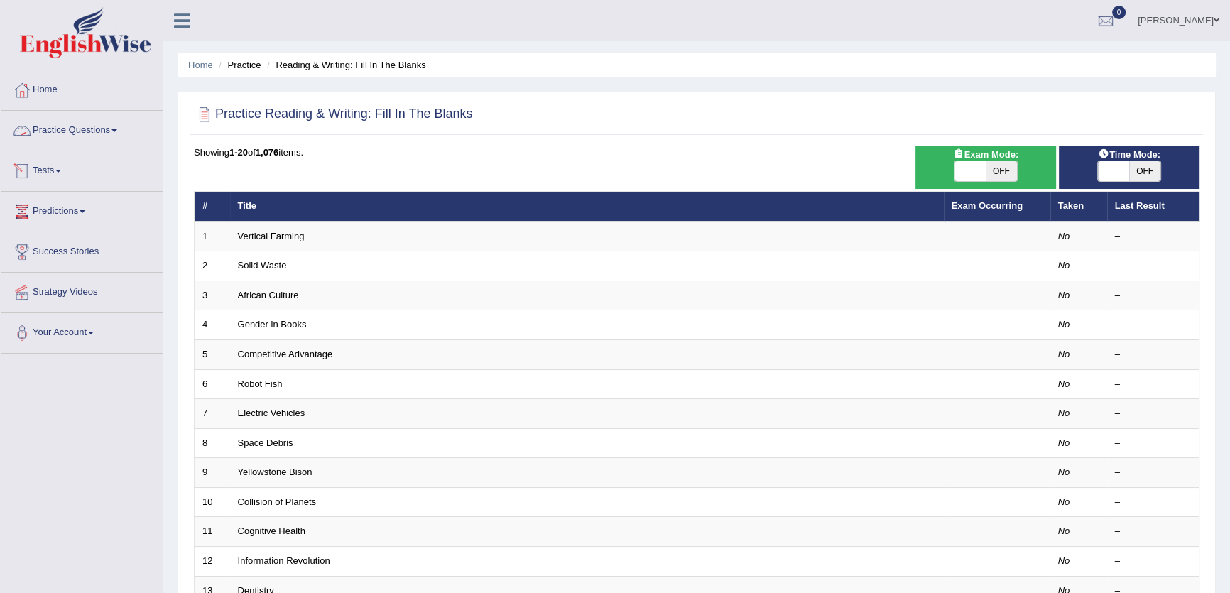
click at [60, 130] on link "Practice Questions" at bounding box center [82, 129] width 162 height 36
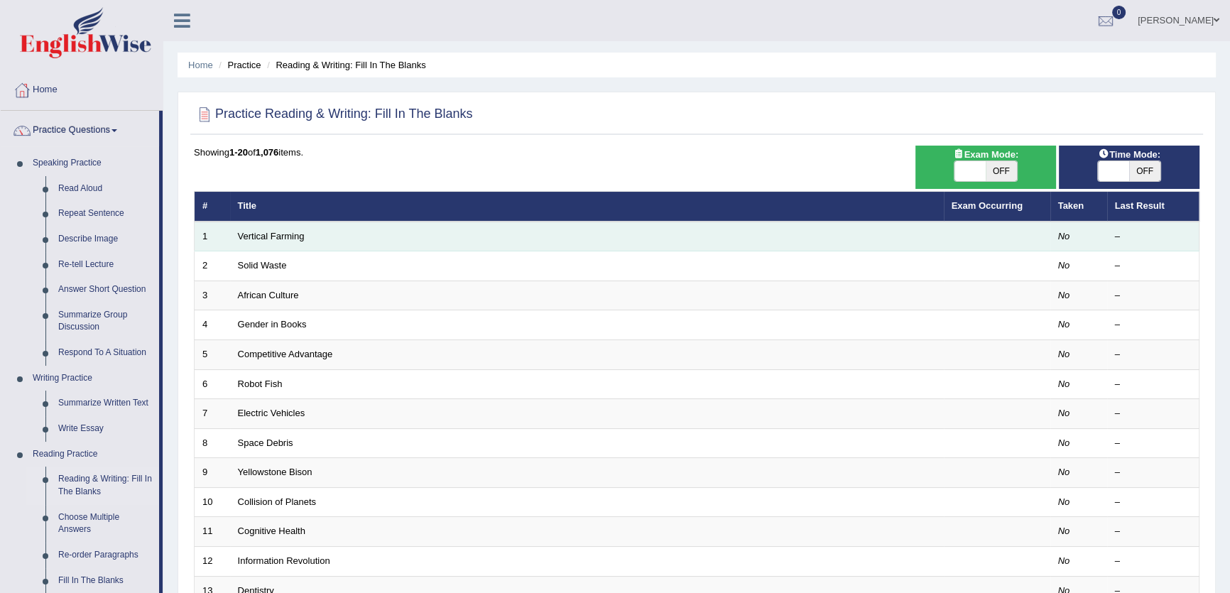
click at [265, 229] on td "Vertical Farming" at bounding box center [587, 237] width 714 height 30
click at [272, 231] on link "Vertical Farming" at bounding box center [271, 236] width 67 height 11
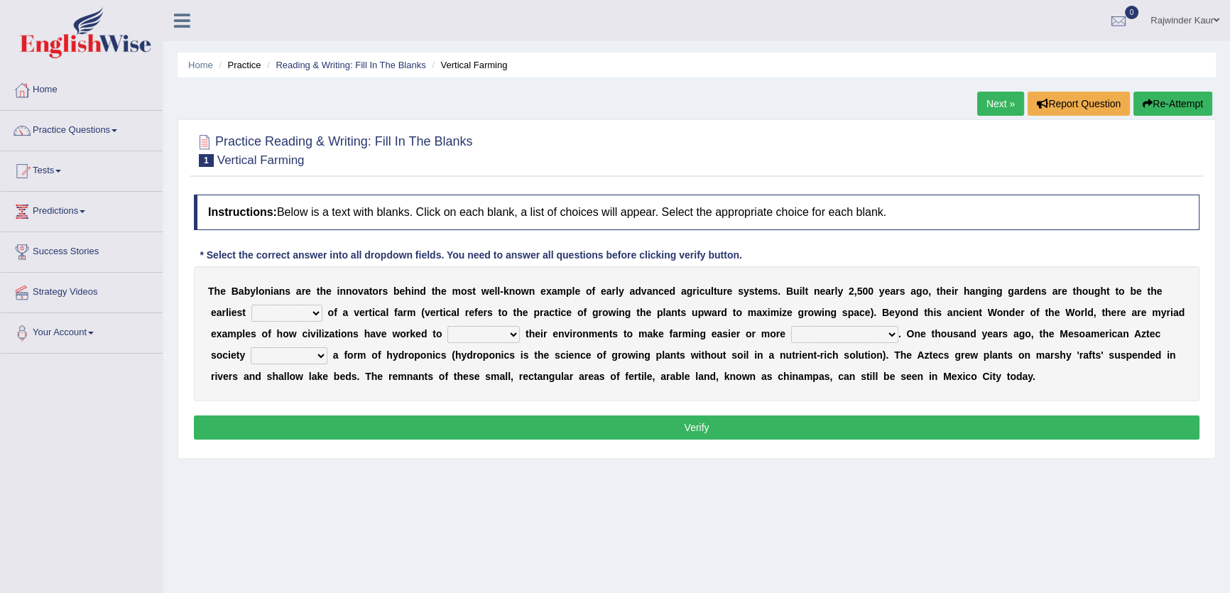
click at [303, 314] on select "prototype failure discredit protocol" at bounding box center [286, 313] width 71 height 17
drag, startPoint x: 279, startPoint y: 307, endPoint x: 285, endPoint y: 246, distance: 61.3
click at [279, 307] on select "prototype failure discredit protocol" at bounding box center [286, 313] width 71 height 17
click at [119, 136] on link "Practice Questions" at bounding box center [82, 129] width 162 height 36
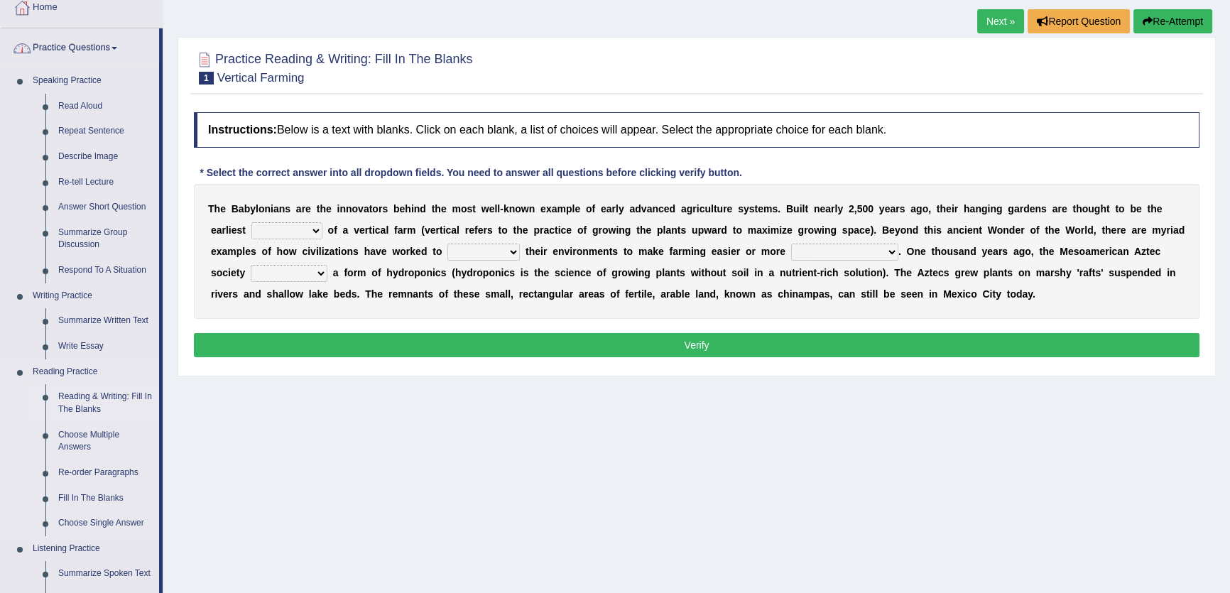
scroll to position [129, 0]
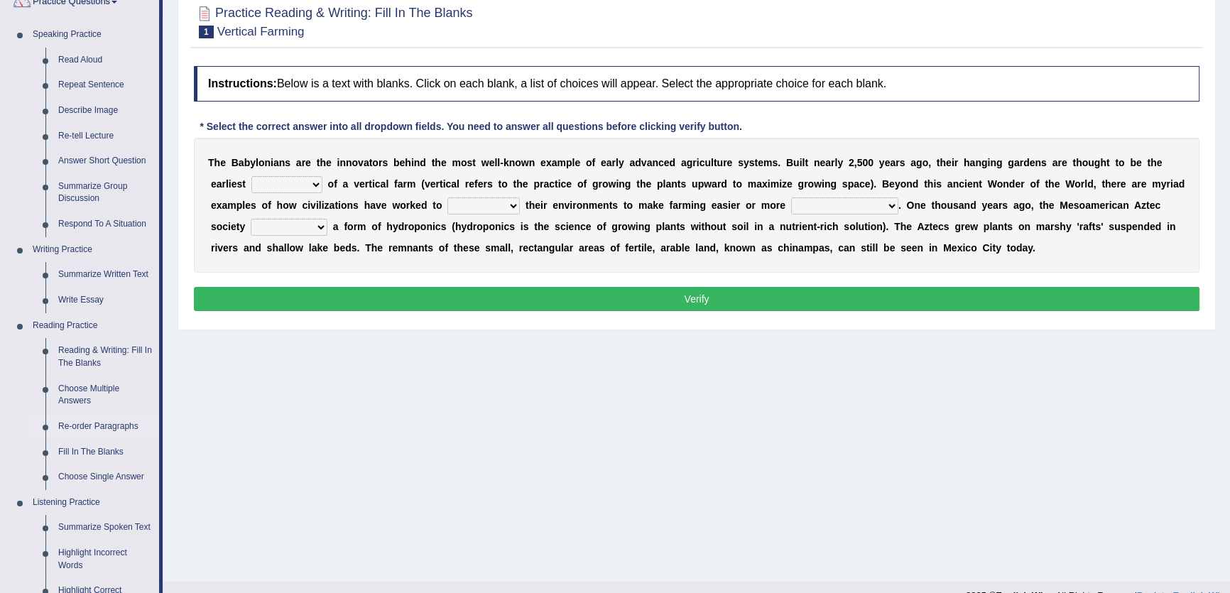
click at [94, 424] on link "Re-order Paragraphs" at bounding box center [105, 427] width 107 height 26
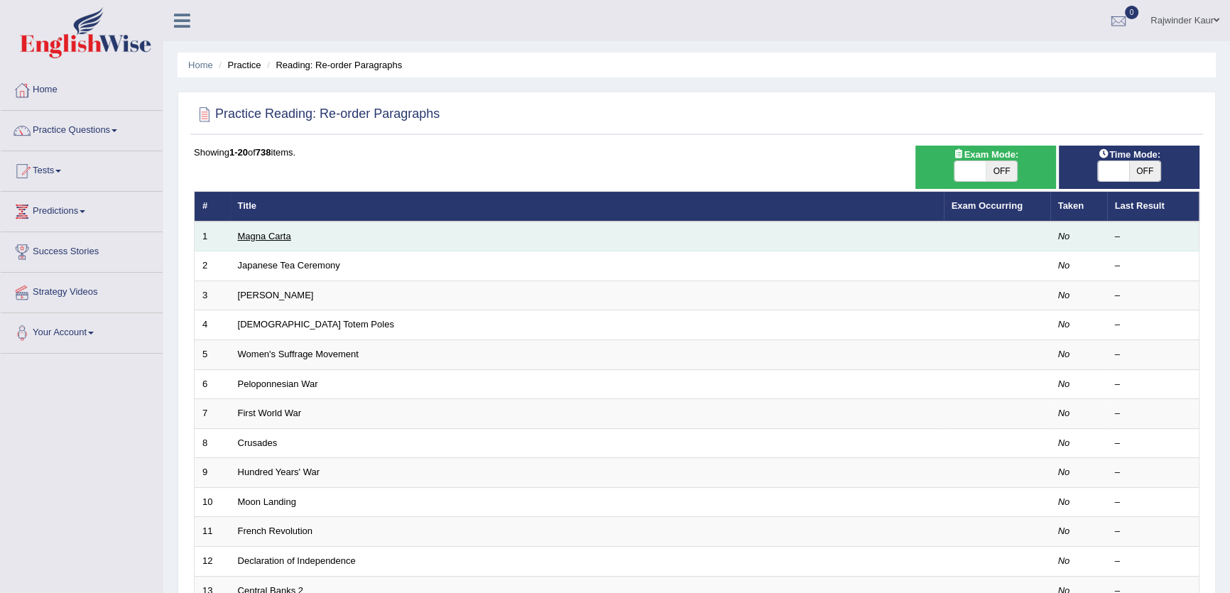
click at [267, 234] on link "Magna Carta" at bounding box center [264, 236] width 53 height 11
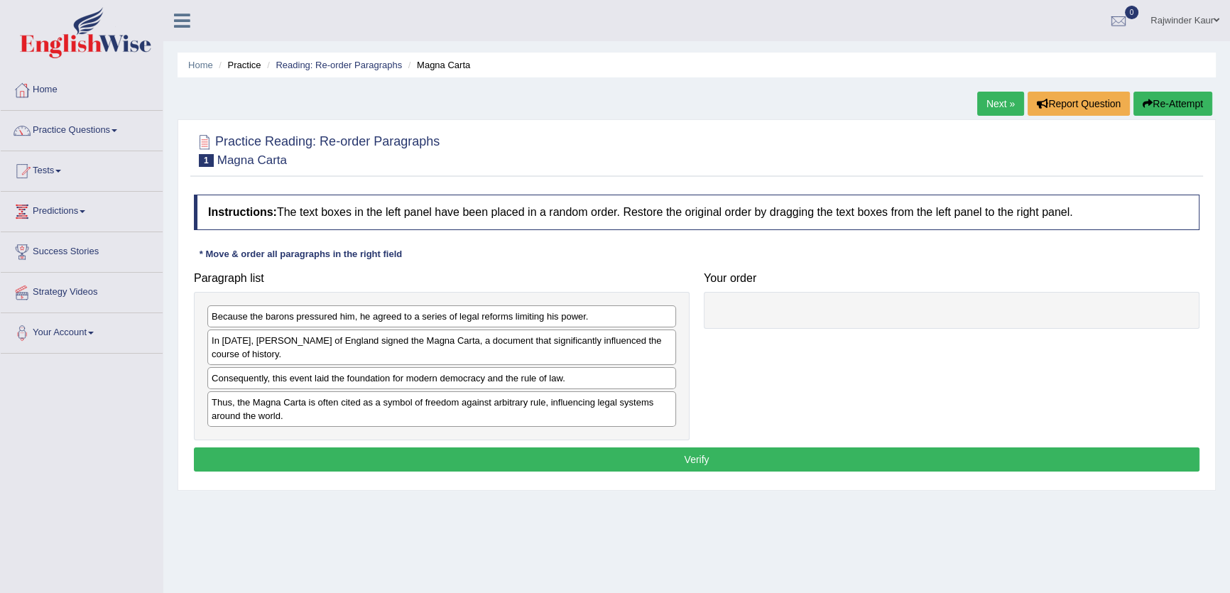
click at [989, 101] on link "Next »" at bounding box center [1000, 104] width 47 height 24
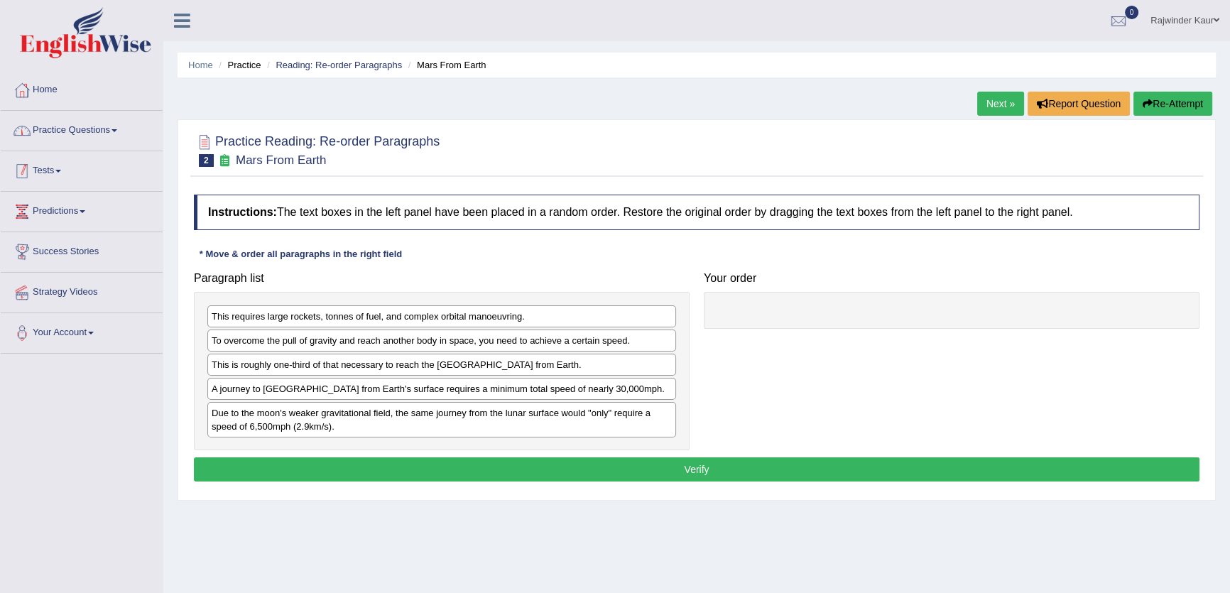
click at [59, 128] on link "Practice Questions" at bounding box center [82, 129] width 162 height 36
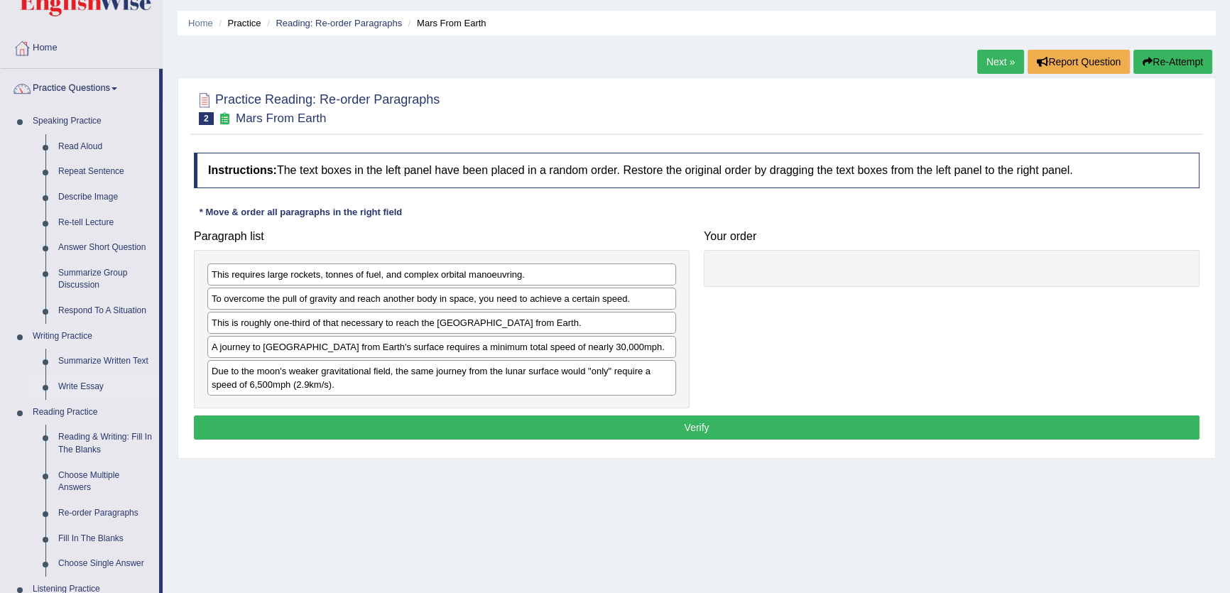
scroll to position [64, 0]
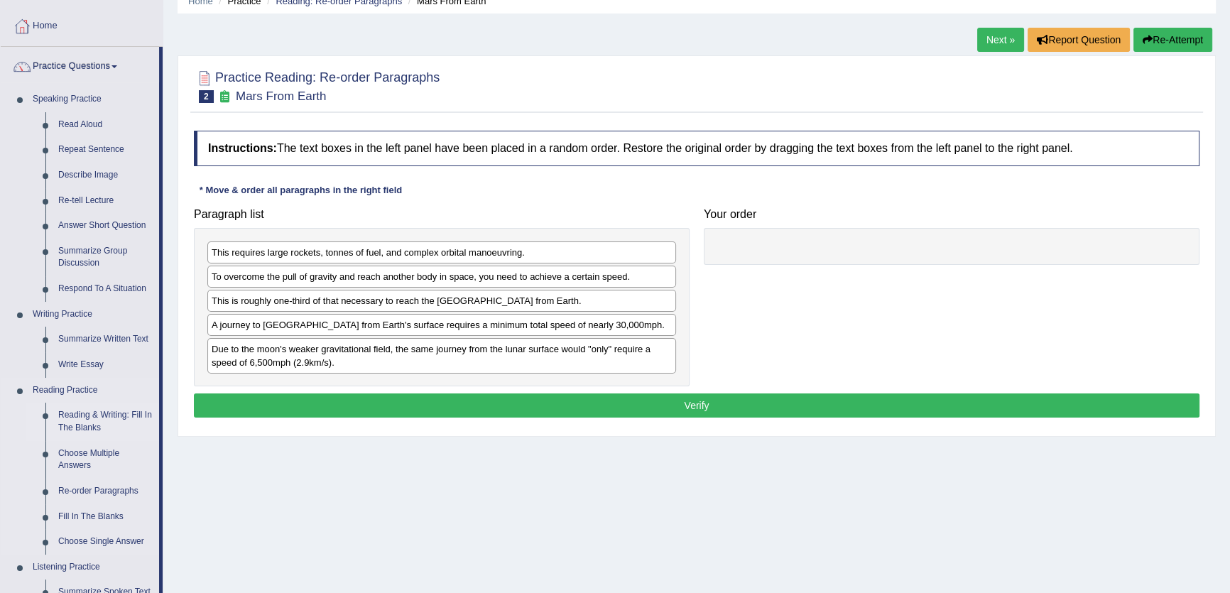
click at [92, 412] on link "Reading & Writing: Fill In The Blanks" at bounding box center [105, 422] width 107 height 38
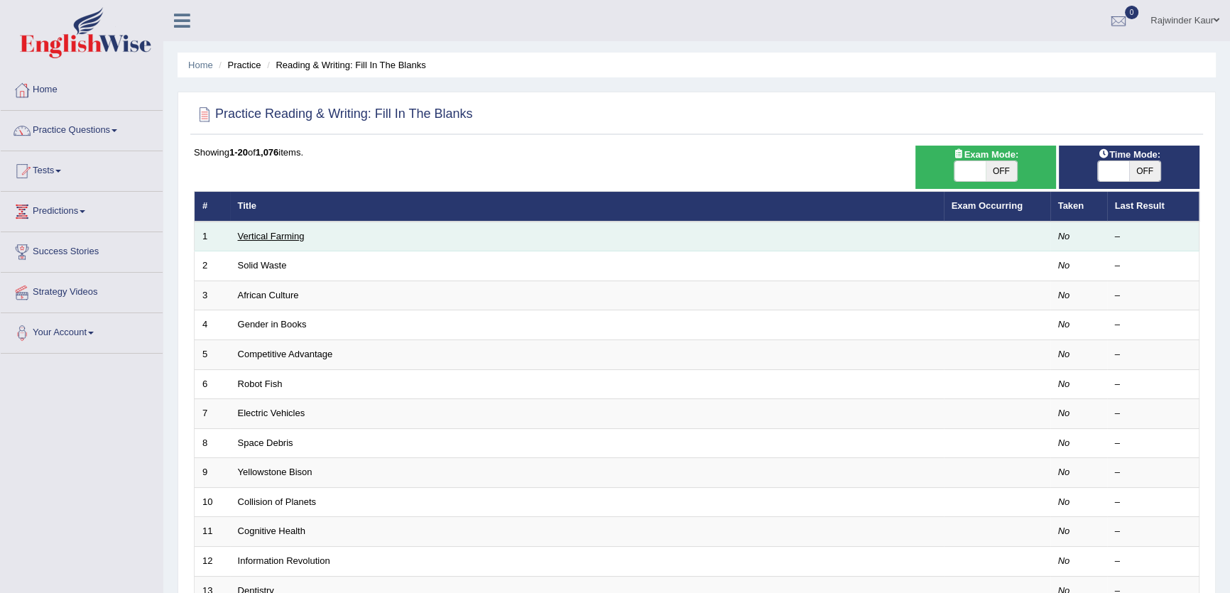
click at [265, 236] on link "Vertical Farming" at bounding box center [271, 236] width 67 height 11
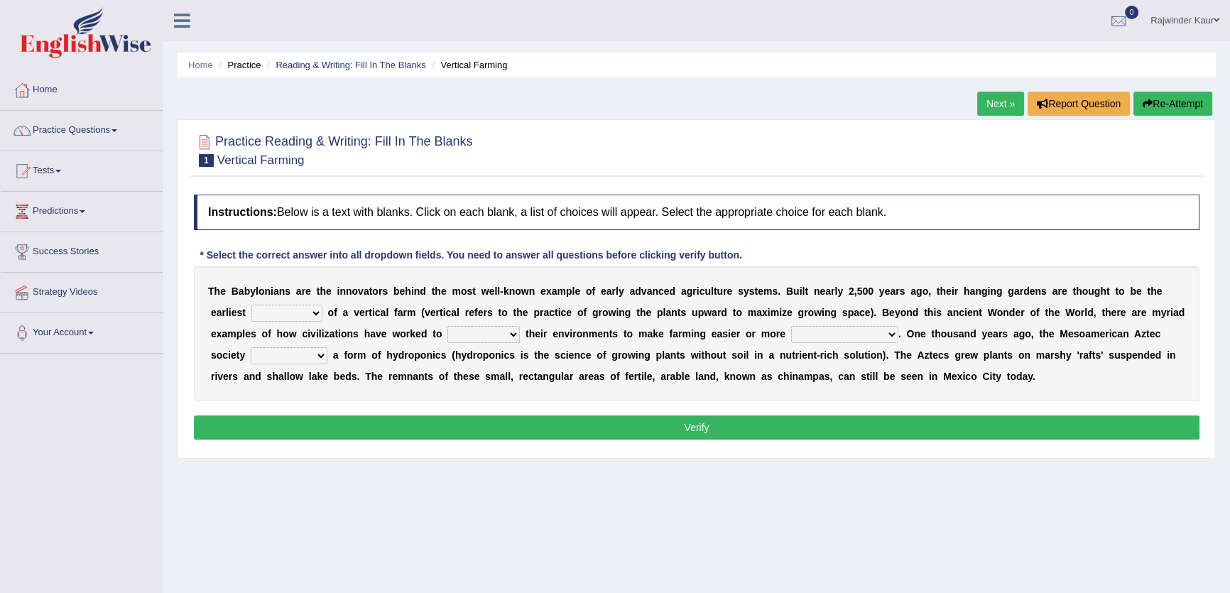
click at [306, 312] on select "prototype failure discredit protocol" at bounding box center [286, 313] width 71 height 17
select select "protocol"
click at [251, 305] on select "prototype failure discredit protocol" at bounding box center [286, 313] width 71 height 17
click at [491, 334] on select "manipulate escape respect disarrange" at bounding box center [483, 334] width 72 height 17
select select "manipulate"
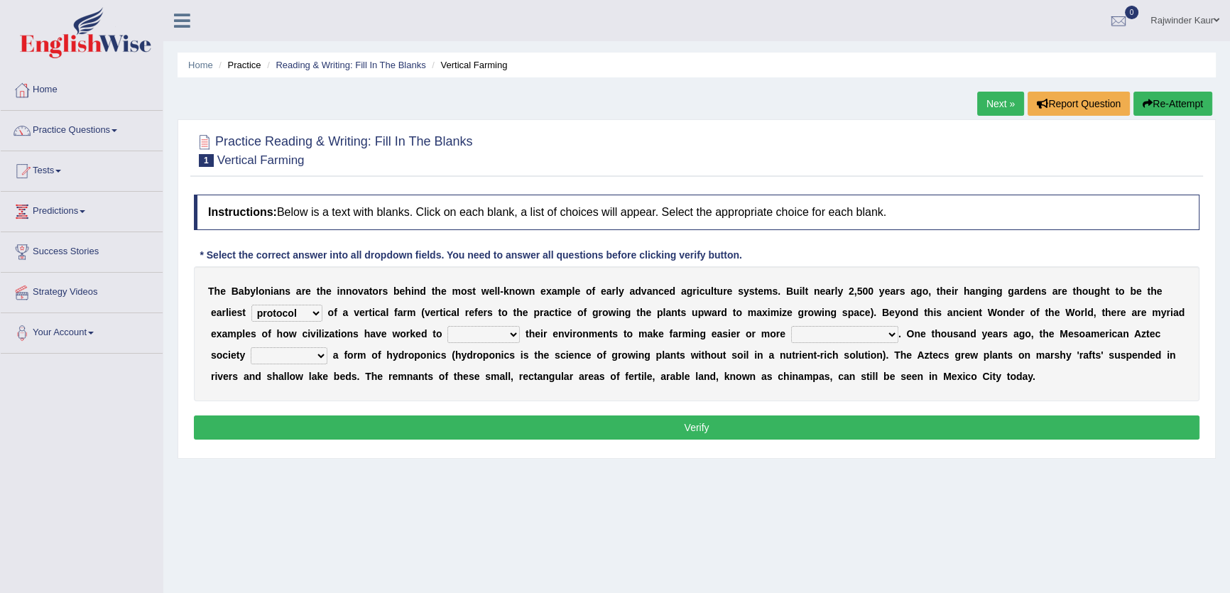
click at [447, 326] on select "manipulate escape respect disarrange" at bounding box center [483, 334] width 72 height 17
click at [869, 337] on select "productive constructive connective counterproductive" at bounding box center [844, 334] width 107 height 17
select select "productive"
click at [791, 326] on select "productive constructive connective counterproductive" at bounding box center [844, 334] width 107 height 17
click at [310, 355] on select "domineered volunteered pioneered engineered" at bounding box center [289, 355] width 77 height 17
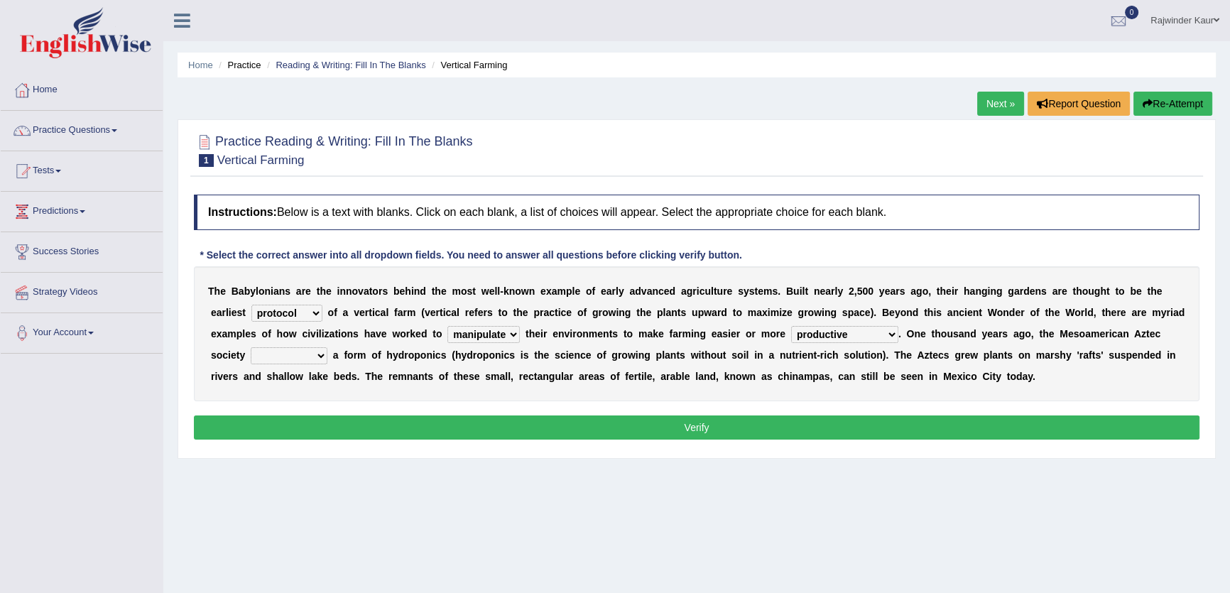
select select "volunteered"
click at [251, 347] on select "domineered volunteered pioneered engineered" at bounding box center [289, 355] width 77 height 17
click at [312, 351] on select "domineered volunteered pioneered engineered" at bounding box center [289, 355] width 77 height 17
click at [251, 347] on select "domineered volunteered pioneered engineered" at bounding box center [289, 355] width 77 height 17
click at [709, 423] on button "Verify" at bounding box center [697, 427] width 1006 height 24
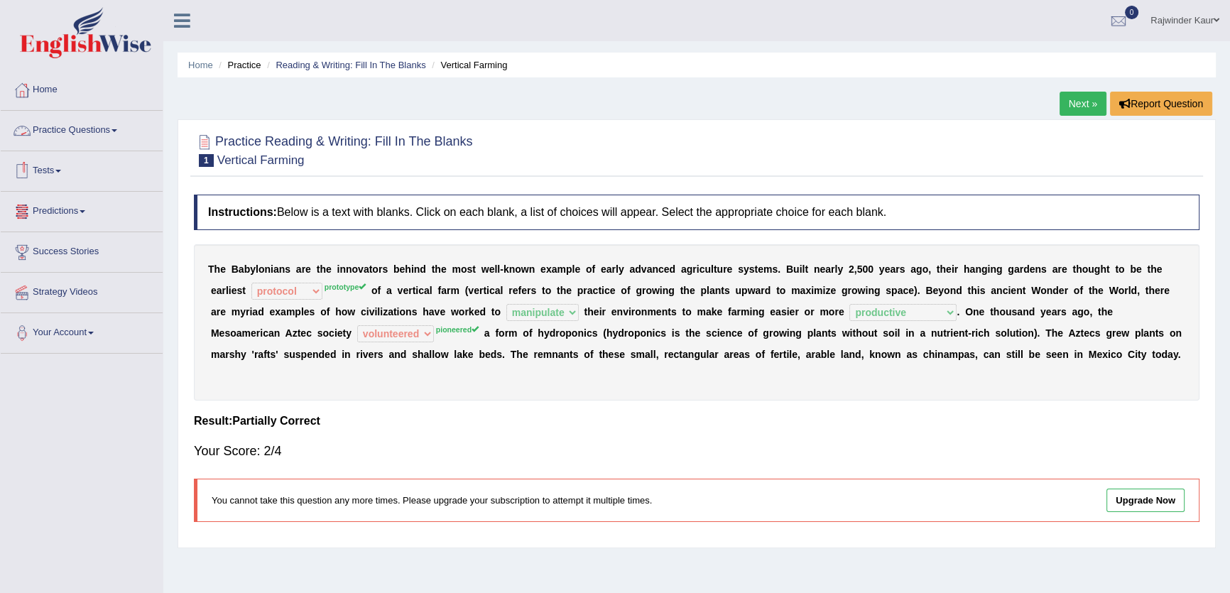
click at [107, 127] on link "Practice Questions" at bounding box center [82, 129] width 162 height 36
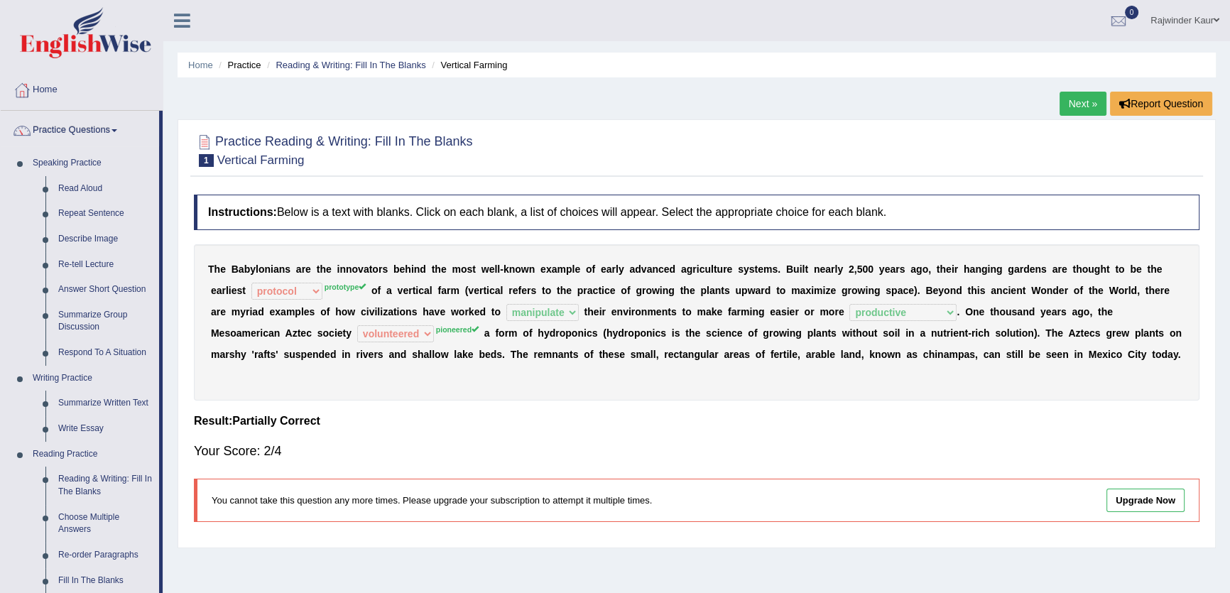
click at [1072, 99] on link "Next »" at bounding box center [1082, 104] width 47 height 24
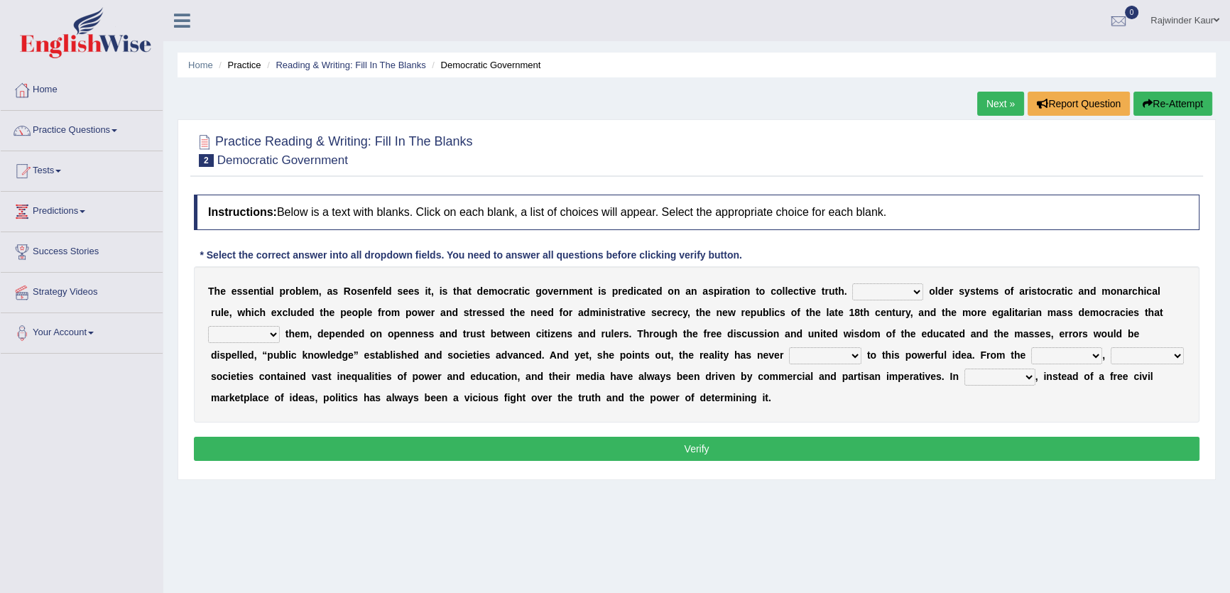
click at [906, 293] on select "Like Unlike Likely Safely" at bounding box center [887, 291] width 71 height 17
select select "Likely"
click at [852, 283] on select "Like Unlike Likely Safely" at bounding box center [887, 291] width 71 height 17
click at [273, 335] on select "readed grated succeeded printed" at bounding box center [244, 334] width 72 height 17
click at [208, 326] on select "readed grated succeeded printed" at bounding box center [244, 334] width 72 height 17
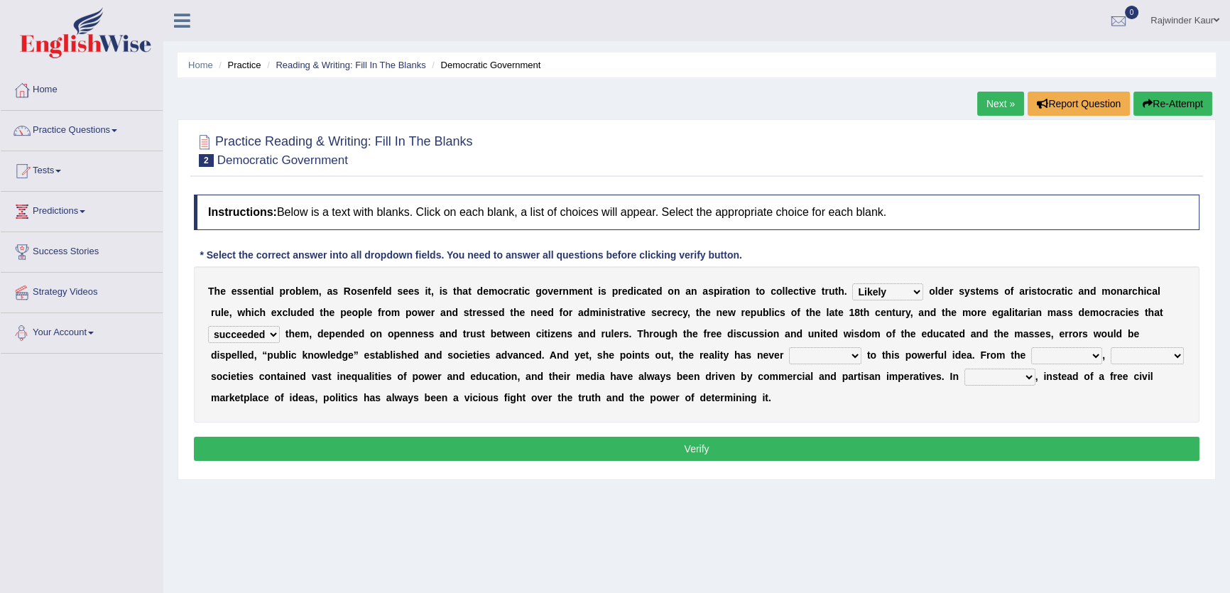
click at [262, 327] on select "readed grated succeeded printed" at bounding box center [244, 334] width 72 height 17
select select "readed"
click at [208, 326] on select "readed grated succeeded printed" at bounding box center [244, 334] width 72 height 17
click at [815, 354] on select "saved up stood up brought up lived up" at bounding box center [825, 355] width 72 height 17
select select "stood up"
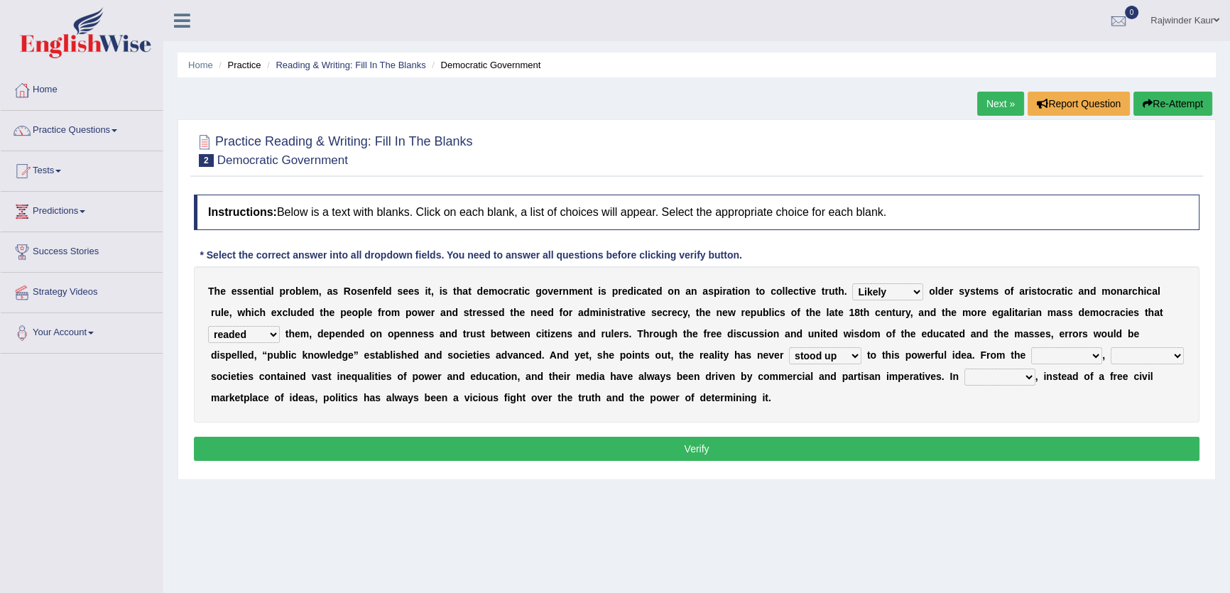
click at [789, 347] on select "saved up stood up brought up lived up" at bounding box center [825, 355] width 72 height 17
click at [844, 347] on select "saved up stood up brought up lived up" at bounding box center [825, 355] width 72 height 17
click at [920, 363] on div "T h e e s s e n t i a l p r o b l e m , a s R o s e n f e l d s e e s i t , i s…" at bounding box center [697, 344] width 1006 height 156
click at [1086, 359] on select "outset ranged stood caught" at bounding box center [1066, 355] width 71 height 17
select select "outset"
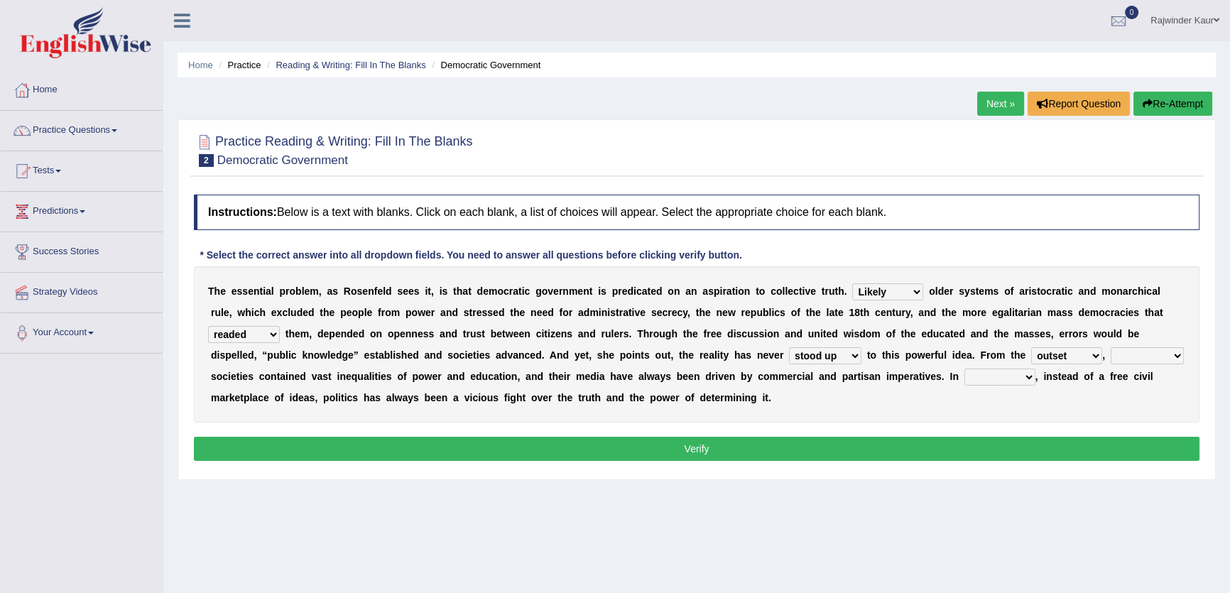
click at [1031, 347] on select "outset ranged stood caught" at bounding box center [1066, 355] width 71 height 17
click at [1155, 347] on select "freedom democratic media stilled" at bounding box center [1147, 355] width 73 height 17
select select "democratic"
click at [1111, 347] on select "freedom democratic media stilled" at bounding box center [1147, 355] width 73 height 17
click at [1064, 357] on select "outset ranged stood caught" at bounding box center [1066, 355] width 71 height 17
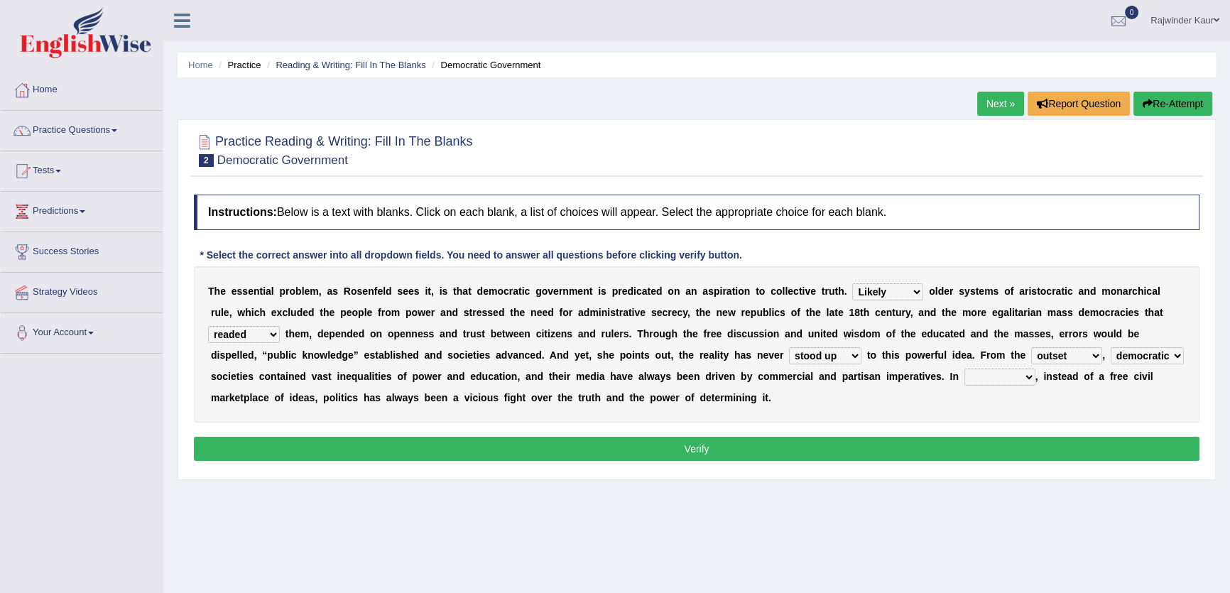
click at [1031, 347] on select "outset ranged stood caught" at bounding box center [1066, 355] width 71 height 17
click at [1002, 378] on select "power practice ideas fought" at bounding box center [999, 377] width 71 height 17
click at [964, 369] on select "power practice ideas fought" at bounding box center [999, 377] width 71 height 17
click at [998, 376] on select "power practice ideas fought" at bounding box center [999, 377] width 71 height 17
select select "practice"
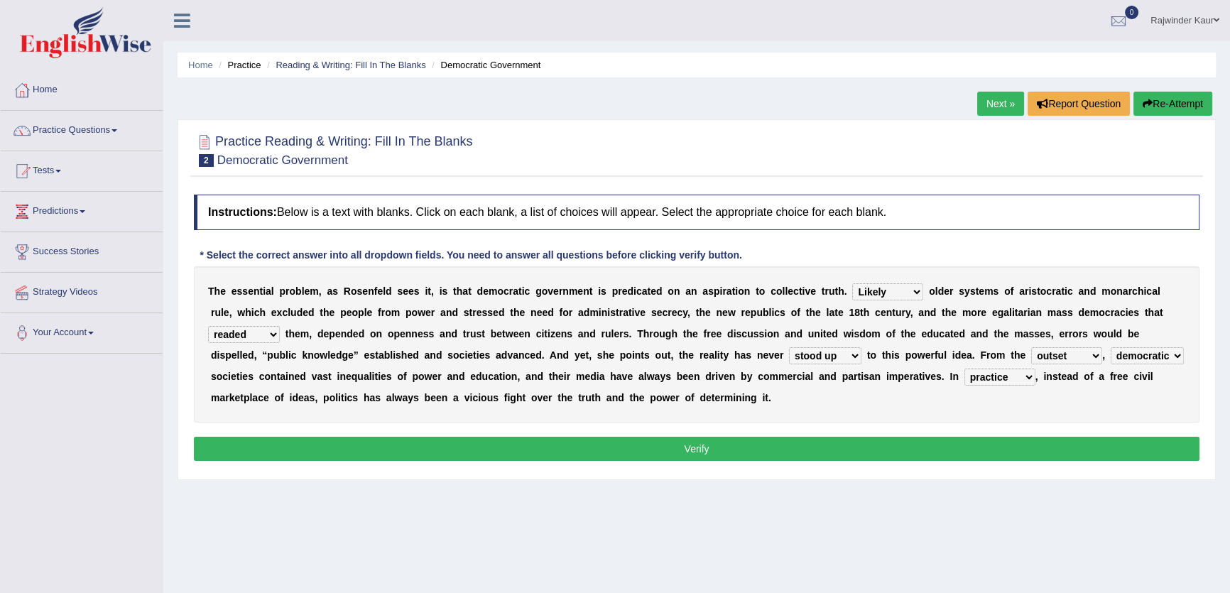
click at [964, 369] on select "power practice ideas fought" at bounding box center [999, 377] width 71 height 17
click at [719, 451] on button "Verify" at bounding box center [697, 449] width 1006 height 24
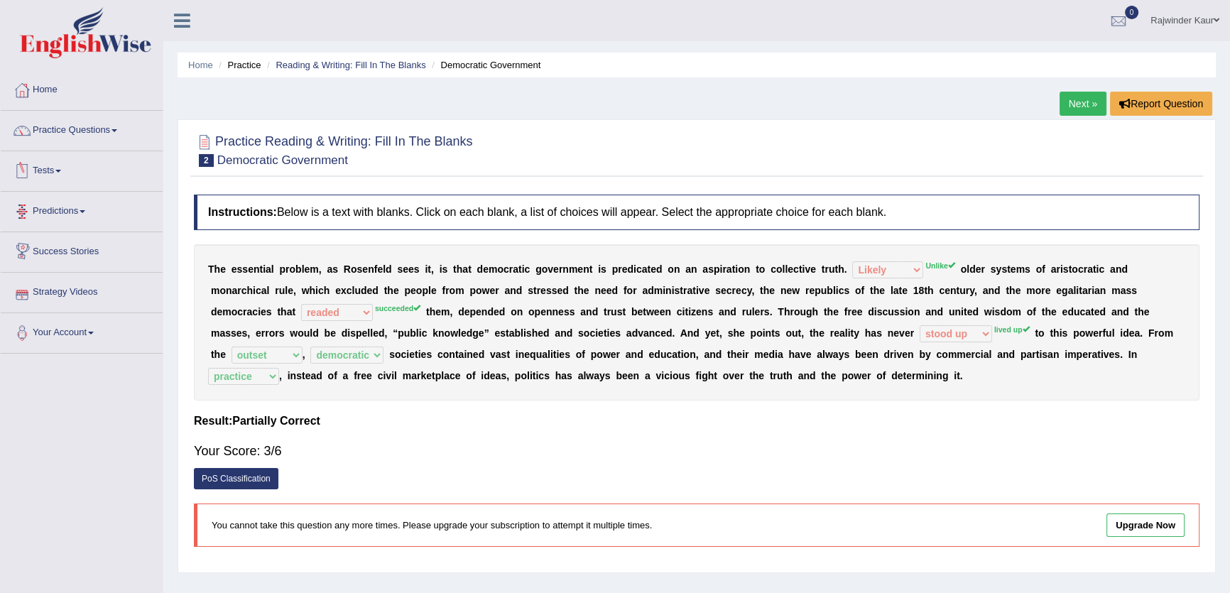
click at [70, 163] on link "Tests" at bounding box center [82, 169] width 162 height 36
click at [128, 128] on link "Practice Questions" at bounding box center [82, 129] width 162 height 36
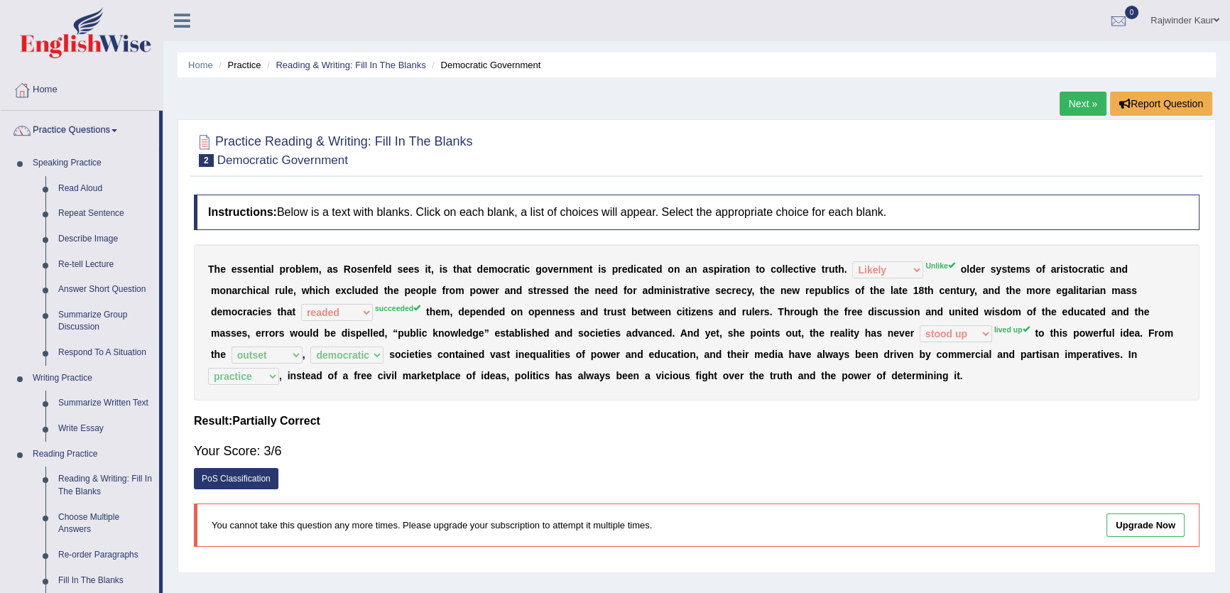
click at [1228, 574] on div "Home Practice Reading & Writing: Fill In The Blanks Democratic Government Next …" at bounding box center [696, 355] width 1067 height 710
click at [96, 551] on link "Re-order Paragraphs" at bounding box center [105, 556] width 107 height 26
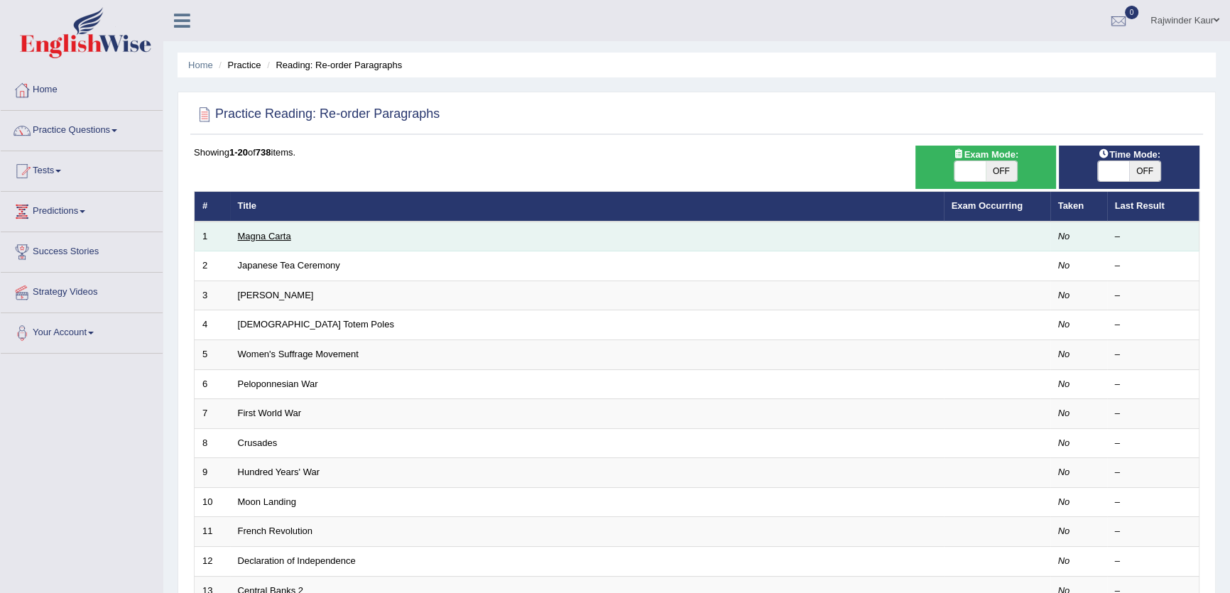
click at [252, 236] on link "Magna Carta" at bounding box center [264, 236] width 53 height 11
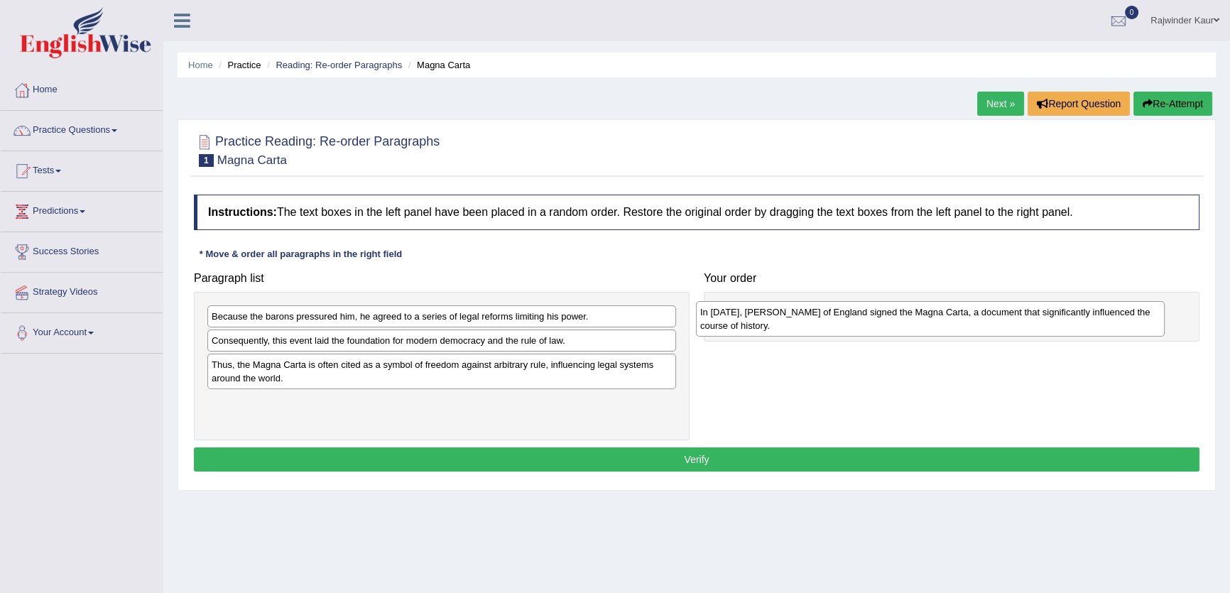
drag, startPoint x: 270, startPoint y: 347, endPoint x: 758, endPoint y: 318, distance: 489.4
click at [758, 318] on div "In [DATE], [PERSON_NAME] of England signed the Magna Carta, a document that sig…" at bounding box center [930, 319] width 469 height 36
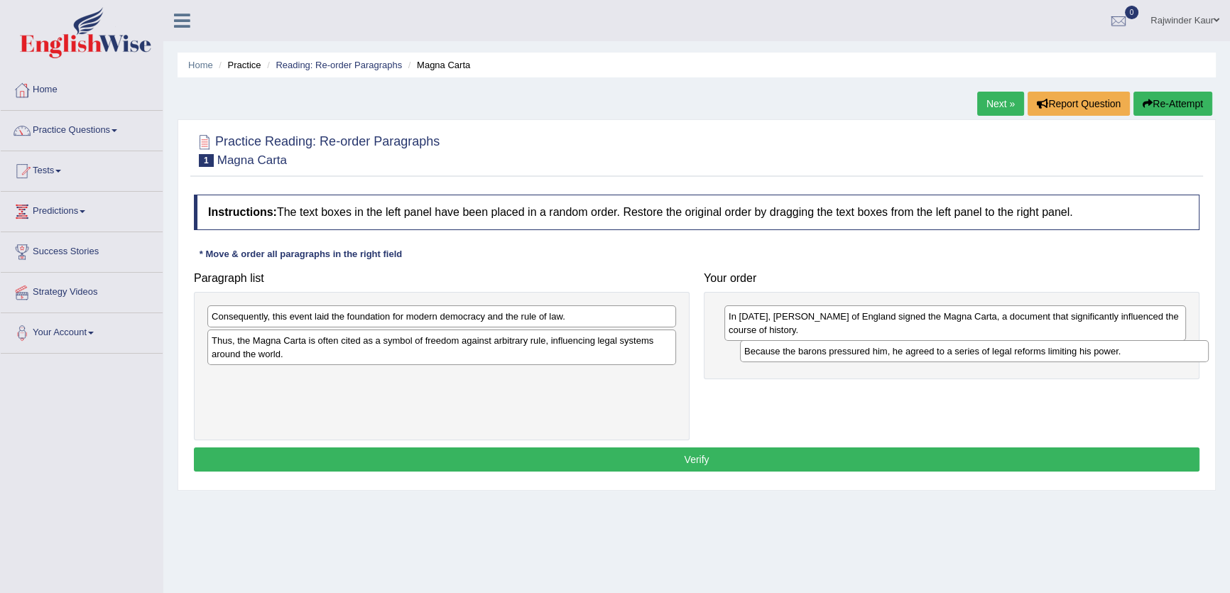
drag, startPoint x: 408, startPoint y: 322, endPoint x: 940, endPoint y: 356, distance: 533.7
click at [940, 356] on div "Because the barons pressured him, he agreed to a series of legal reforms limiti…" at bounding box center [974, 351] width 469 height 22
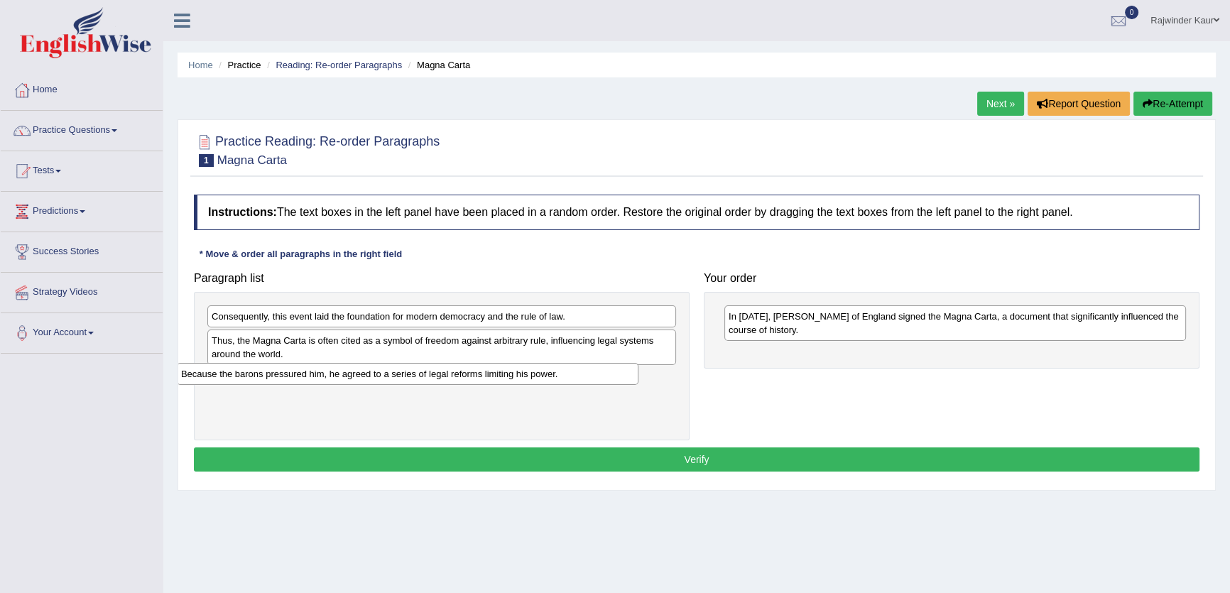
drag, startPoint x: 895, startPoint y: 359, endPoint x: 348, endPoint y: 379, distance: 547.9
click at [348, 379] on div "Because the barons pressured him, he agreed to a series of legal reforms limiti…" at bounding box center [408, 374] width 462 height 22
click at [326, 350] on div "Thus, the Magna Carta is often cited as a symbol of freedom against arbitrary r…" at bounding box center [441, 347] width 469 height 36
click at [319, 383] on div "Because the barons pressured him, he agreed to a series of legal reforms limiti…" at bounding box center [441, 378] width 469 height 22
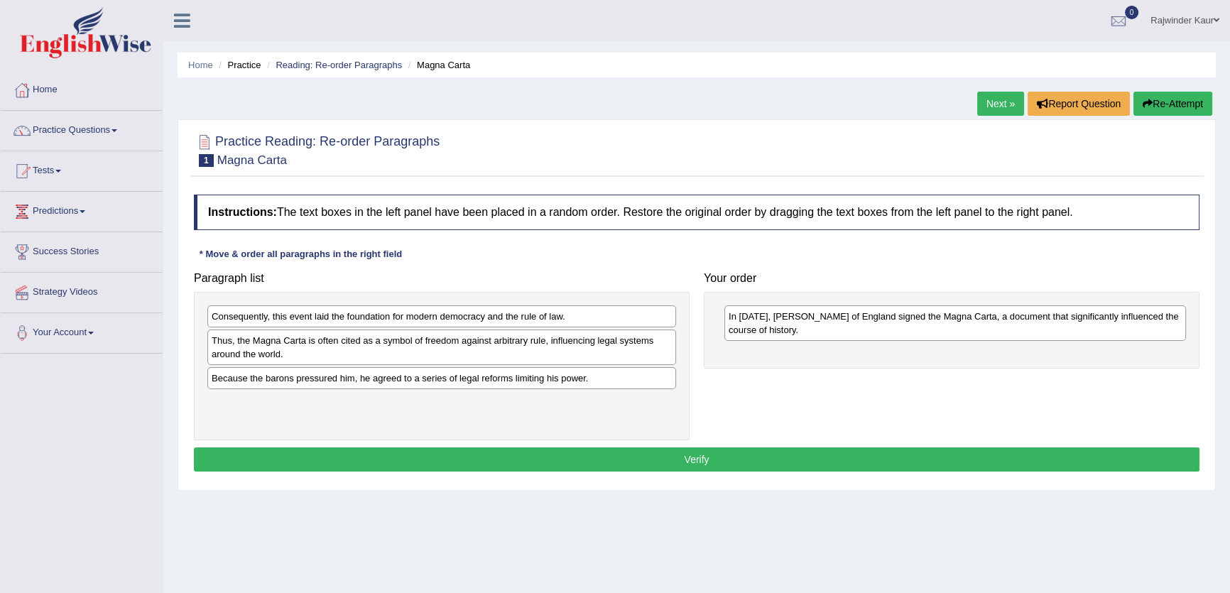
click at [449, 386] on div "Because the barons pressured him, he agreed to a series of legal reforms limiti…" at bounding box center [441, 378] width 469 height 22
drag, startPoint x: 447, startPoint y: 378, endPoint x: 965, endPoint y: 352, distance: 519.0
click at [963, 353] on div "Because the barons pressured him, he agreed to a series of legal reforms limiti…" at bounding box center [957, 355] width 469 height 22
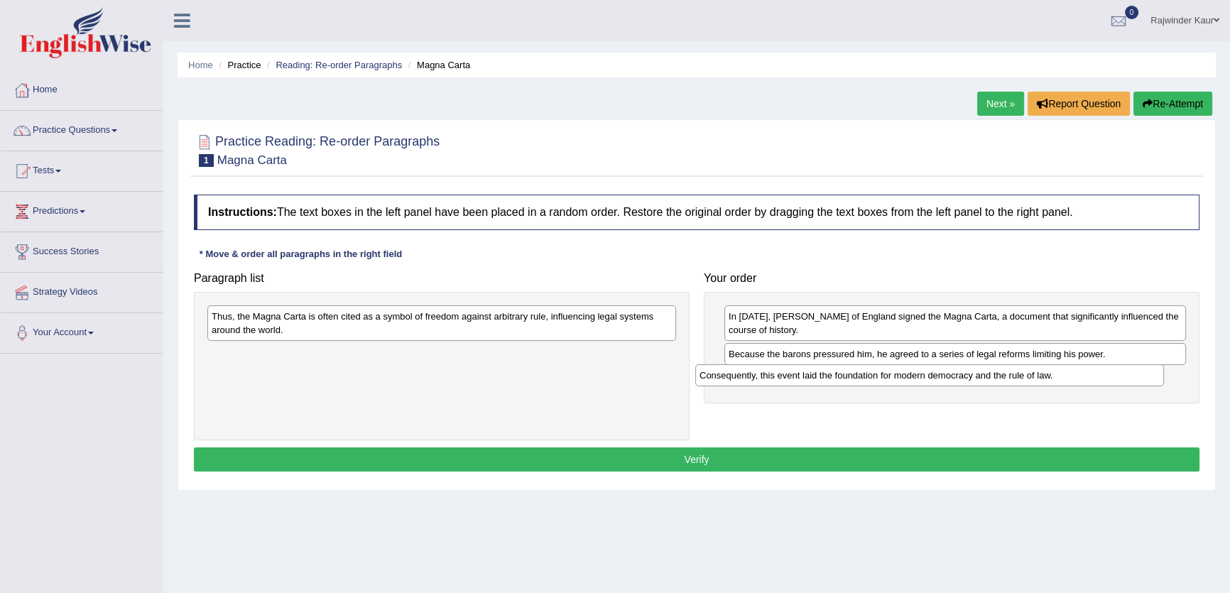
drag, startPoint x: 429, startPoint y: 316, endPoint x: 917, endPoint y: 375, distance: 491.4
click at [917, 375] on div "Consequently, this event laid the foundation for modern democracy and the rule …" at bounding box center [929, 375] width 469 height 22
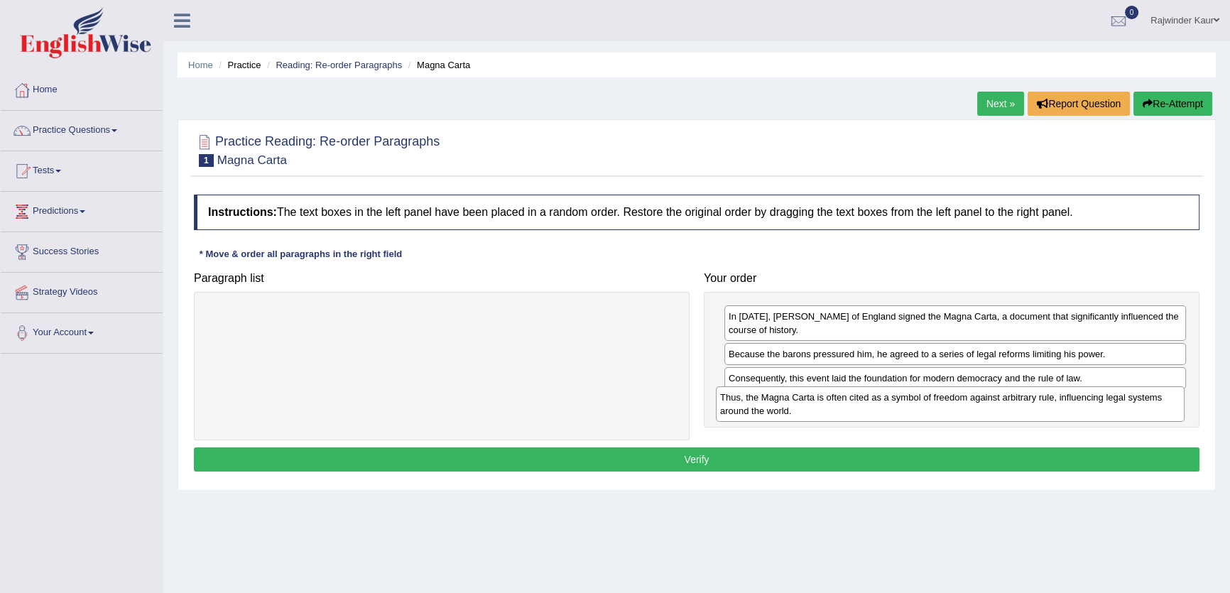
drag, startPoint x: 456, startPoint y: 330, endPoint x: 964, endPoint y: 411, distance: 514.8
click at [964, 411] on div "Thus, the Magna Carta is often cited as a symbol of freedom against arbitrary r…" at bounding box center [950, 404] width 469 height 36
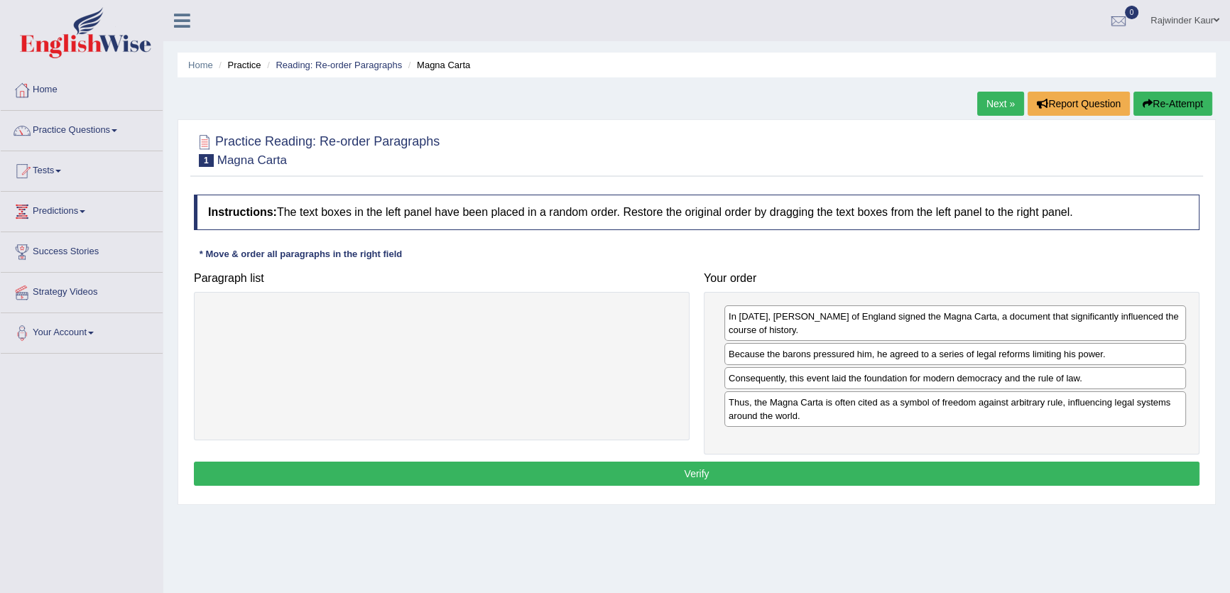
click at [617, 469] on button "Verify" at bounding box center [697, 474] width 1006 height 24
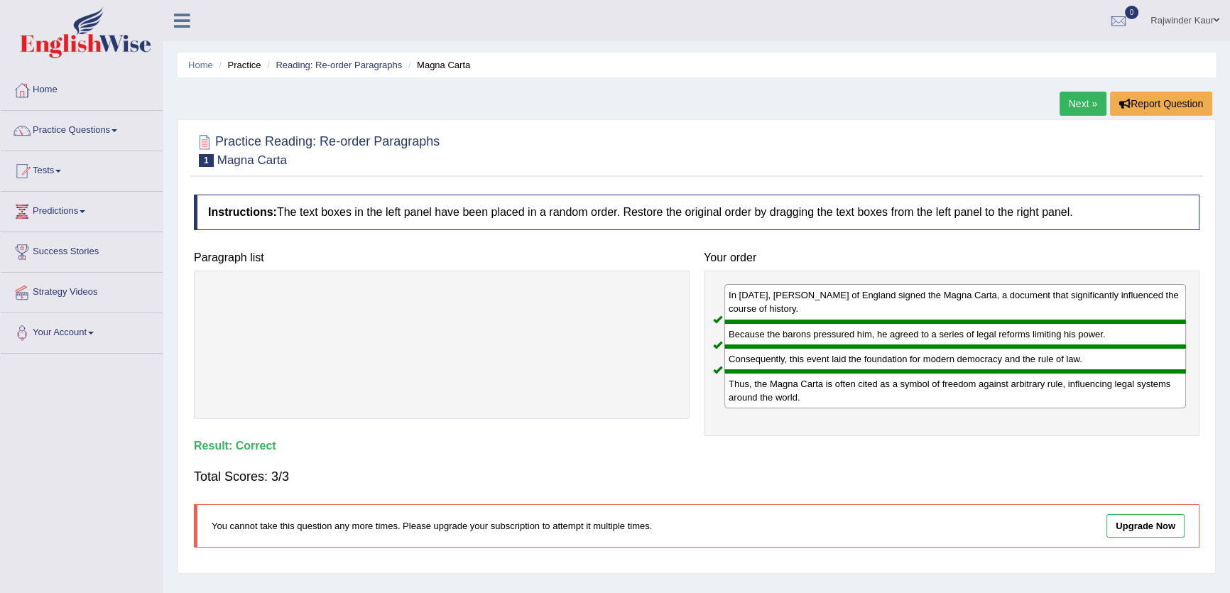
click at [1070, 99] on link "Next »" at bounding box center [1082, 104] width 47 height 24
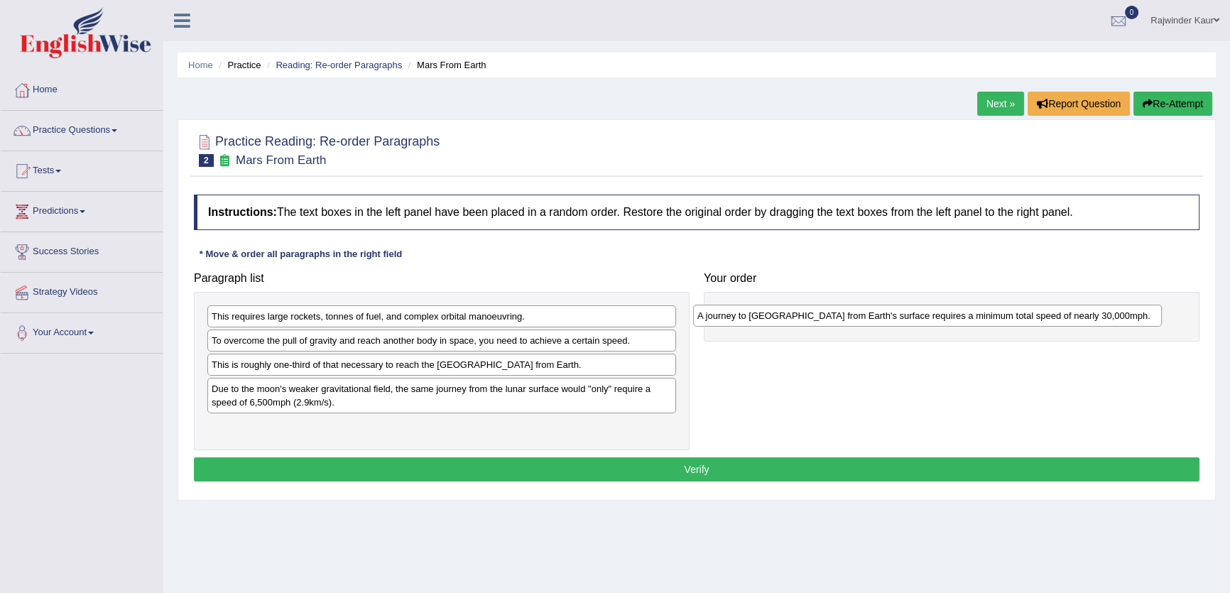
drag, startPoint x: 418, startPoint y: 394, endPoint x: 915, endPoint y: 315, distance: 503.3
click at [915, 315] on div "A journey to [GEOGRAPHIC_DATA] from Earth's surface requires a minimum total sp…" at bounding box center [927, 316] width 469 height 22
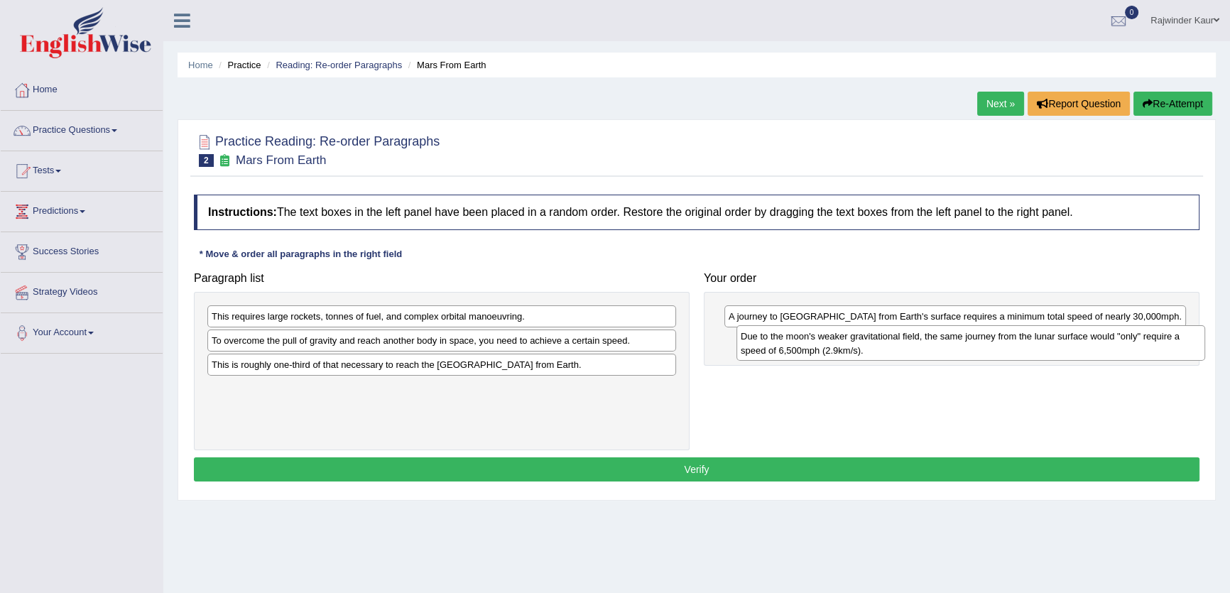
drag, startPoint x: 420, startPoint y: 393, endPoint x: 948, endPoint y: 342, distance: 530.0
click at [948, 342] on div "Due to the moon's weaker gravitational field, the same journey from the lunar s…" at bounding box center [970, 343] width 469 height 36
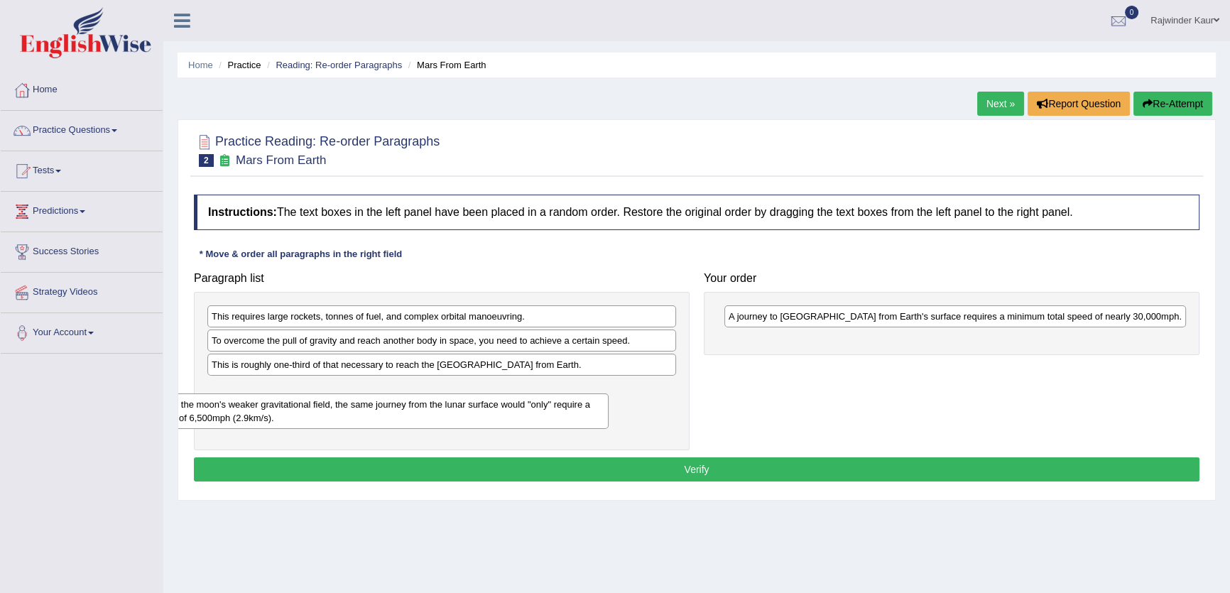
drag, startPoint x: 847, startPoint y: 354, endPoint x: 270, endPoint y: 418, distance: 580.8
click at [270, 418] on div "Due to the moon's weaker gravitational field, the same journey from the lunar s…" at bounding box center [378, 411] width 462 height 36
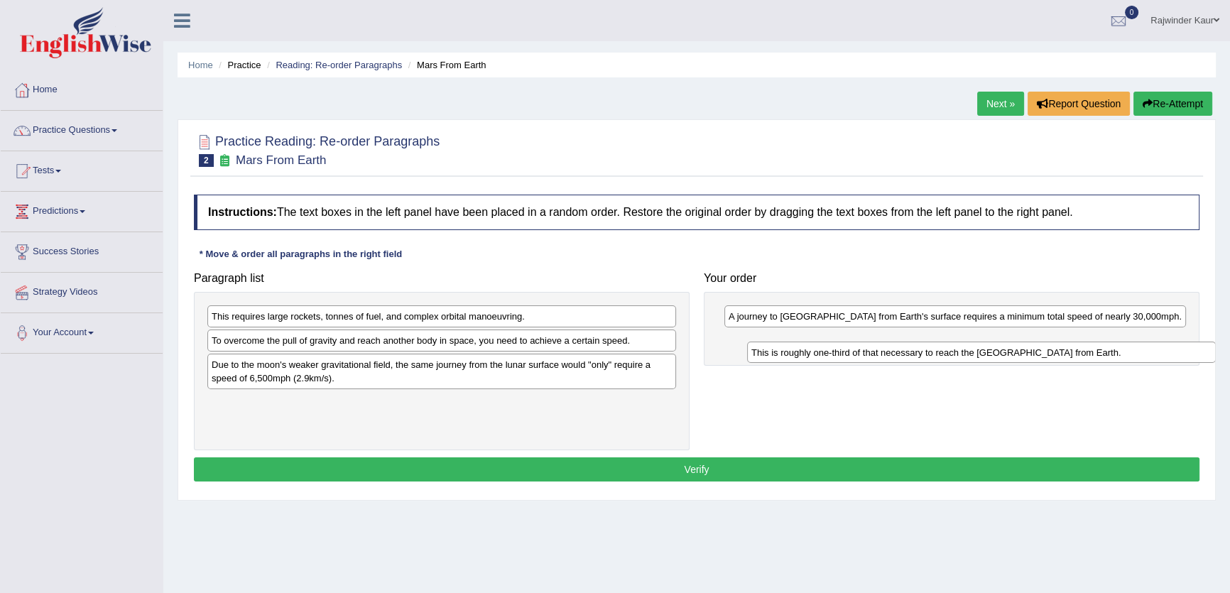
drag, startPoint x: 337, startPoint y: 370, endPoint x: 920, endPoint y: 345, distance: 582.8
click at [919, 346] on div "This is roughly one-third of that necessary to reach the International Space St…" at bounding box center [981, 353] width 469 height 22
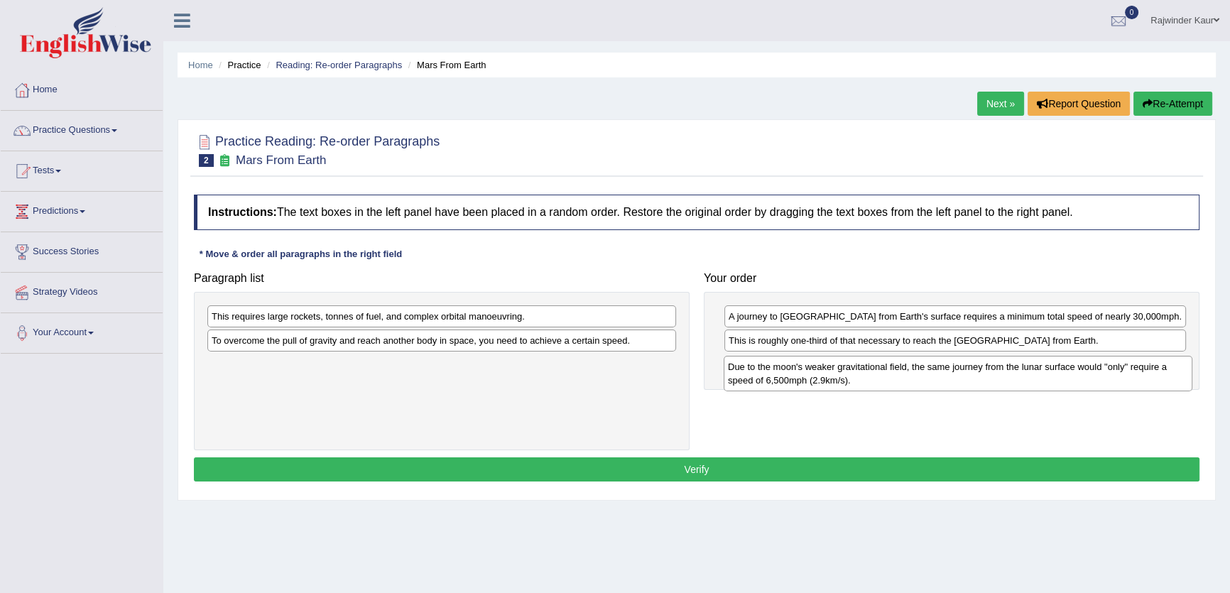
drag, startPoint x: 410, startPoint y: 383, endPoint x: 926, endPoint y: 386, distance: 516.3
click at [926, 386] on div "Due to the moon's weaker gravitational field, the same journey from the lunar s…" at bounding box center [958, 374] width 469 height 36
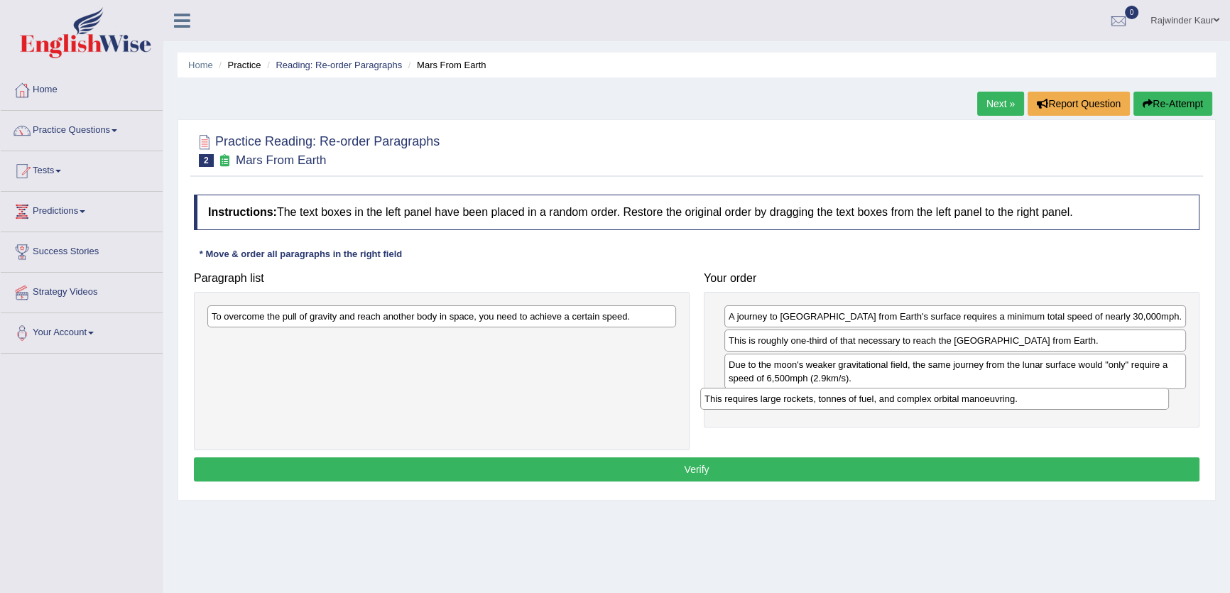
drag, startPoint x: 494, startPoint y: 315, endPoint x: 996, endPoint y: 400, distance: 509.1
click at [996, 400] on div "This requires large rockets, tonnes of fuel, and complex orbital manoeuvring." at bounding box center [934, 399] width 469 height 22
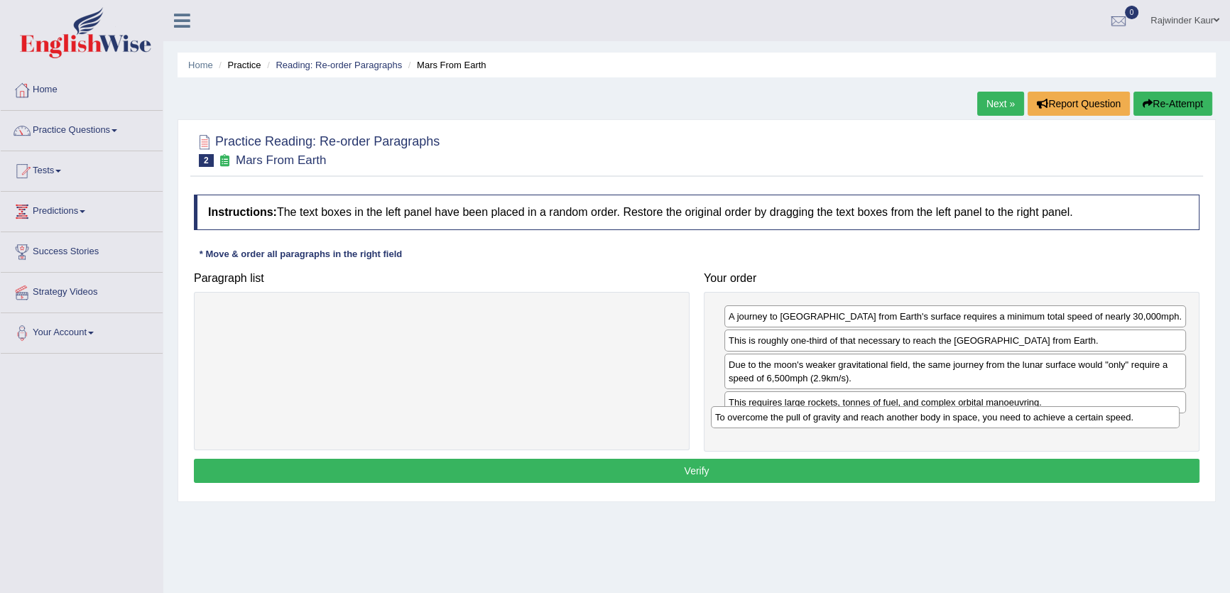
drag, startPoint x: 533, startPoint y: 320, endPoint x: 1036, endPoint y: 421, distance: 513.5
click at [1036, 421] on div "To overcome the pull of gravity and reach another body in space, you need to ac…" at bounding box center [945, 417] width 469 height 22
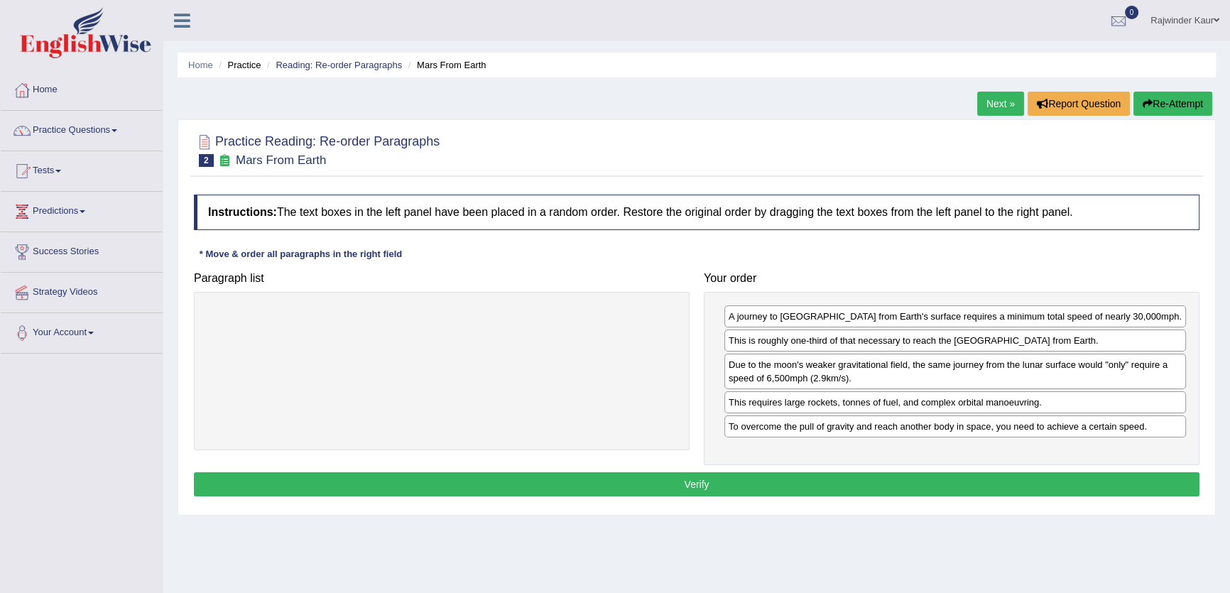
click at [639, 487] on button "Verify" at bounding box center [697, 484] width 1006 height 24
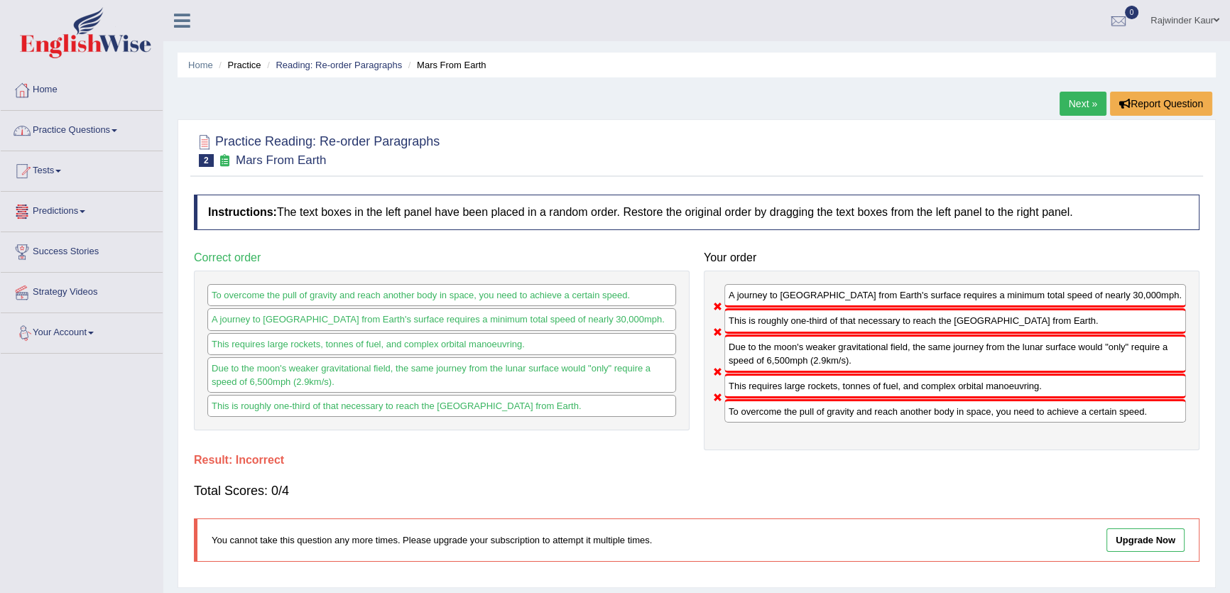
click at [94, 125] on link "Practice Questions" at bounding box center [82, 129] width 162 height 36
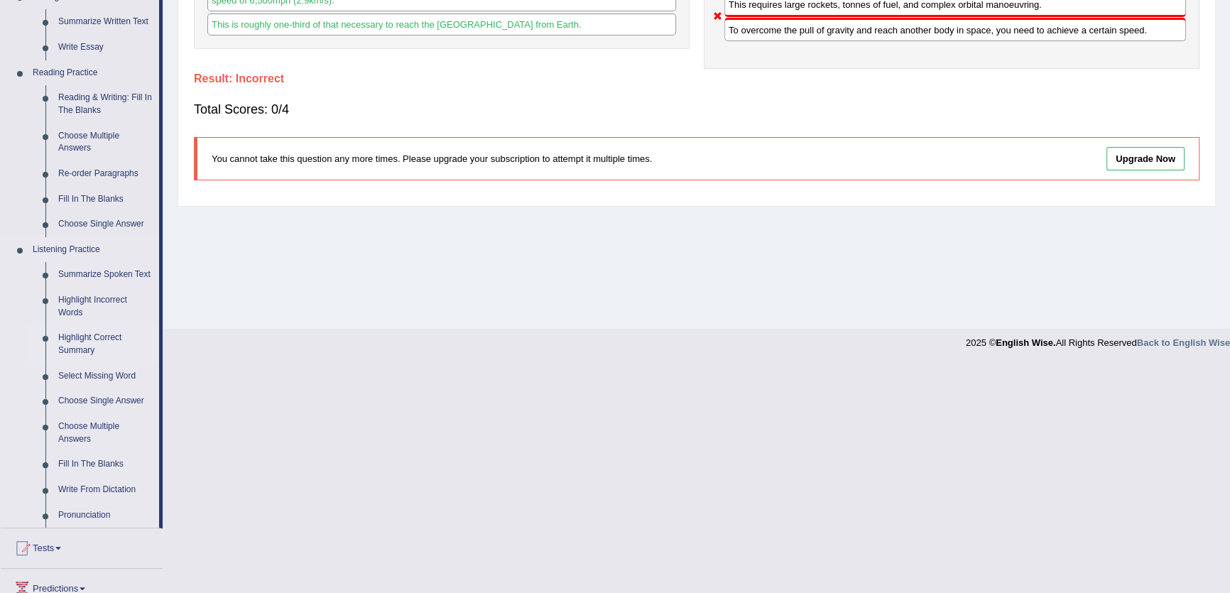
scroll to position [322, 0]
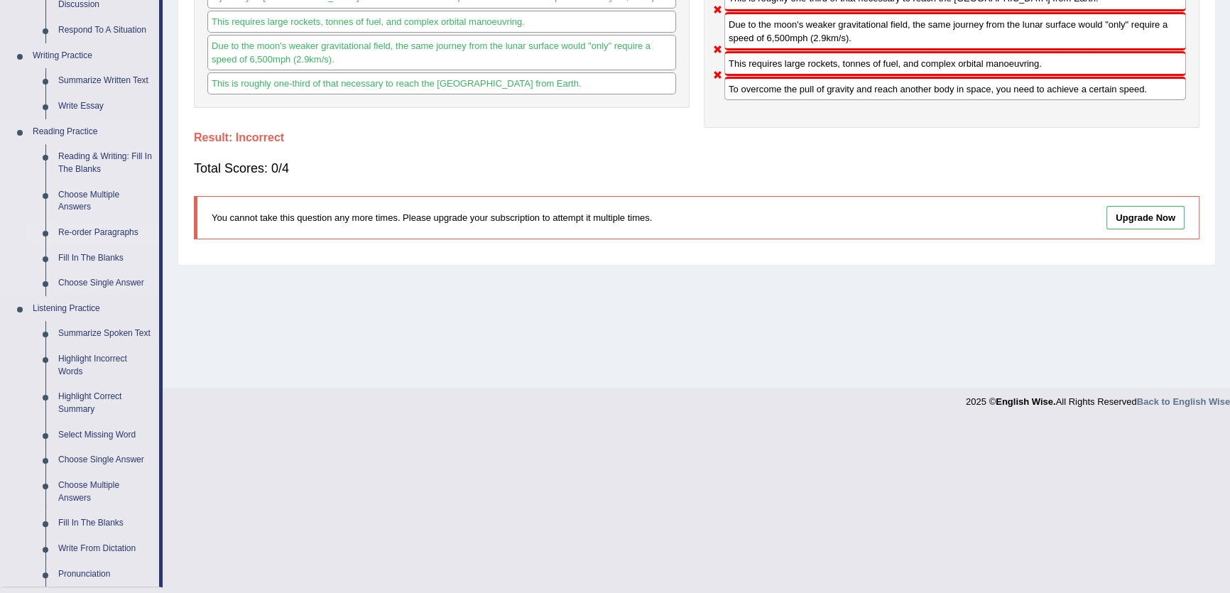
click at [107, 231] on link "Re-order Paragraphs" at bounding box center [105, 233] width 107 height 26
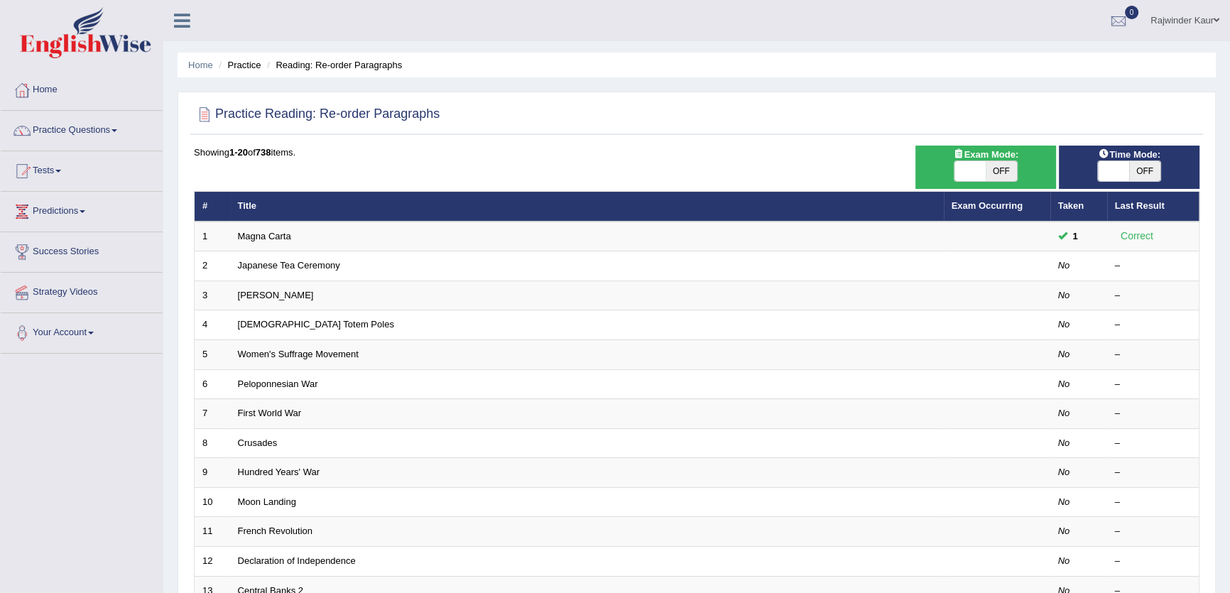
click at [258, 234] on link "Magna Carta" at bounding box center [264, 236] width 53 height 11
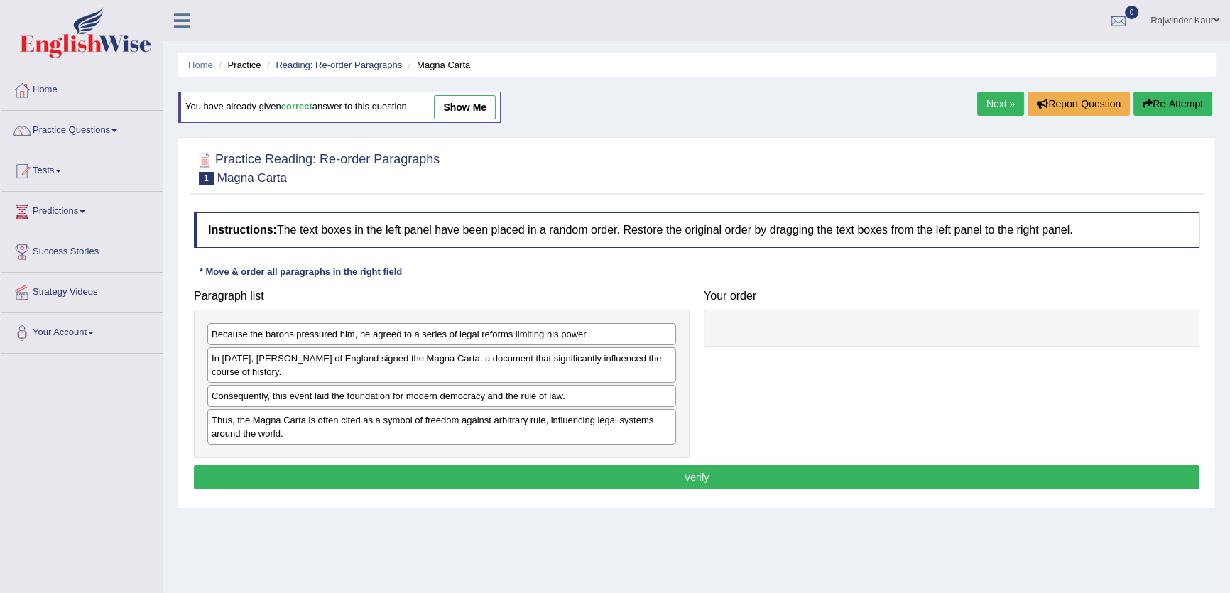
click at [496, 99] on link "show me" at bounding box center [465, 107] width 62 height 24
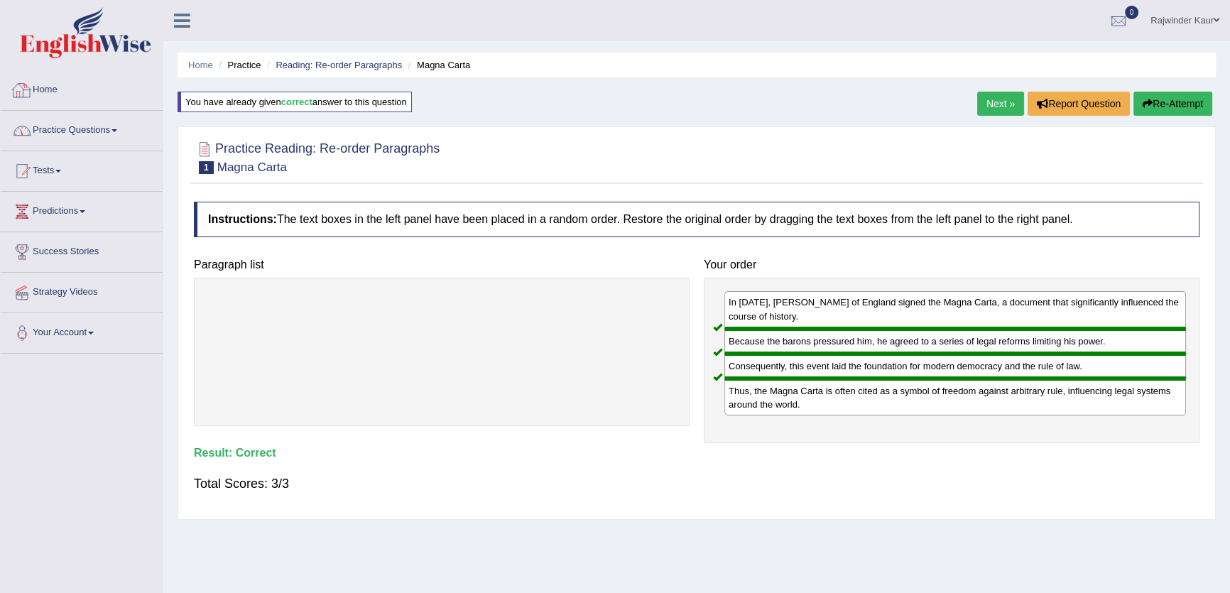
click at [50, 118] on link "Practice Questions" at bounding box center [82, 129] width 162 height 36
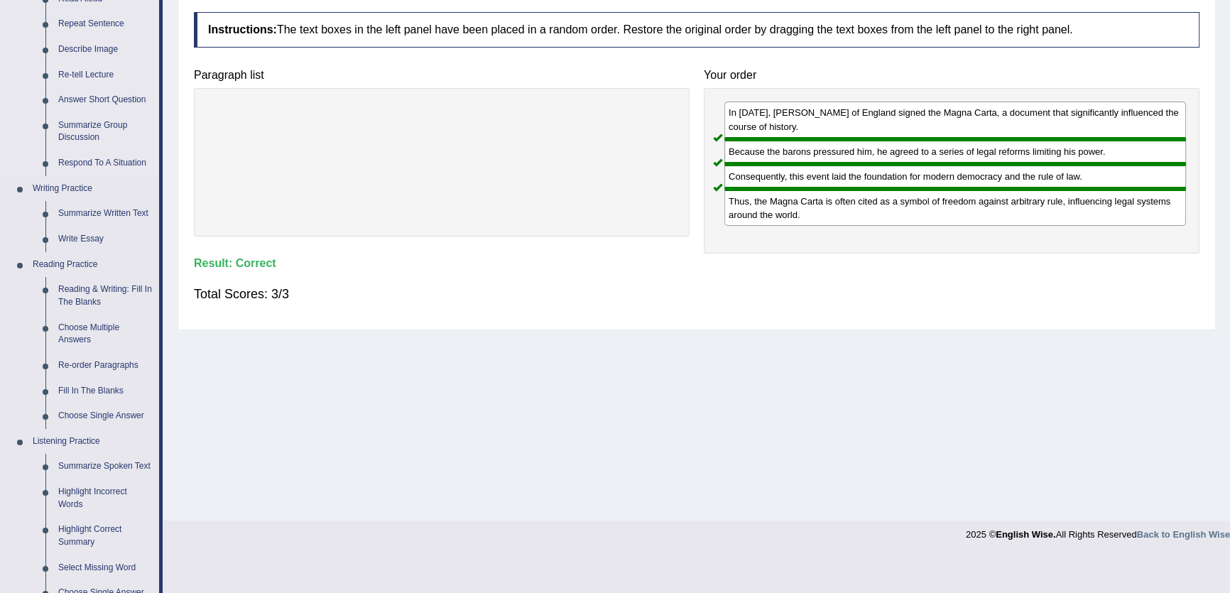
scroll to position [193, 0]
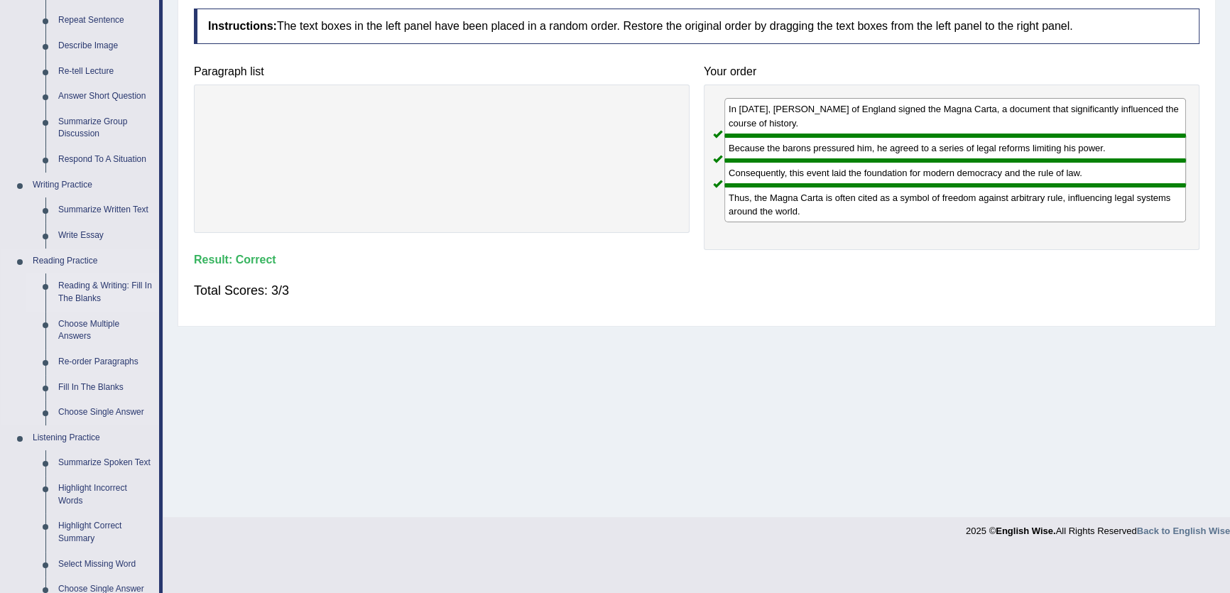
click at [78, 290] on link "Reading & Writing: Fill In The Blanks" at bounding box center [105, 292] width 107 height 38
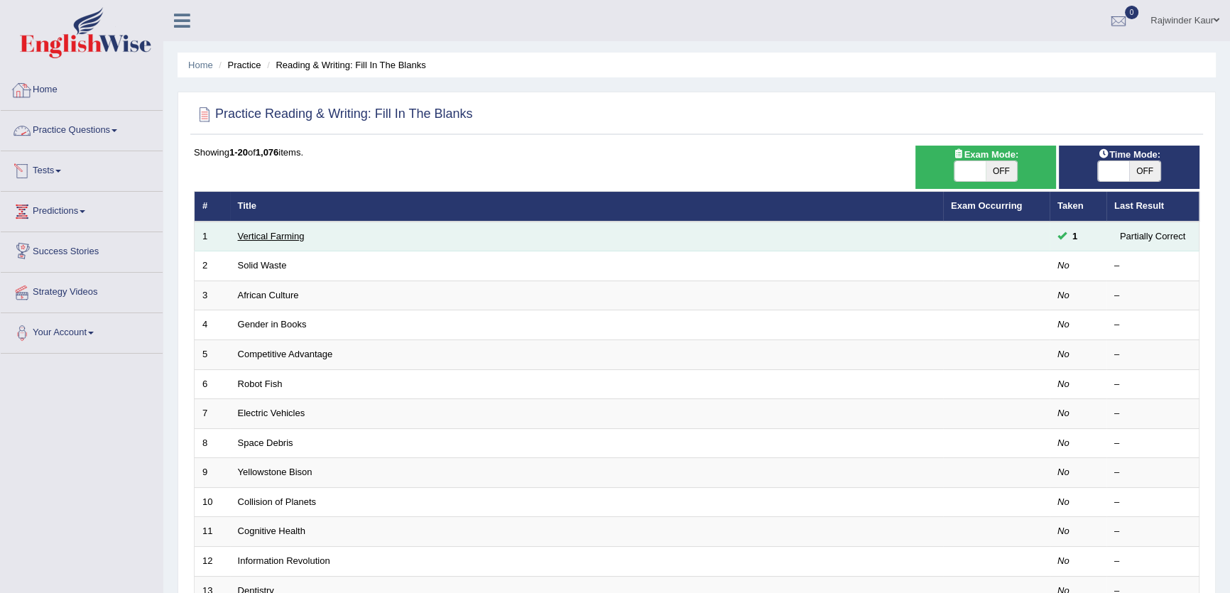
click at [285, 231] on link "Vertical Farming" at bounding box center [271, 236] width 67 height 11
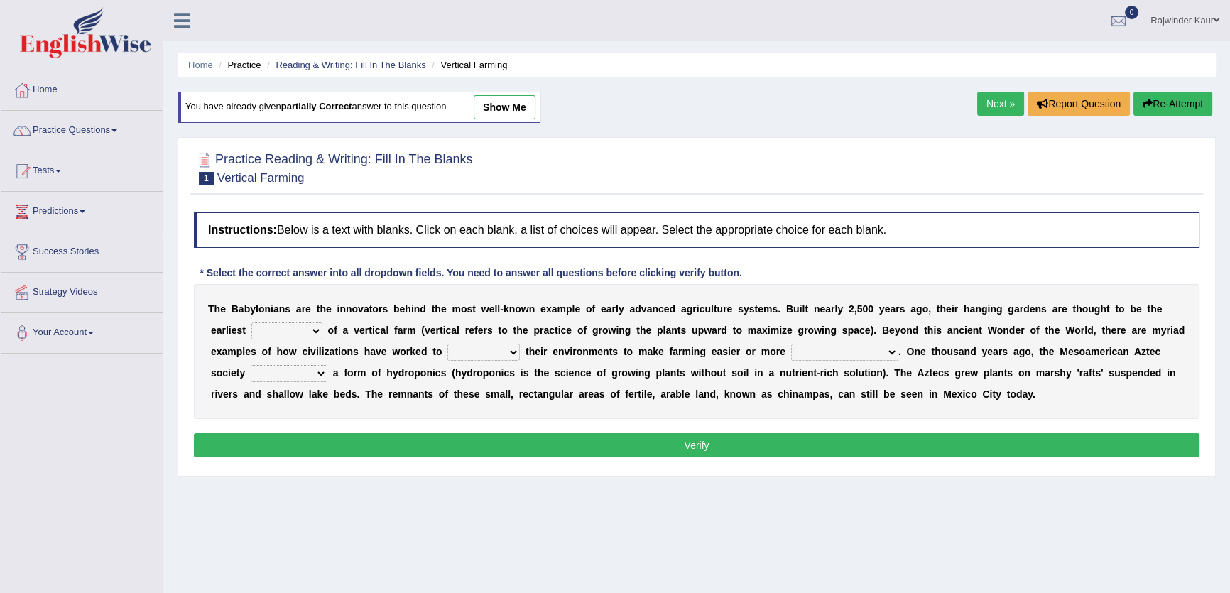
click at [532, 86] on div "Home Practice Reading & Writing: Fill In The Blanks Vertical Farming You have a…" at bounding box center [696, 355] width 1067 height 710
click at [515, 109] on link "show me" at bounding box center [505, 107] width 62 height 24
select select "protocol"
select select "manipulate"
select select "productive"
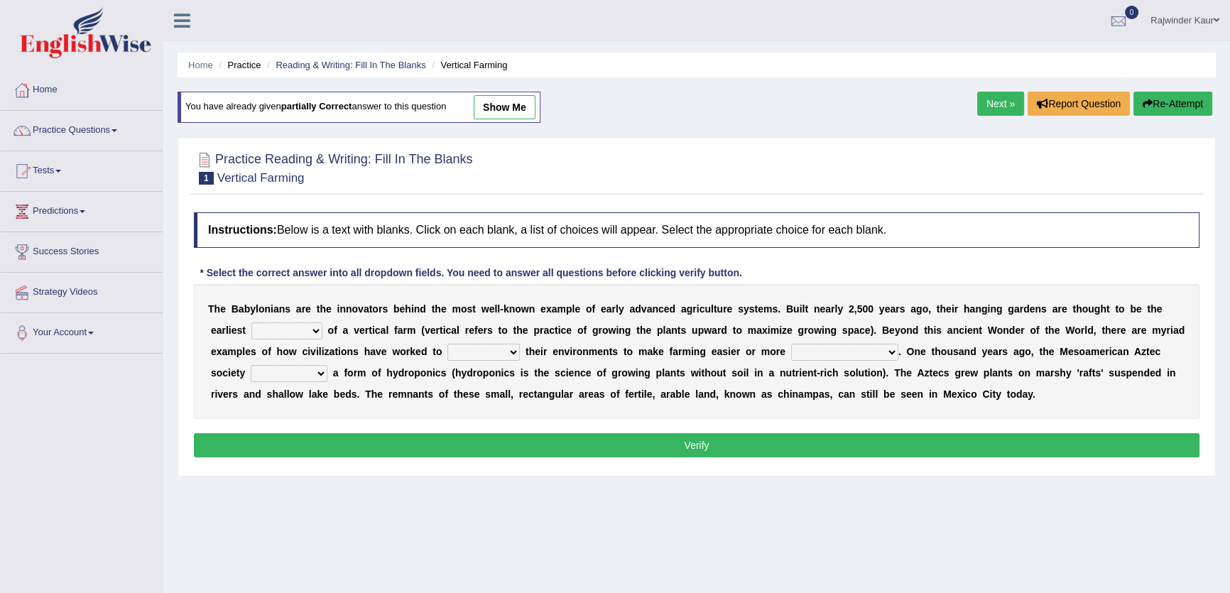
select select "volunteered"
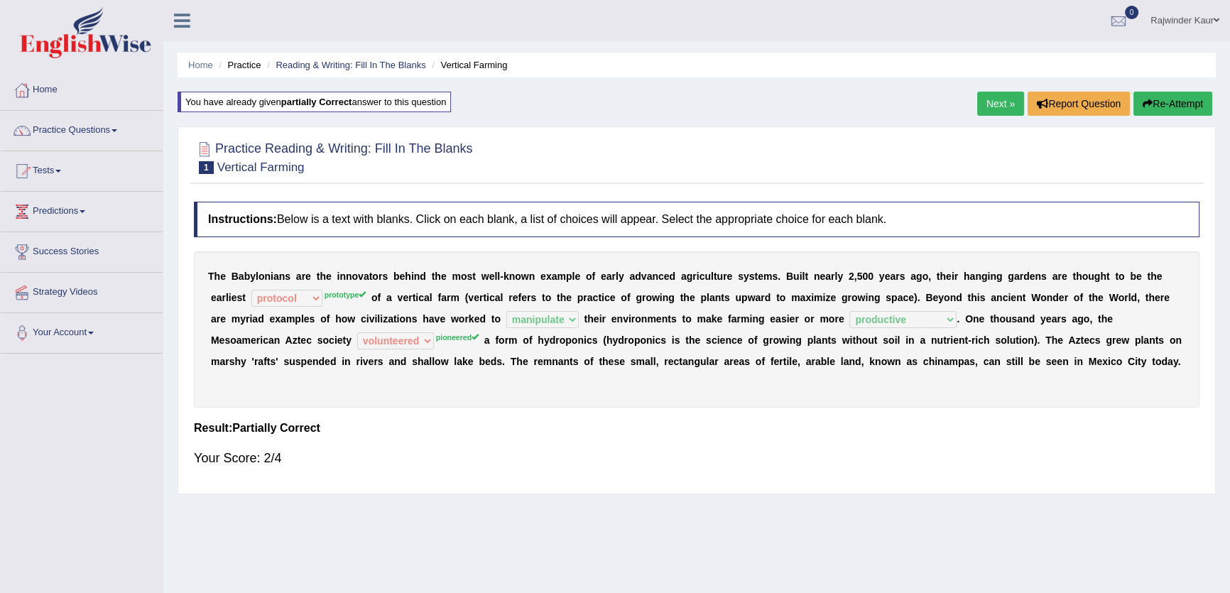
click at [977, 104] on link "Next »" at bounding box center [1000, 104] width 47 height 24
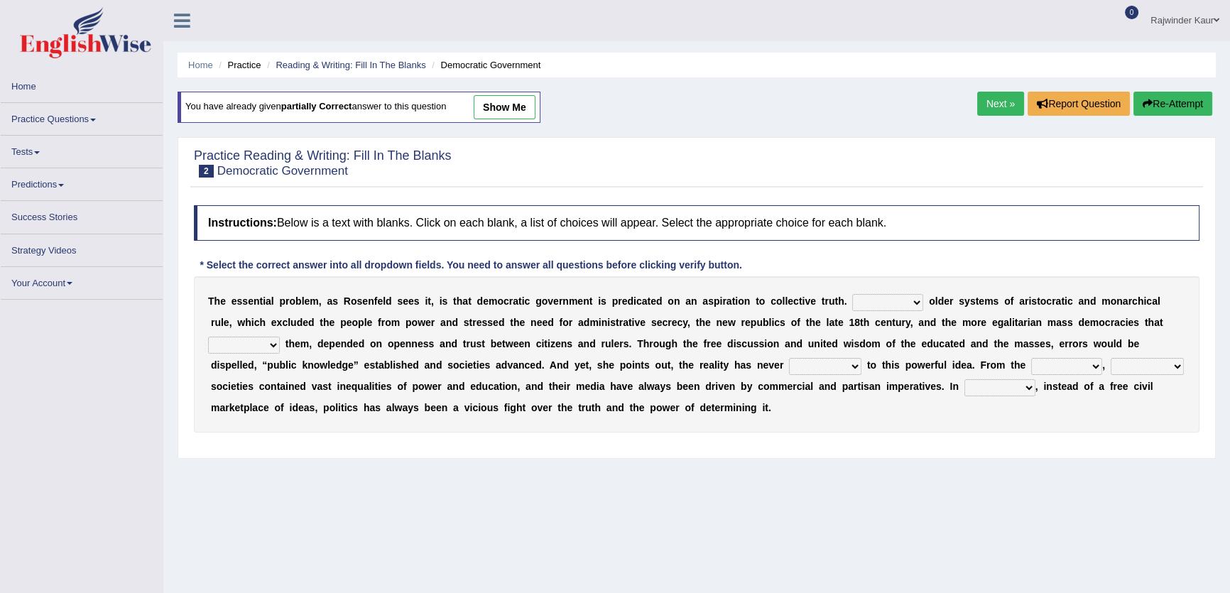
click at [525, 107] on link "show me" at bounding box center [505, 107] width 62 height 24
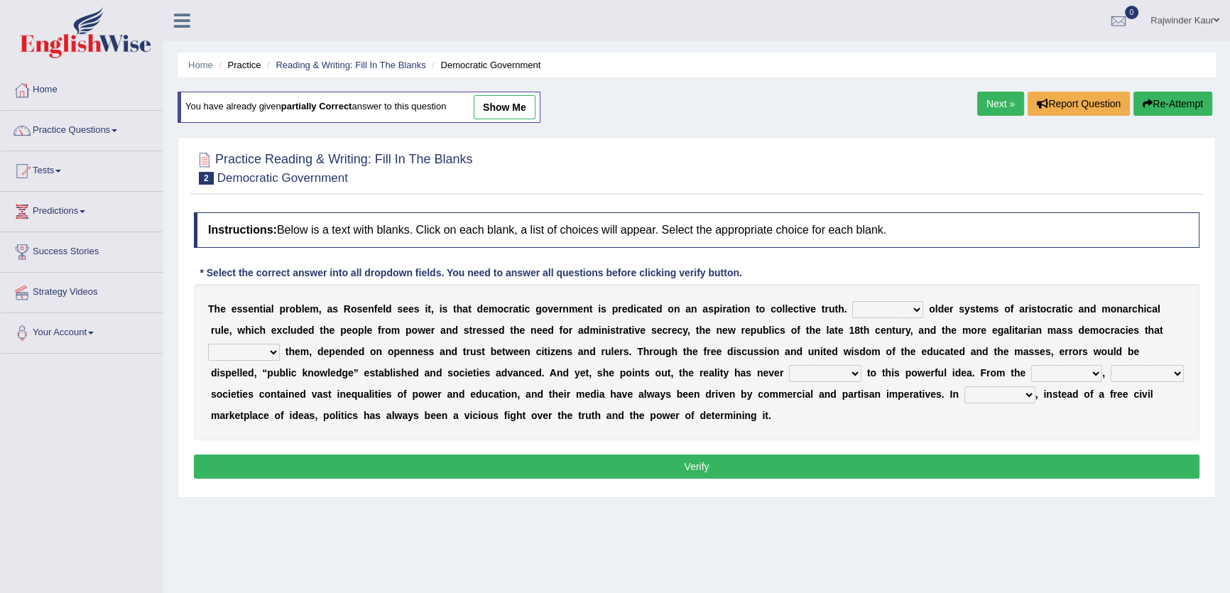
click at [525, 107] on link "show me" at bounding box center [505, 107] width 62 height 24
select select "Likely"
select select "readed"
select select "stood up"
select select "outset"
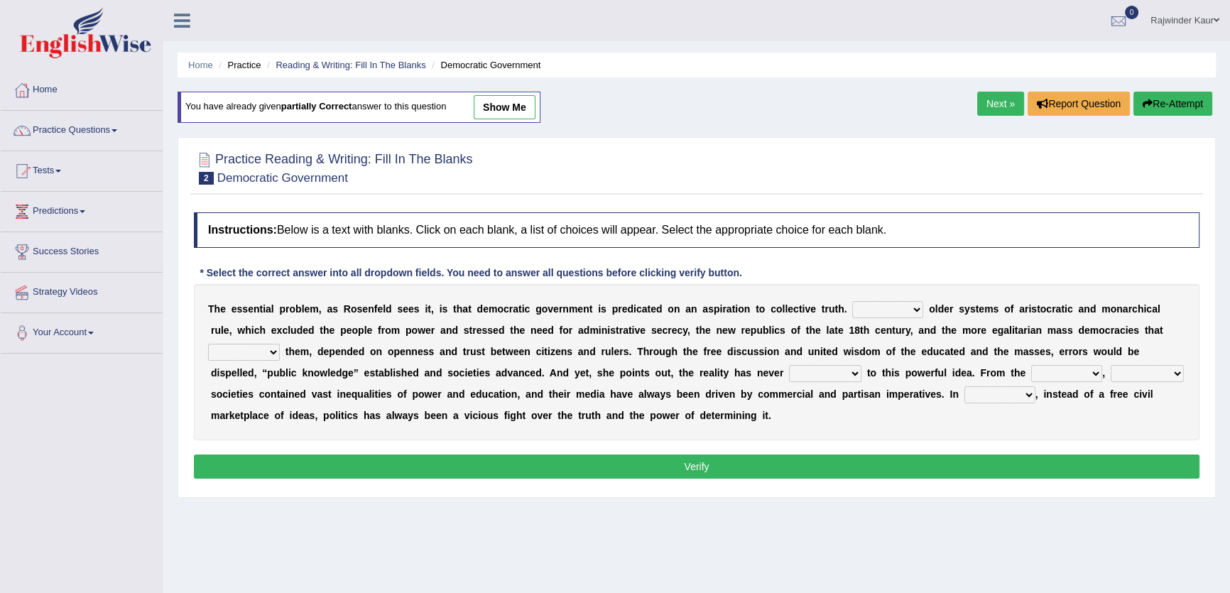
select select "democratic"
select select "practice"
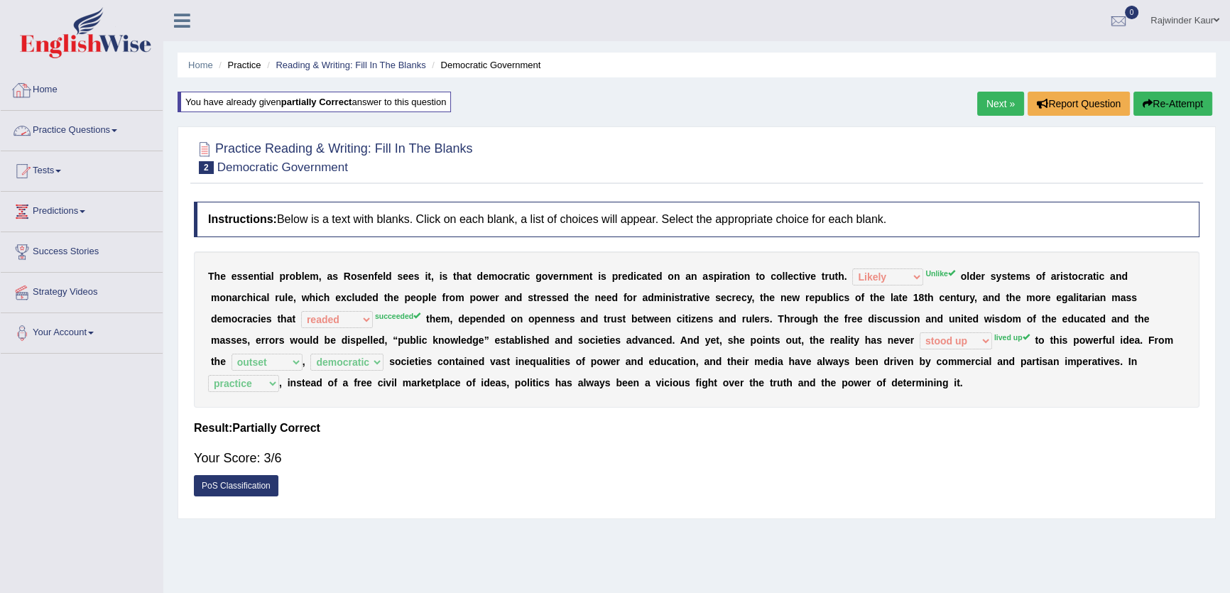
click at [94, 122] on link "Practice Questions" at bounding box center [82, 129] width 162 height 36
